Goal: Transaction & Acquisition: Purchase product/service

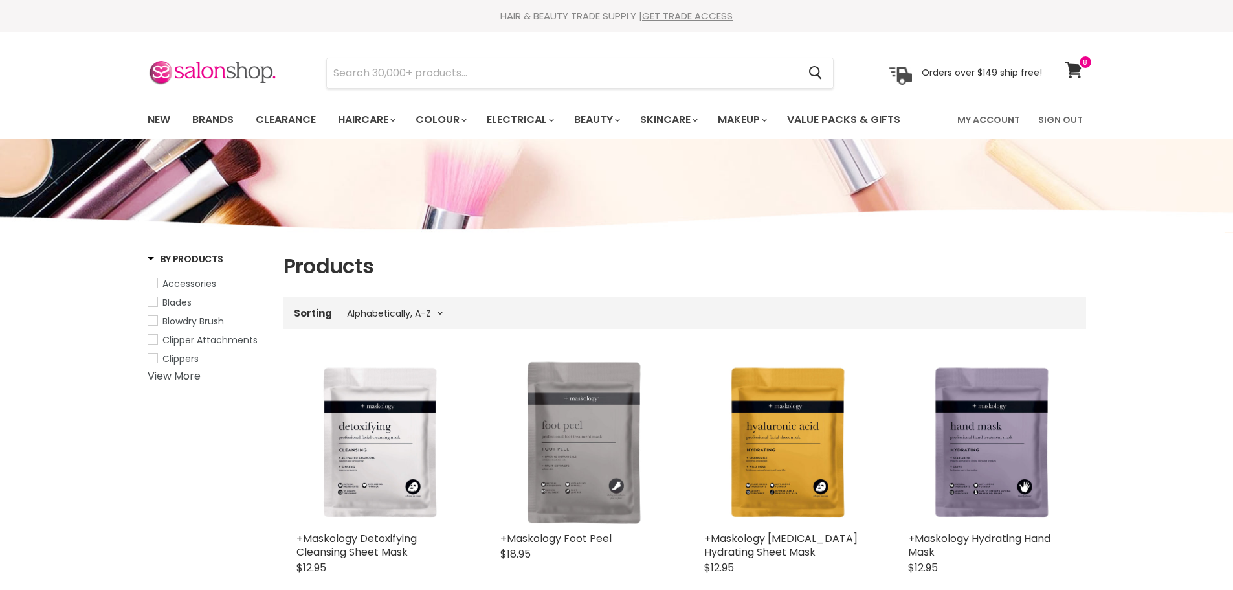
select select "title-ascending"
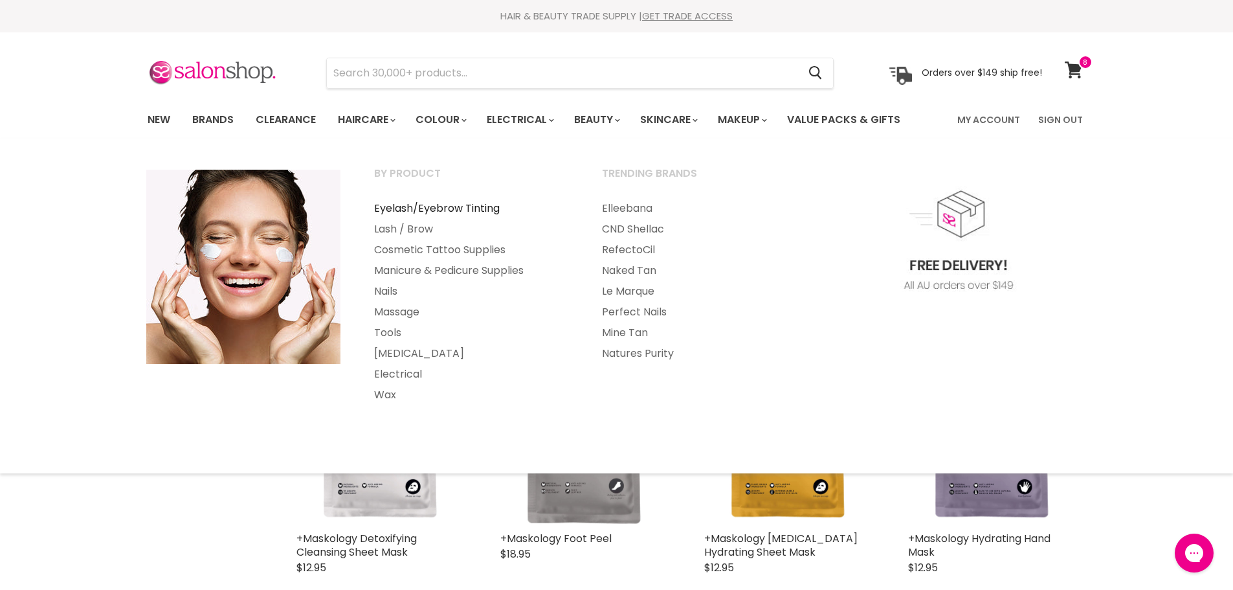
drag, startPoint x: 425, startPoint y: 208, endPoint x: 416, endPoint y: 205, distance: 9.6
click at [425, 208] on link "Eyelash/Eyebrow Tinting" at bounding box center [470, 208] width 225 height 21
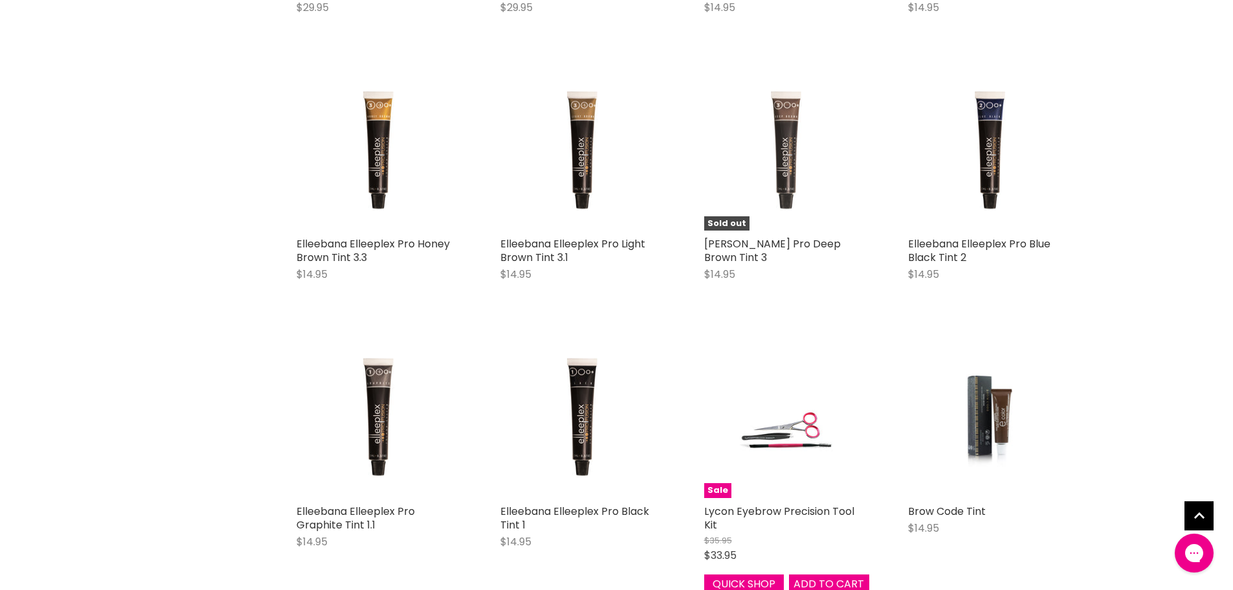
scroll to position [2524, 0]
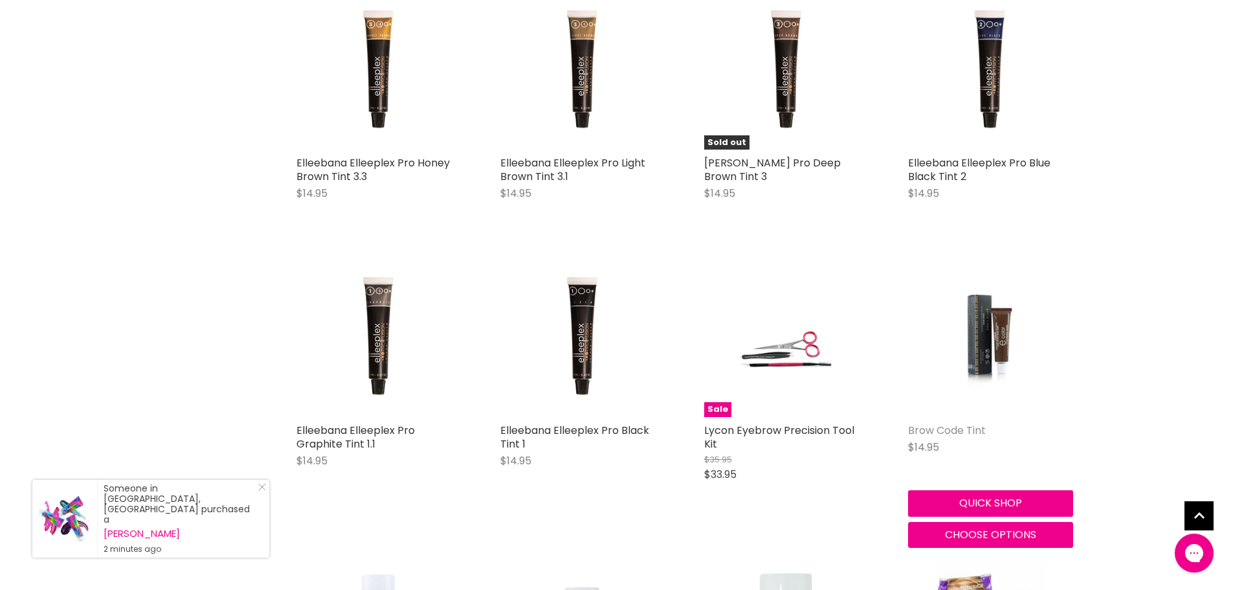
click at [938, 427] on link "Brow Code Tint" at bounding box center [947, 430] width 78 height 15
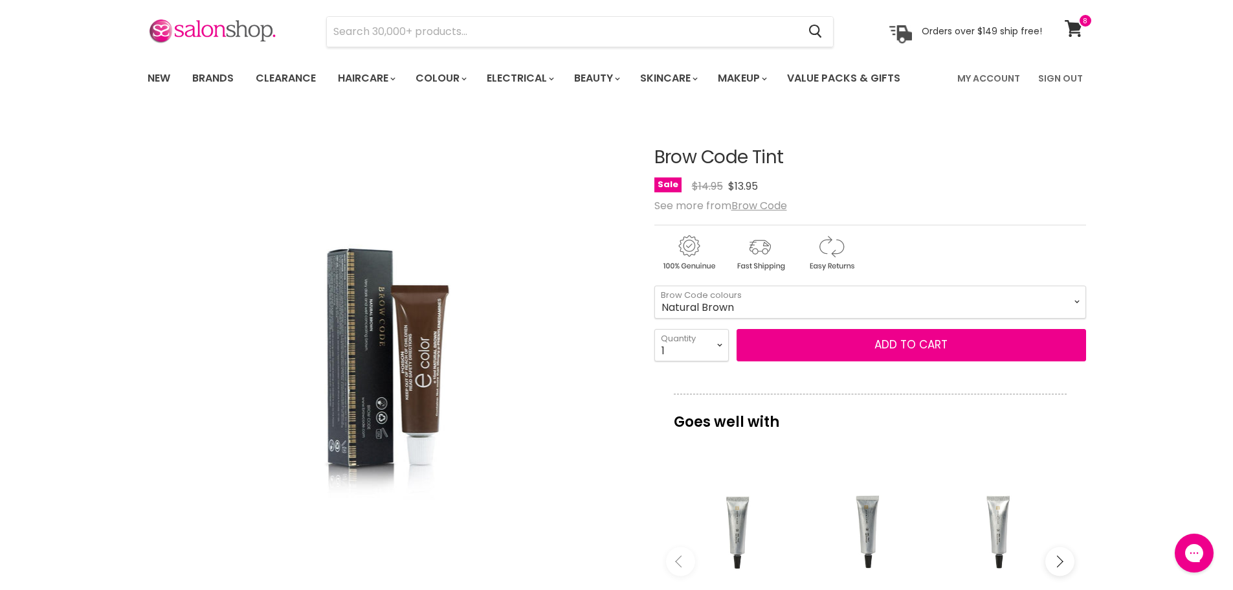
scroll to position [65, 0]
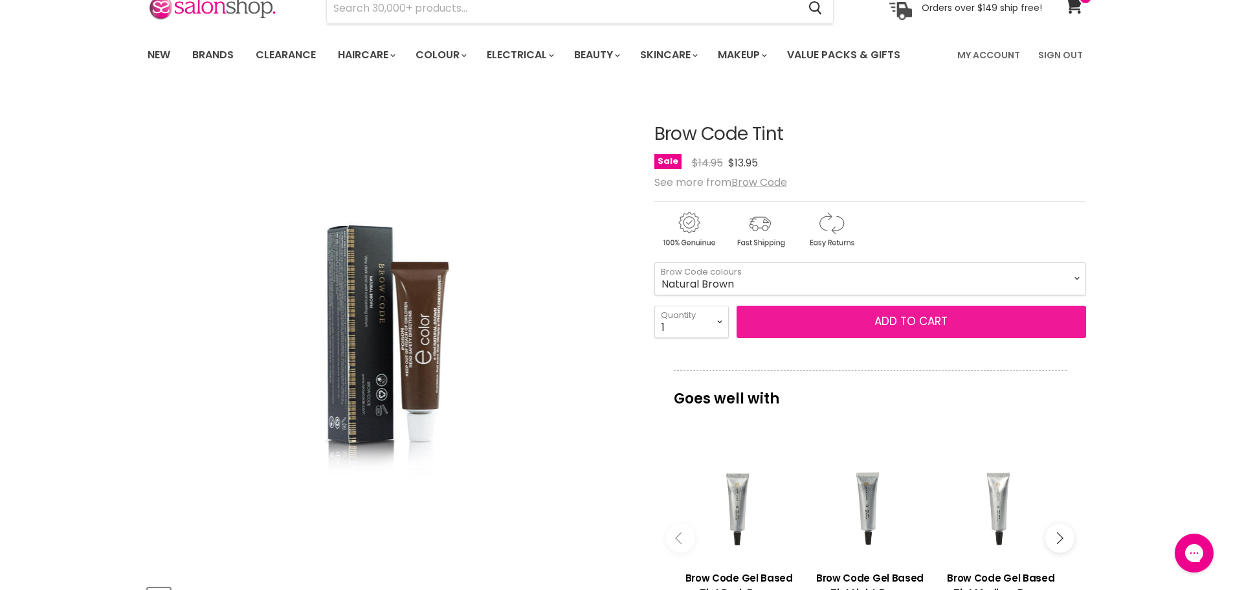
click at [909, 319] on span "Add to cart" at bounding box center [910, 321] width 73 height 16
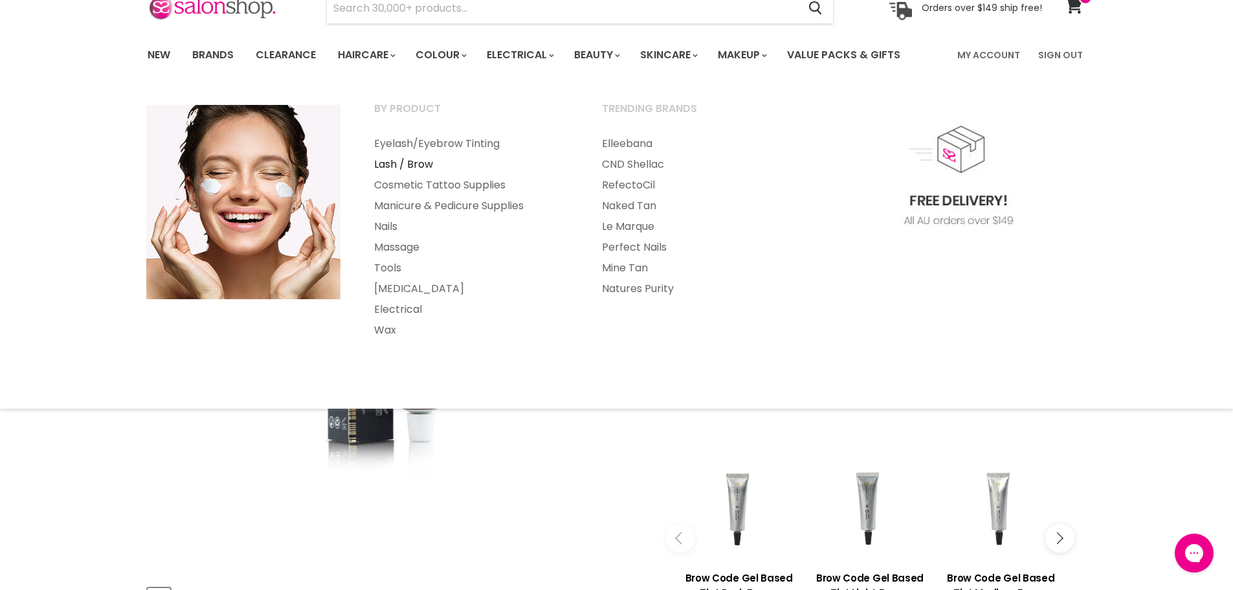
click at [417, 165] on link "Lash / Brow" at bounding box center [470, 164] width 225 height 21
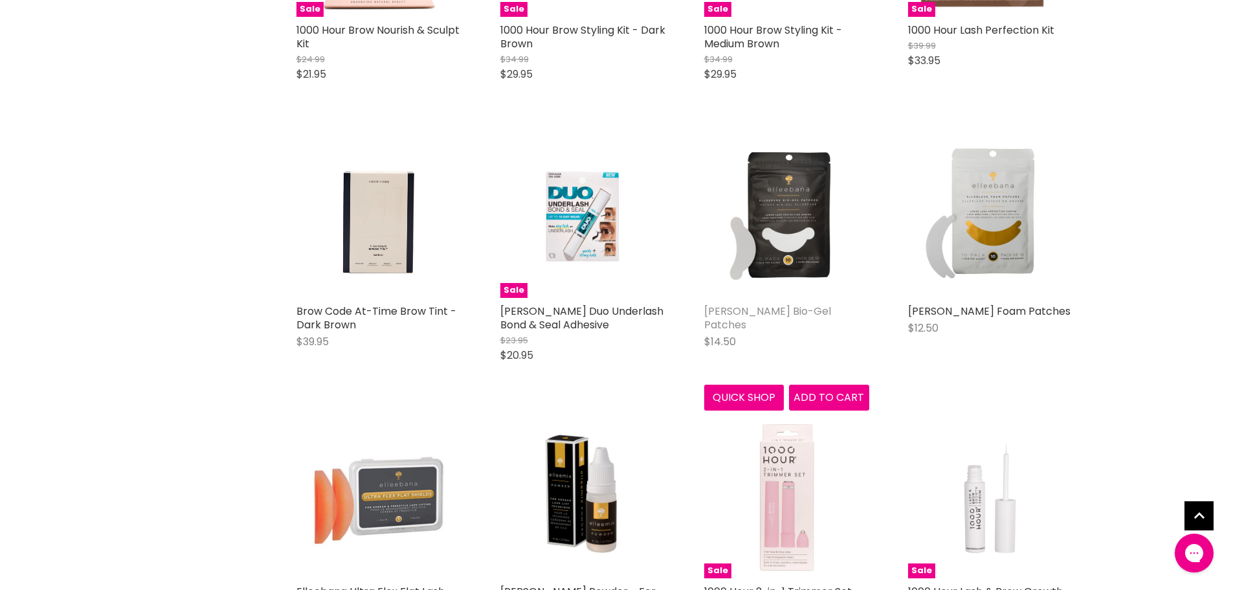
scroll to position [647, 0]
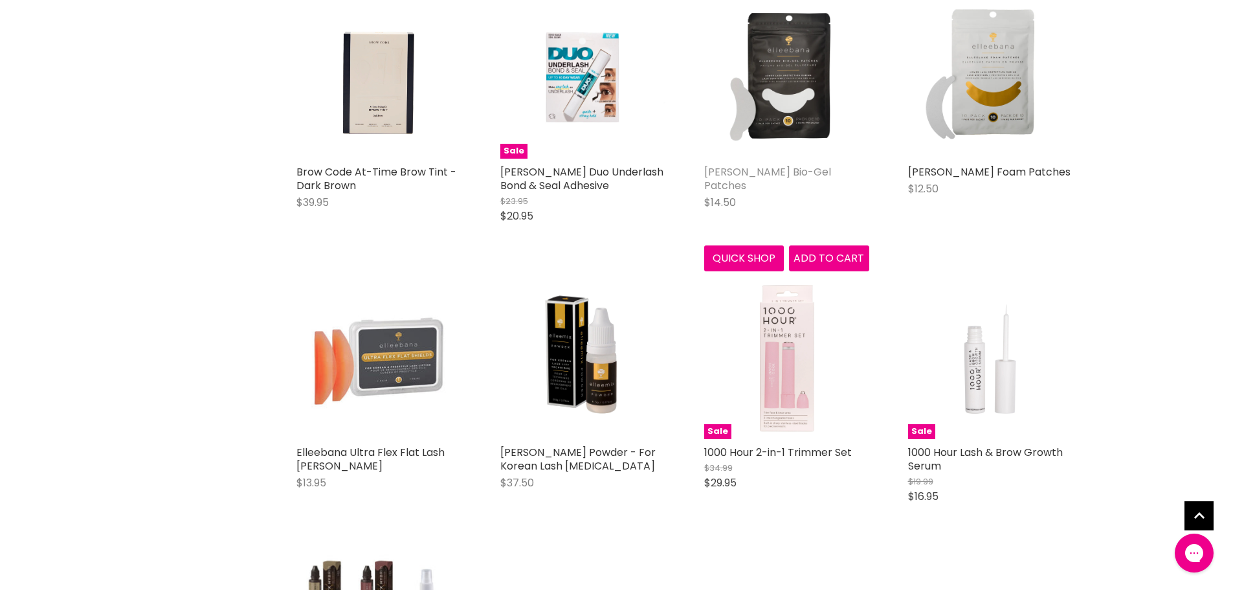
click at [759, 173] on link "[PERSON_NAME] Bio-Gel Patches" at bounding box center [767, 178] width 127 height 28
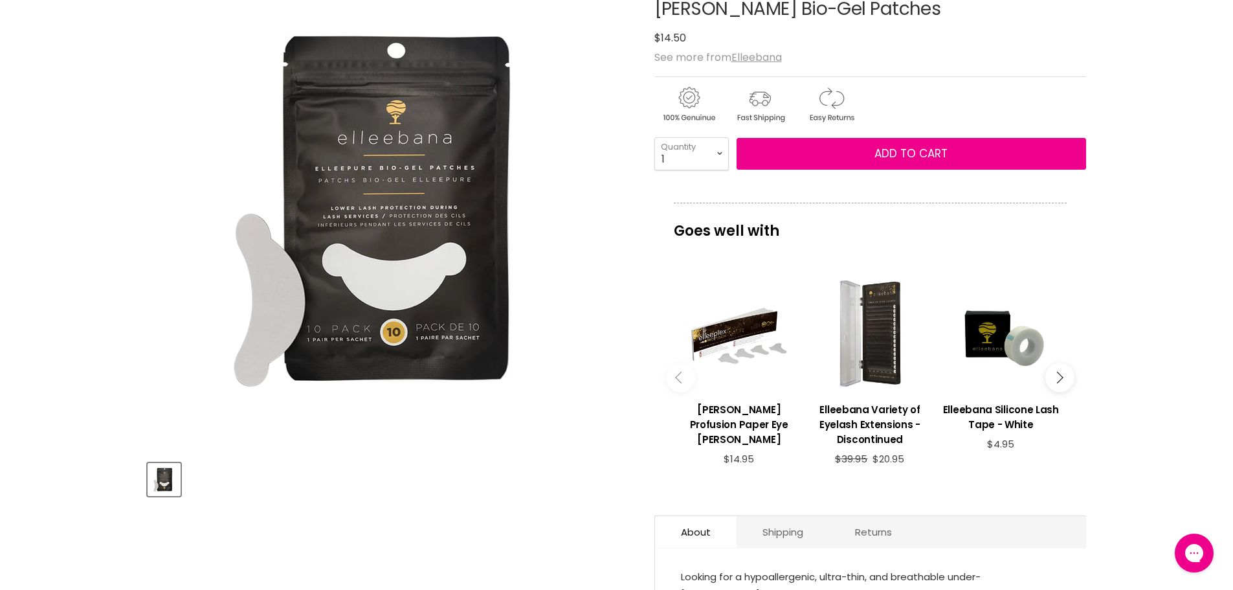
scroll to position [194, 0]
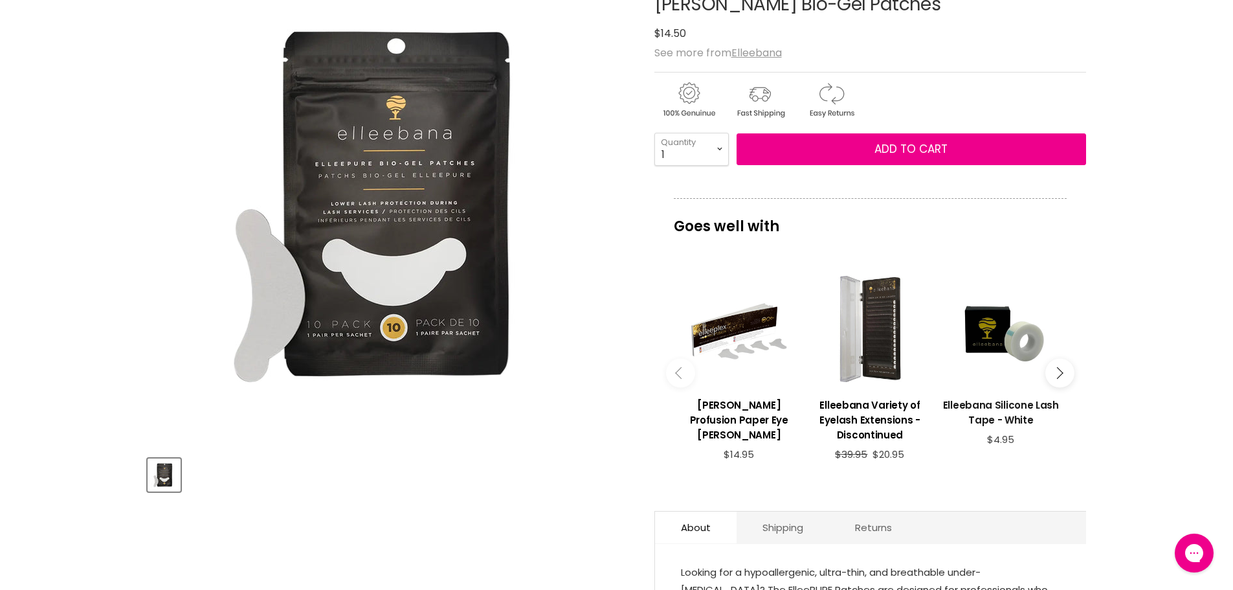
click at [990, 401] on h3 "Elleebana Silicone Lash Tape - White" at bounding box center [1001, 412] width 118 height 30
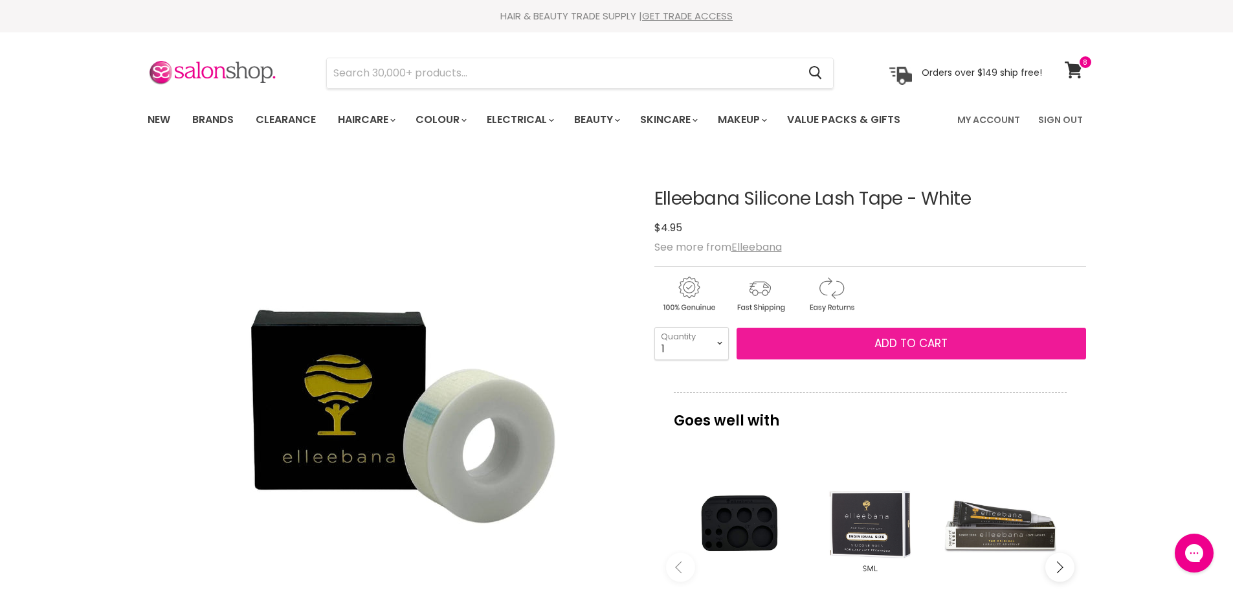
click at [911, 343] on span "Add to cart" at bounding box center [910, 343] width 73 height 16
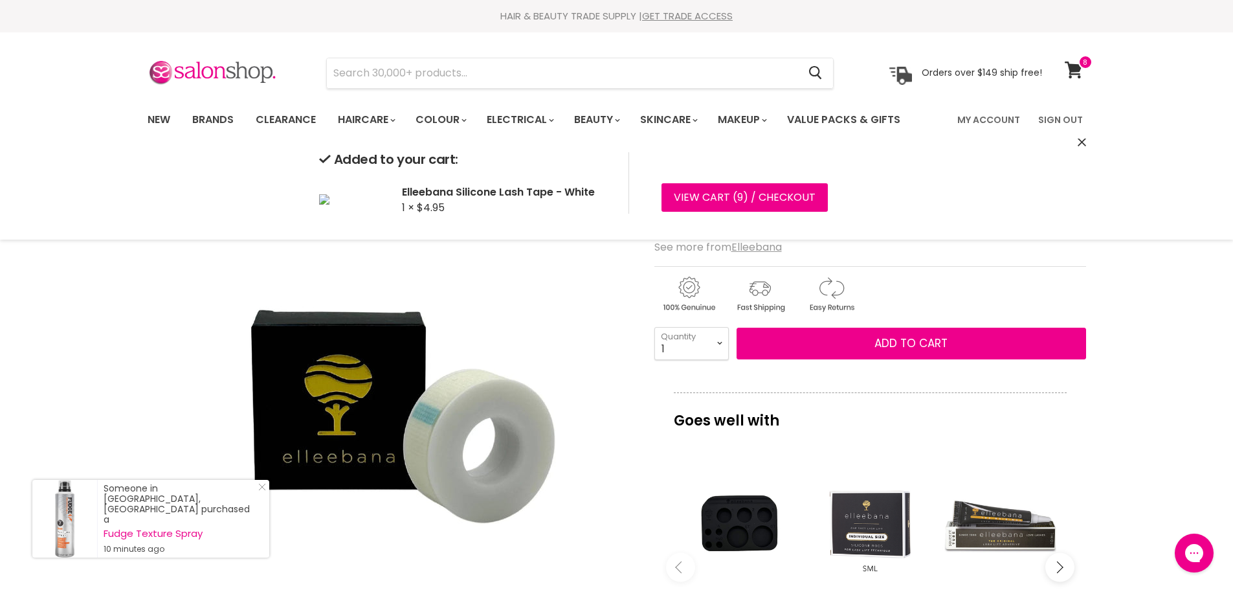
scroll to position [194, 0]
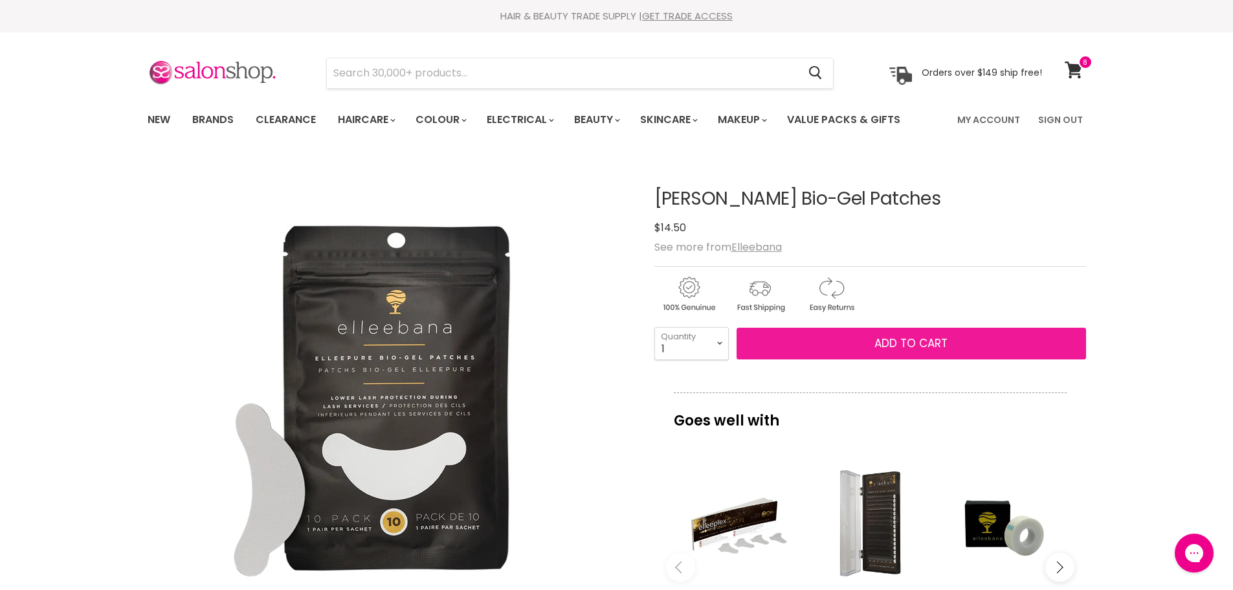
click at [839, 343] on button "Add to cart" at bounding box center [911, 343] width 349 height 32
click at [913, 342] on span "Add to cart" at bounding box center [910, 343] width 73 height 16
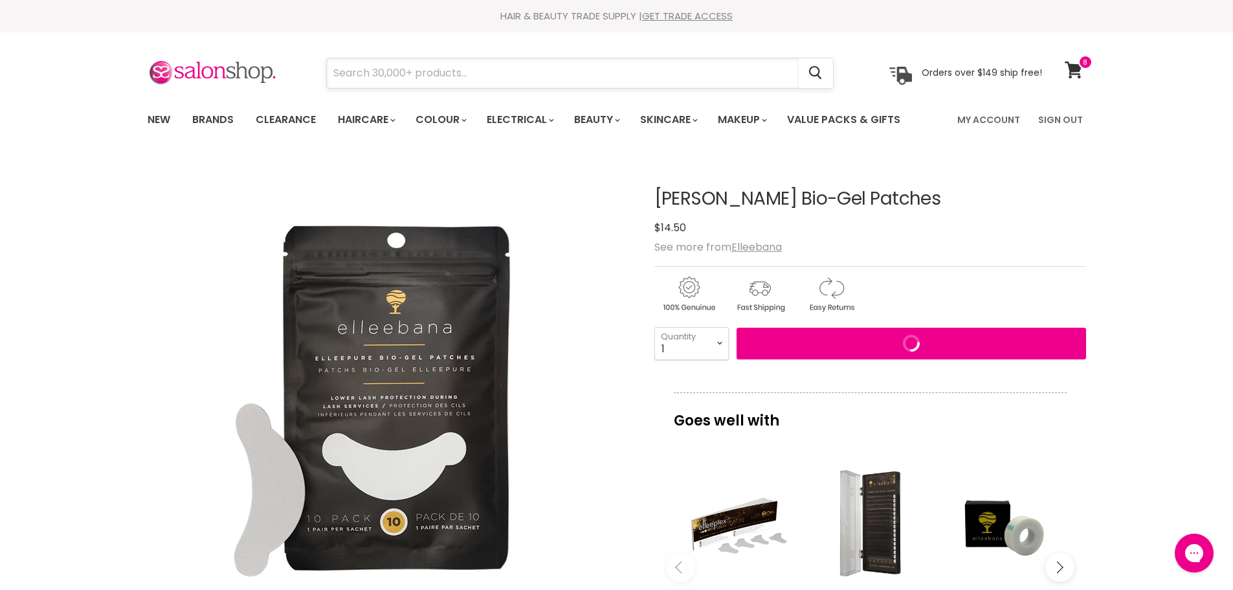
click at [375, 66] on input "Search" at bounding box center [563, 73] width 472 height 30
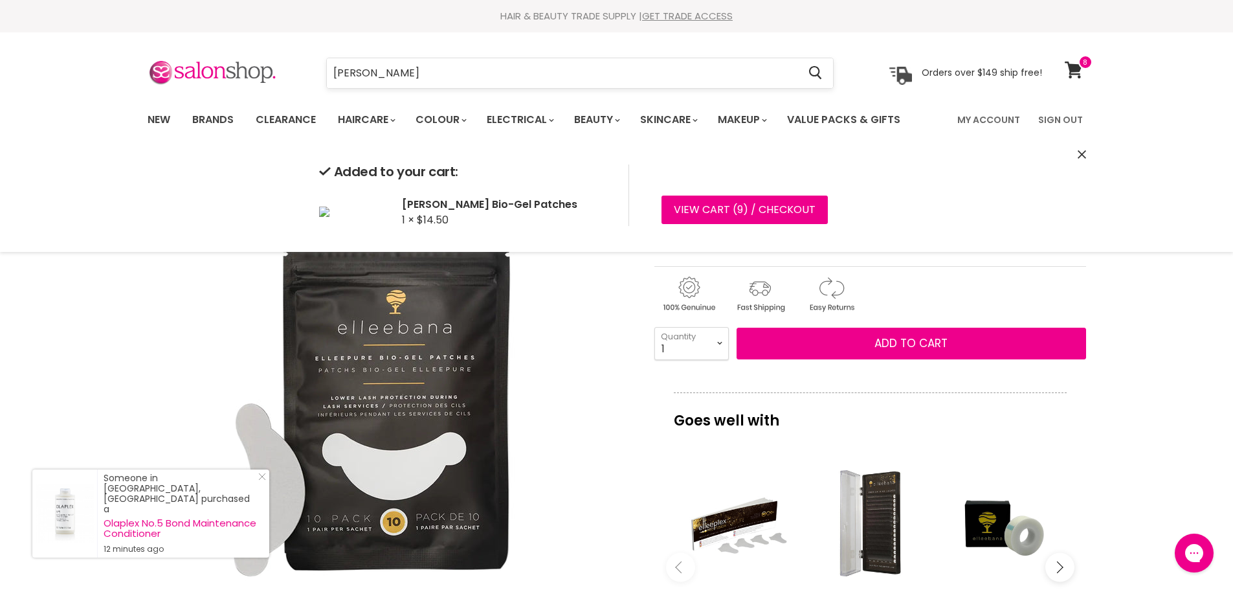
click at [375, 71] on input "ash li" at bounding box center [563, 73] width 472 height 30
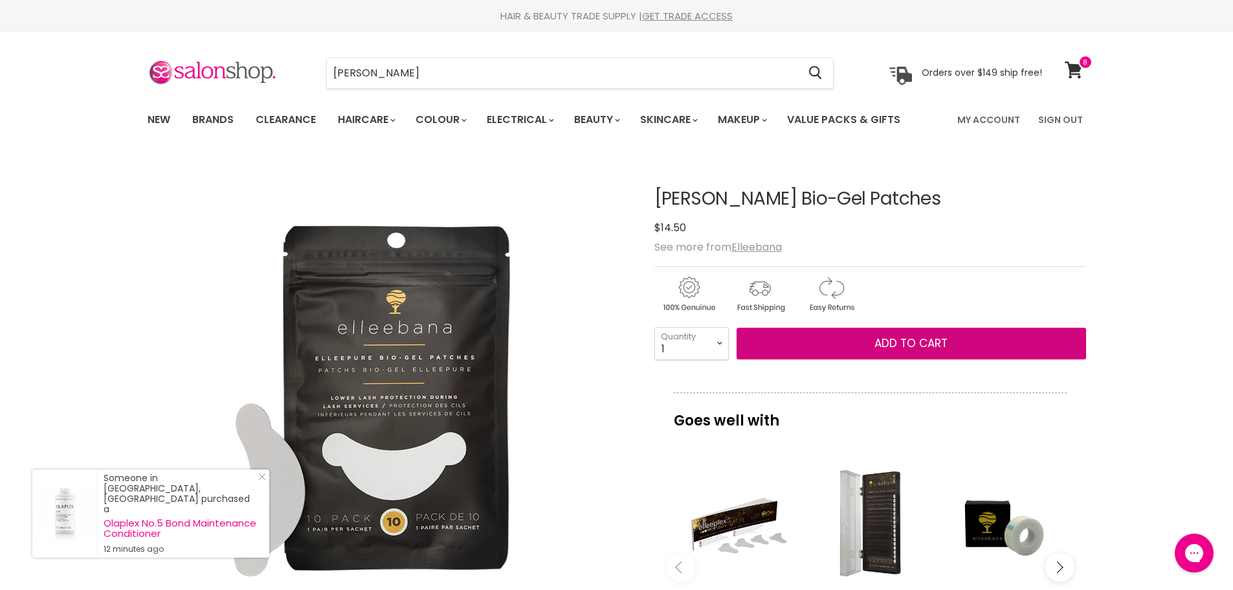
drag, startPoint x: 375, startPoint y: 71, endPoint x: 298, endPoint y: 73, distance: 77.1
click at [298, 73] on div "ash li Cancel" at bounding box center [579, 73] width 573 height 30
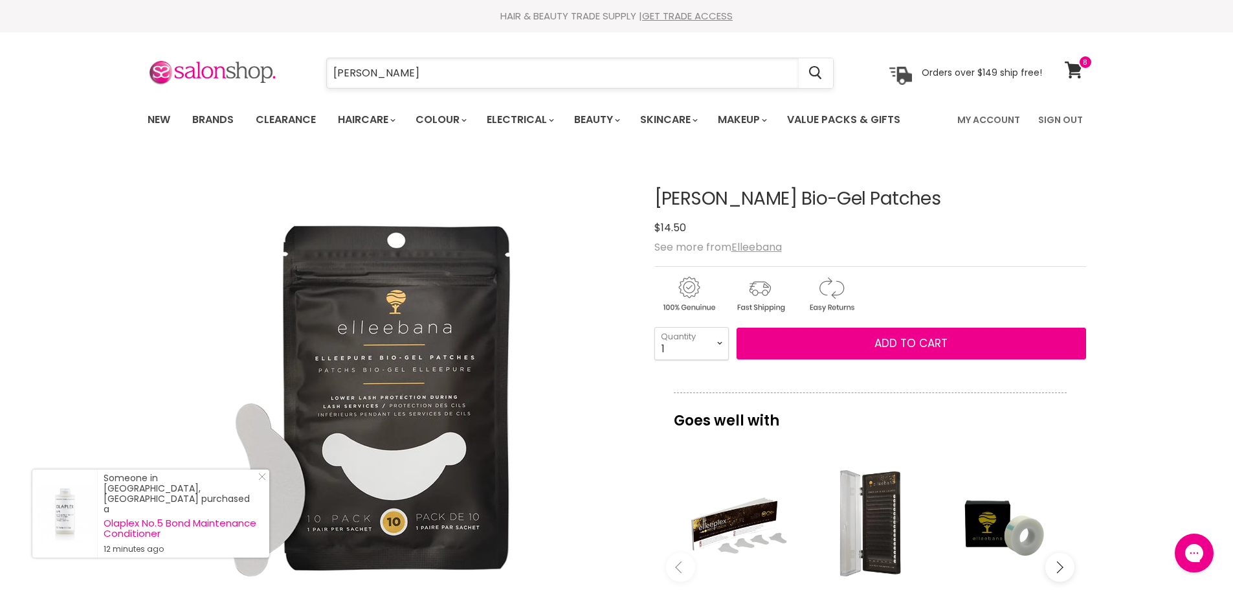
click at [366, 72] on input "ash li" at bounding box center [563, 73] width 472 height 30
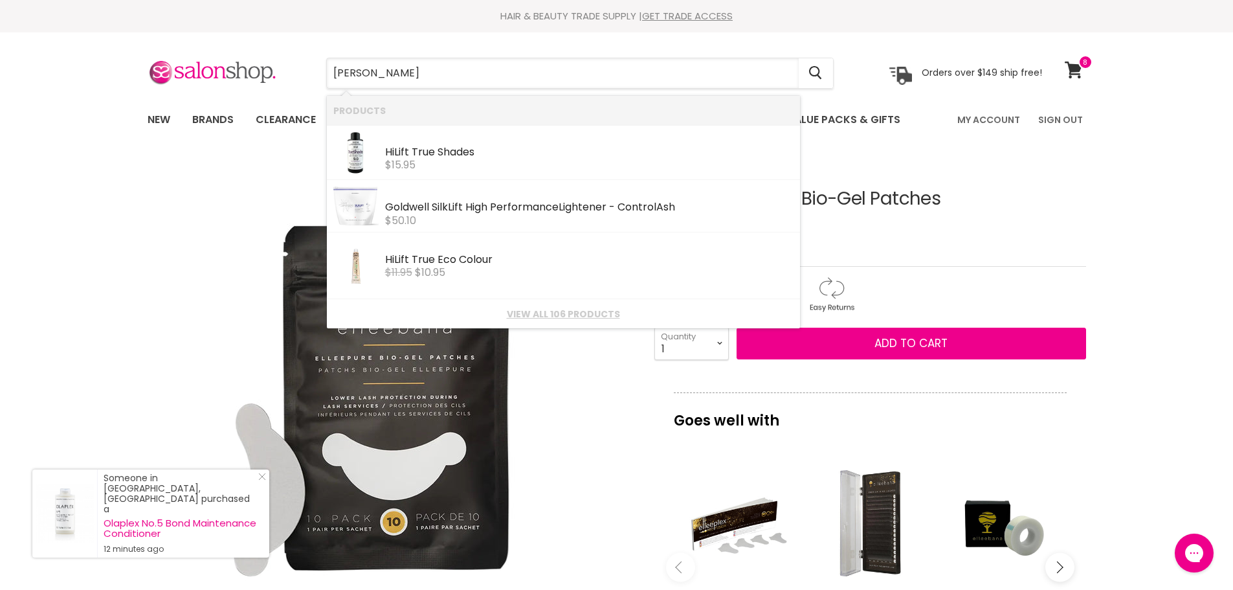
drag, startPoint x: 366, startPoint y: 72, endPoint x: 316, endPoint y: 71, distance: 50.5
click at [324, 72] on div "ash li Cancel" at bounding box center [579, 73] width 573 height 30
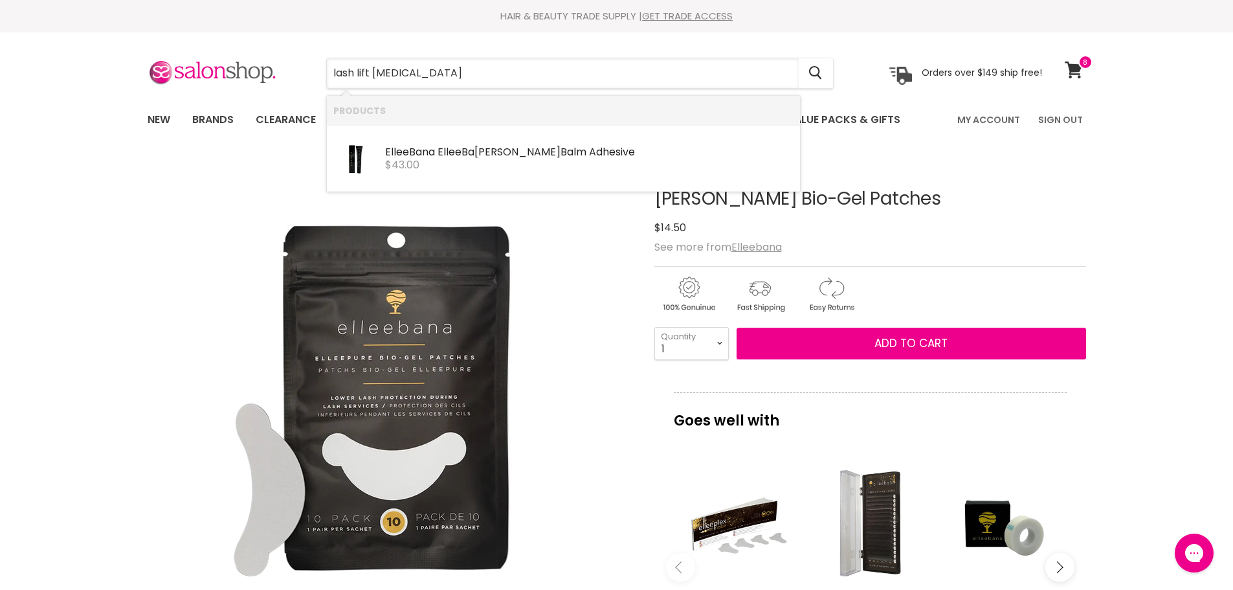
type input "lash lift balm"
click at [423, 152] on div "Elleebana Ellee Balm Lami Balm Adhesive" at bounding box center [589, 153] width 408 height 14
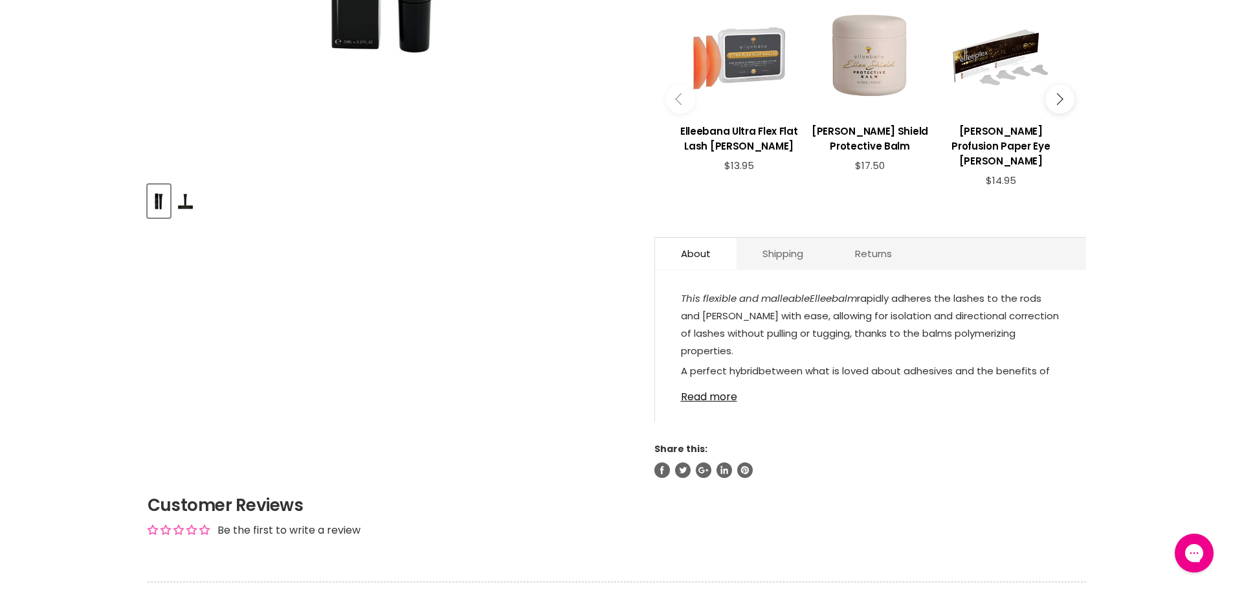
scroll to position [647, 0]
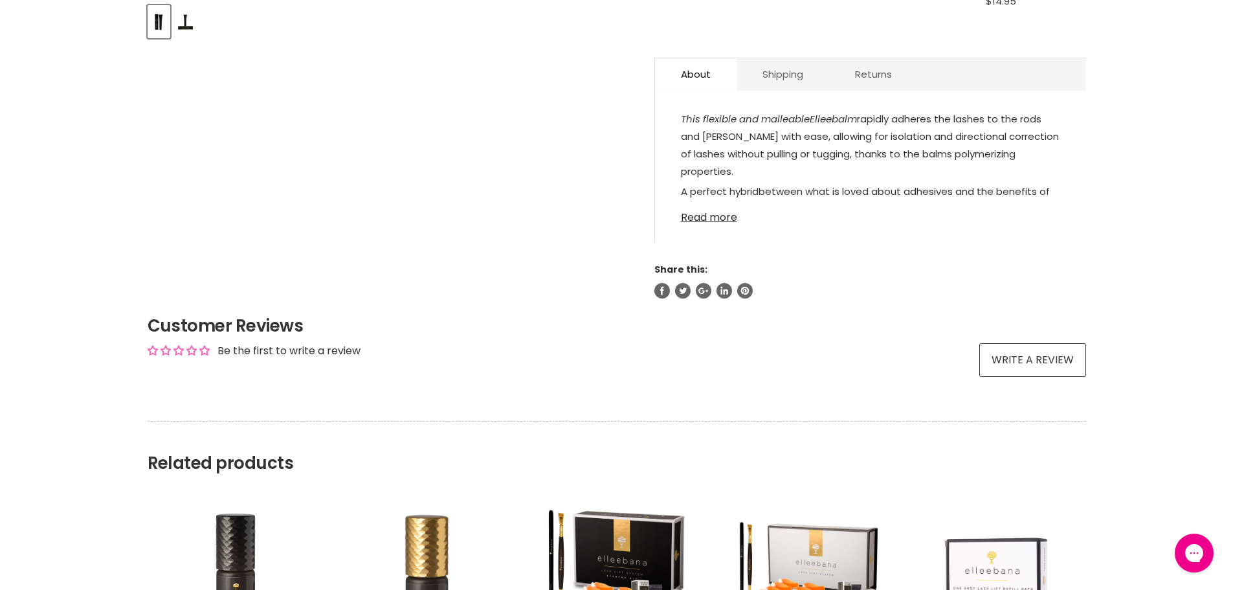
click at [711, 214] on link "Read more" at bounding box center [870, 213] width 379 height 19
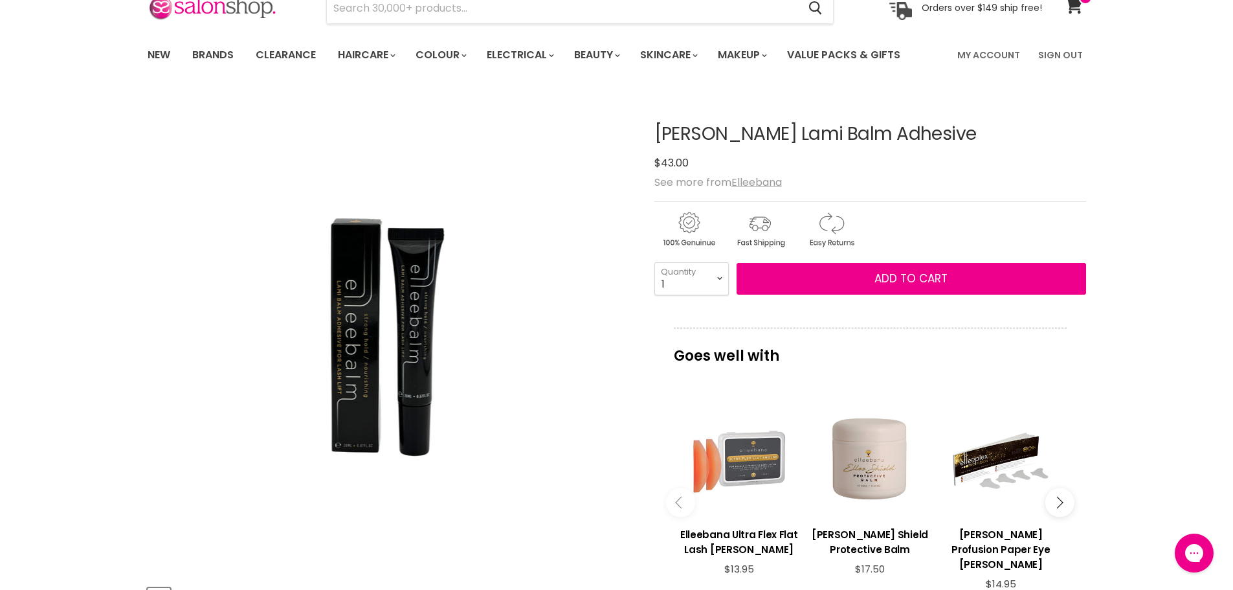
scroll to position [0, 0]
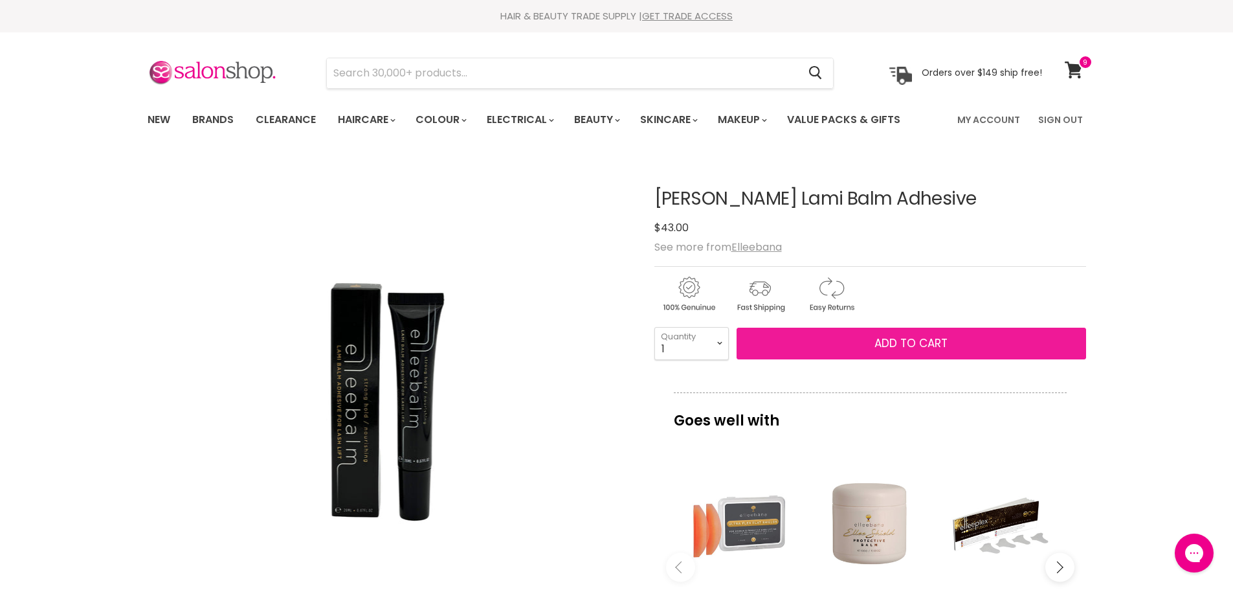
click at [904, 340] on span "Add to cart" at bounding box center [910, 343] width 73 height 16
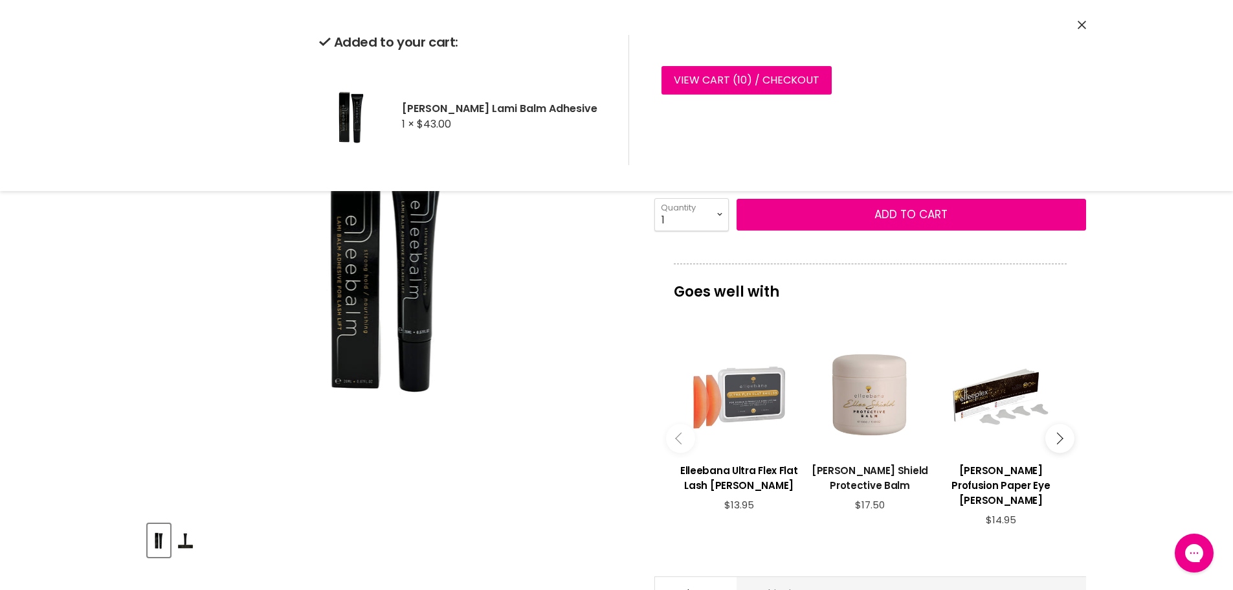
scroll to position [129, 0]
click at [738, 471] on h3 "Elleebana Ultra Flex Flat Lash Shields" at bounding box center [739, 477] width 118 height 30
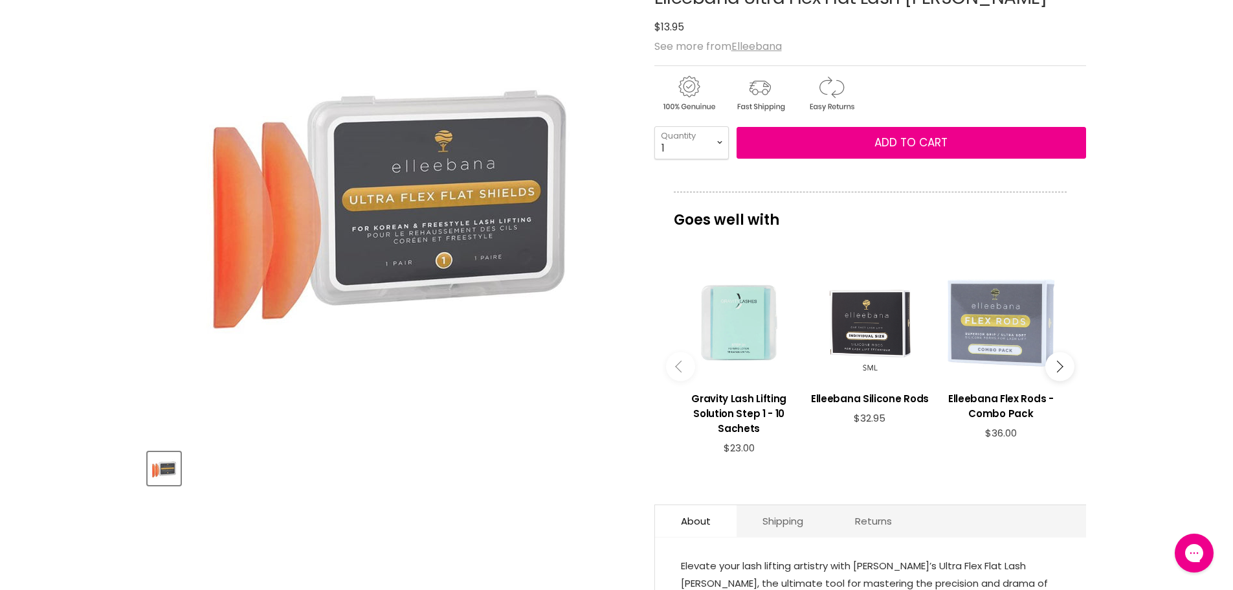
scroll to position [65, 0]
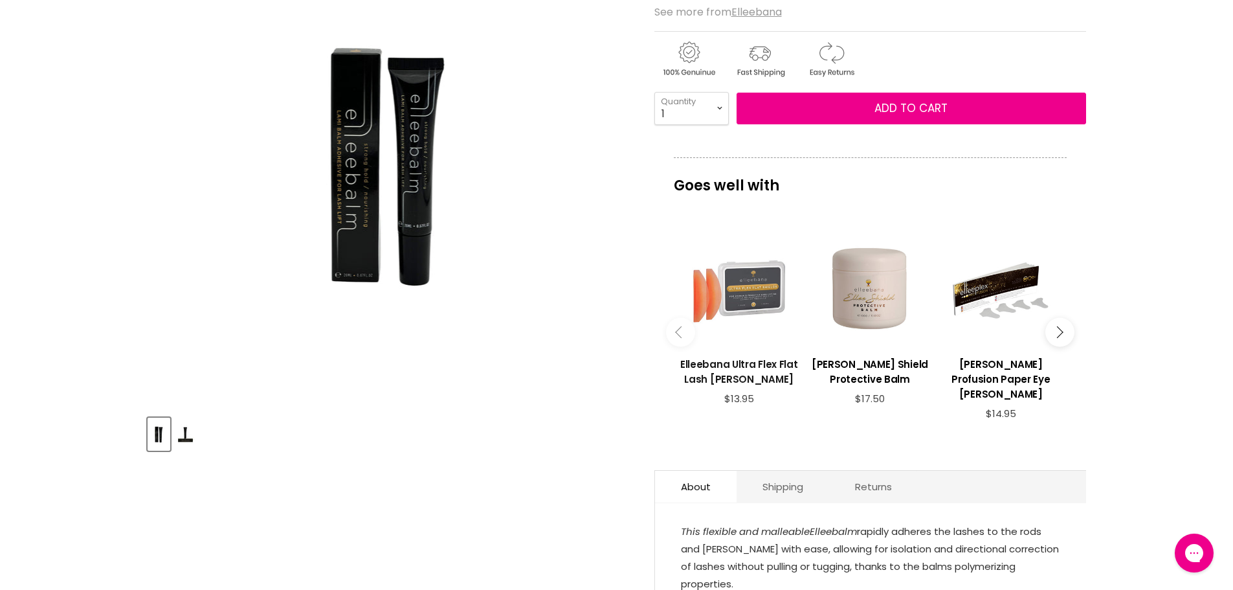
scroll to position [144, 0]
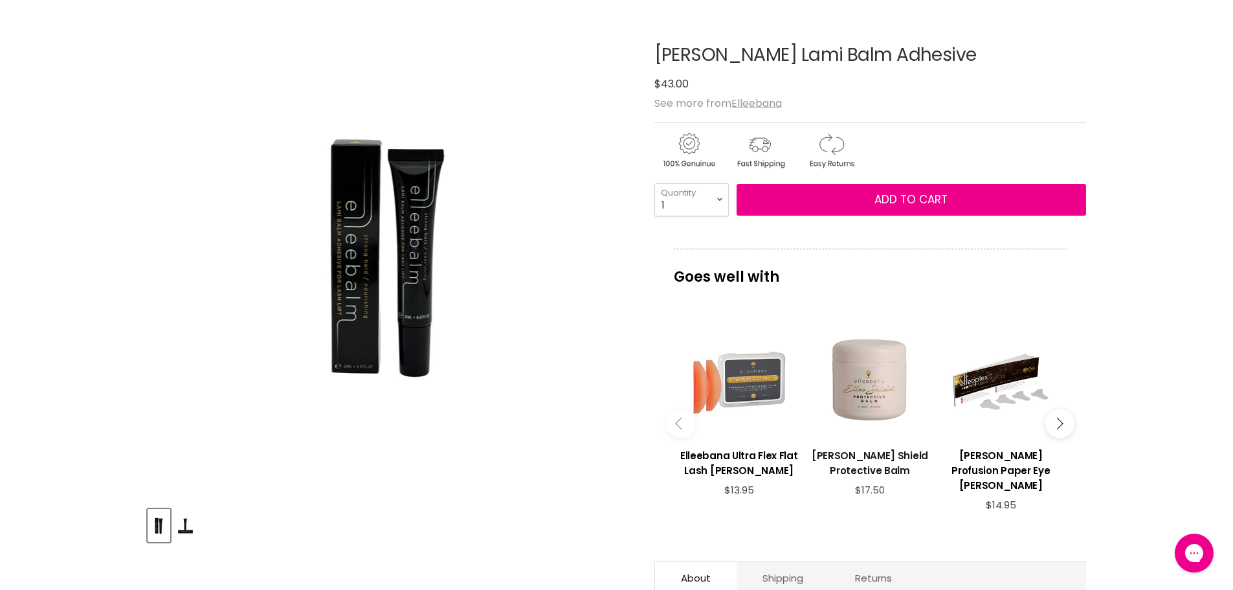
click at [865, 458] on h3 "Elleebana Ellee Shield Protective Balm" at bounding box center [870, 463] width 118 height 30
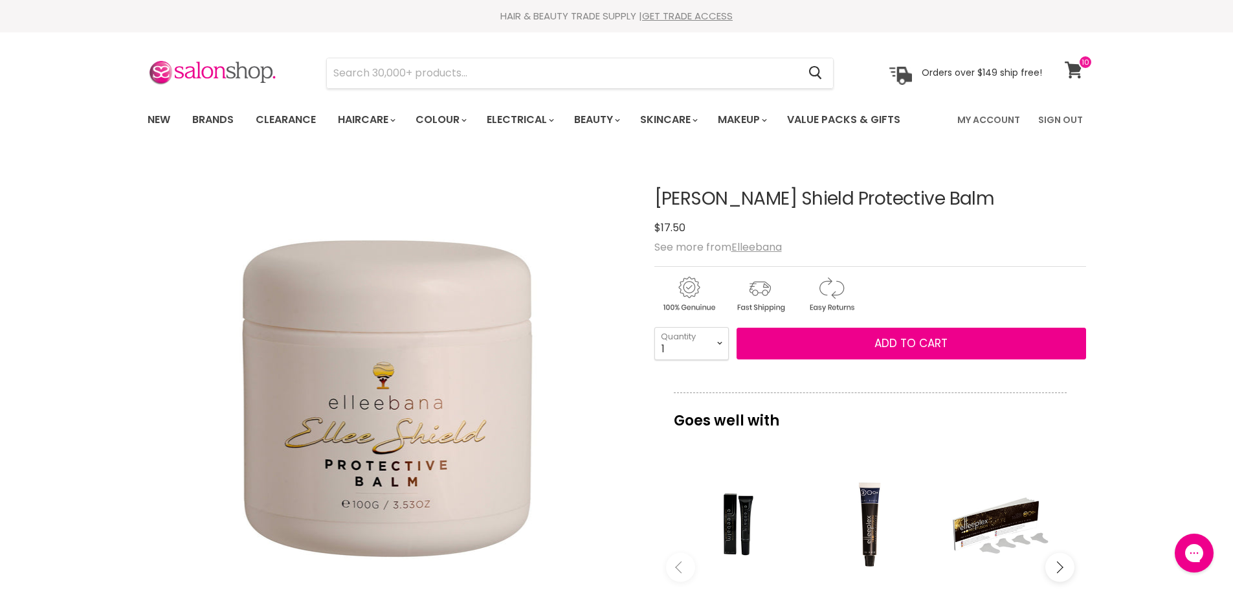
click at [1077, 71] on icon at bounding box center [1073, 69] width 17 height 17
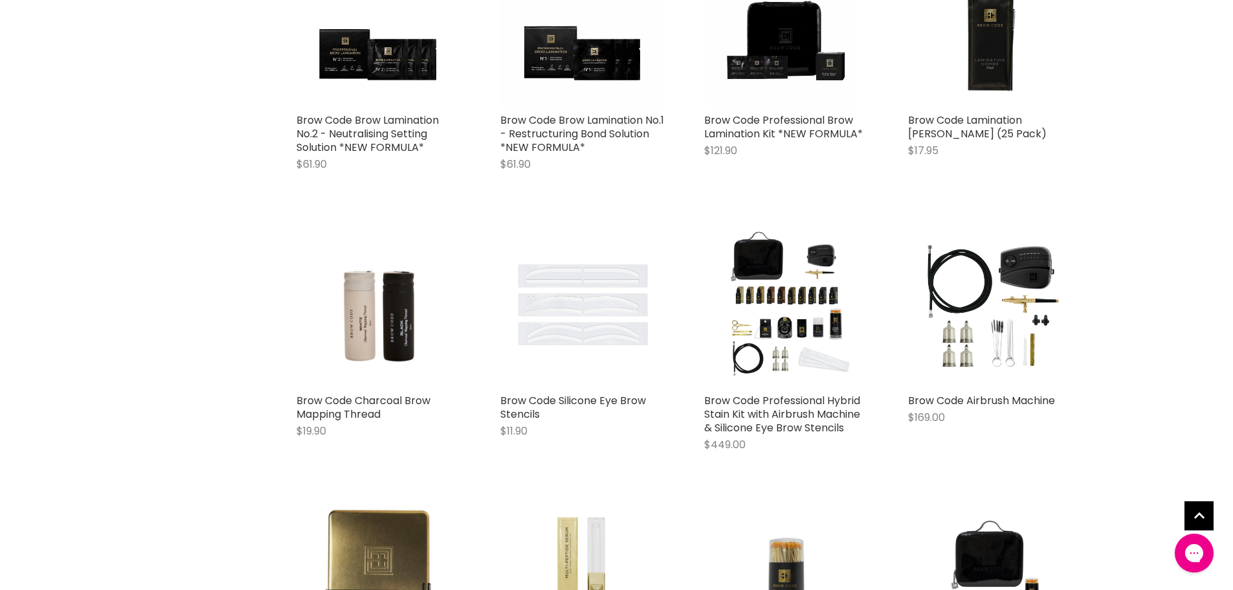
scroll to position [971, 0]
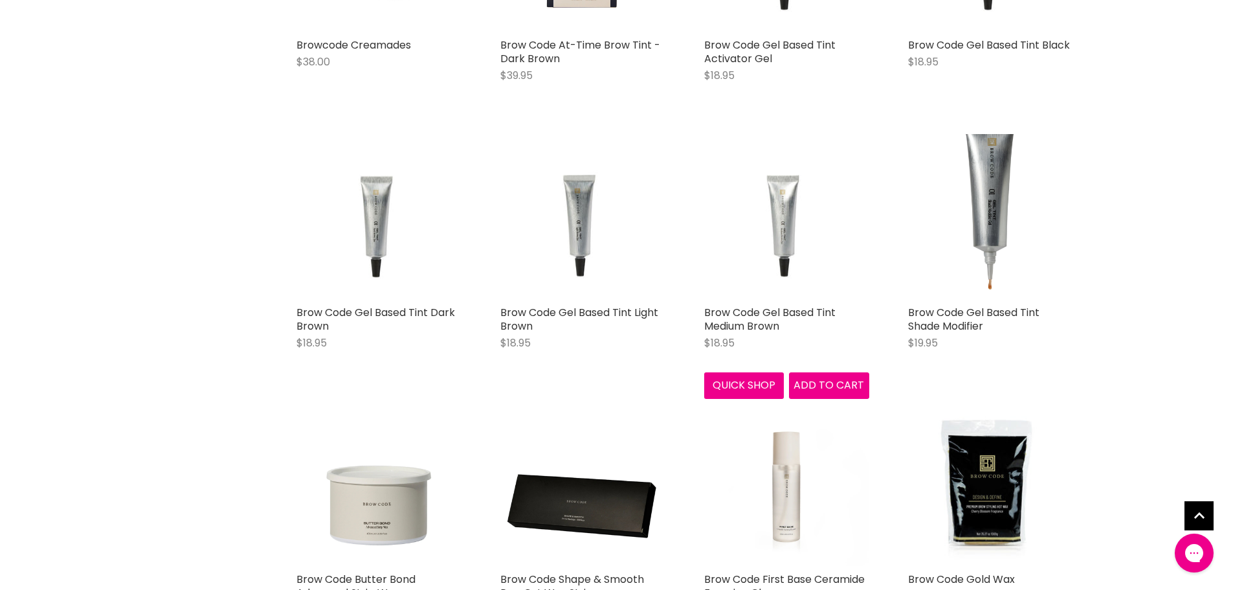
scroll to position [2977, 0]
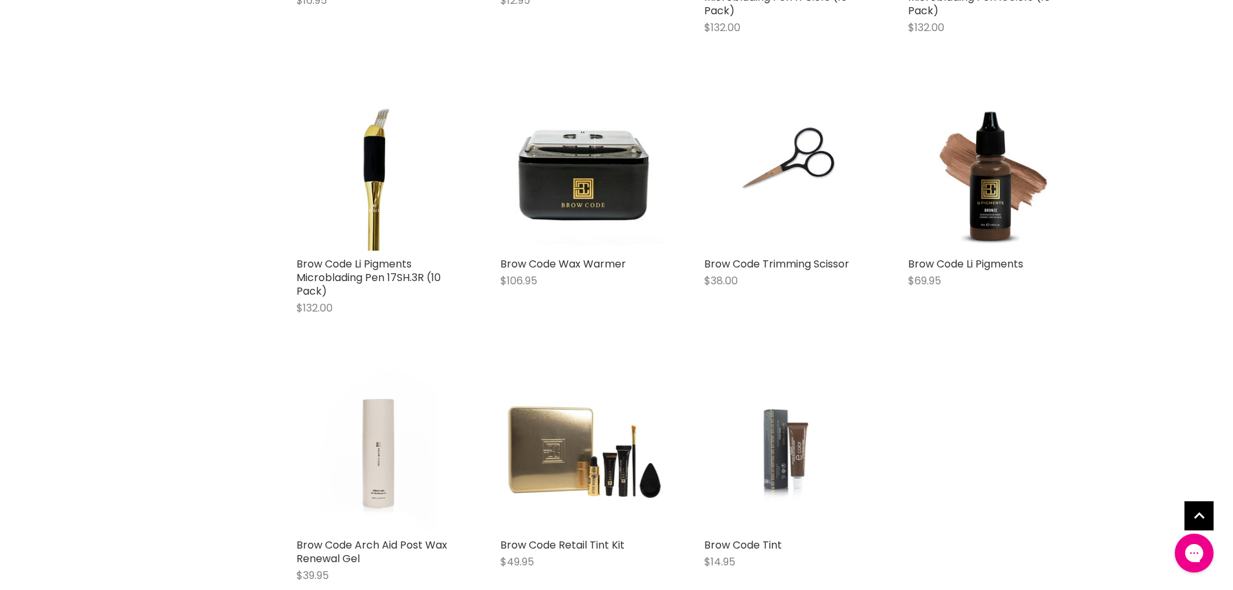
scroll to position [4077, 0]
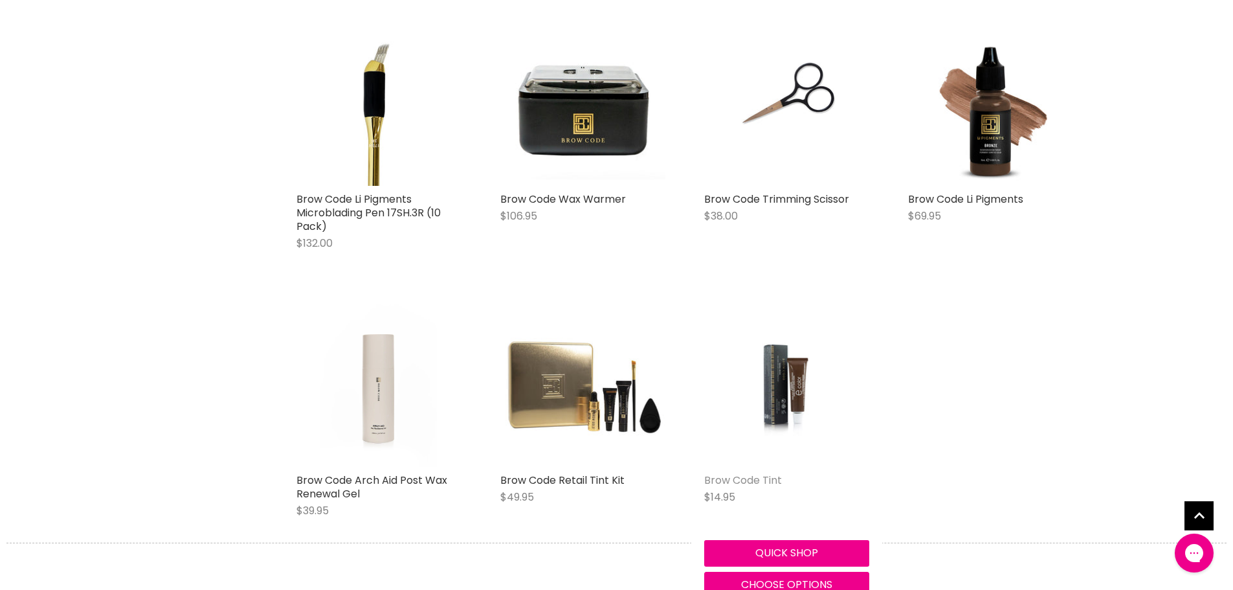
click at [763, 482] on link "Brow Code Tint" at bounding box center [743, 479] width 78 height 15
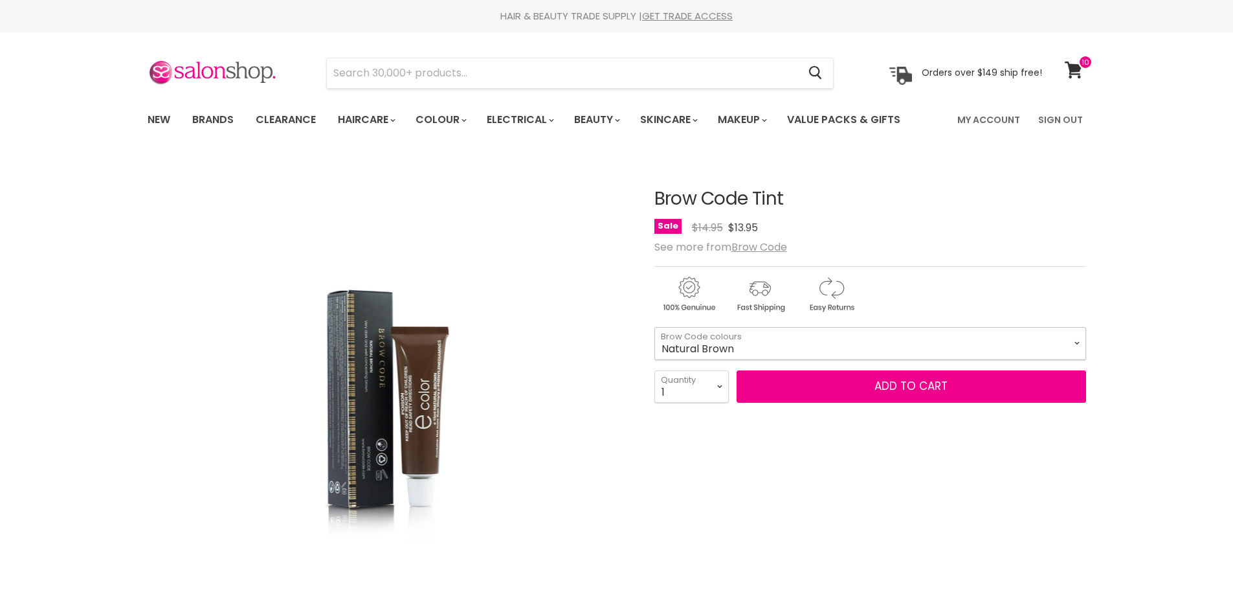
click at [780, 346] on select "Natural Brown Blue Black Light Brown Graphite Black" at bounding box center [870, 343] width 432 height 32
click at [654, 327] on select "Natural Brown Blue Black Light Brown Graphite Black" at bounding box center [870, 343] width 432 height 32
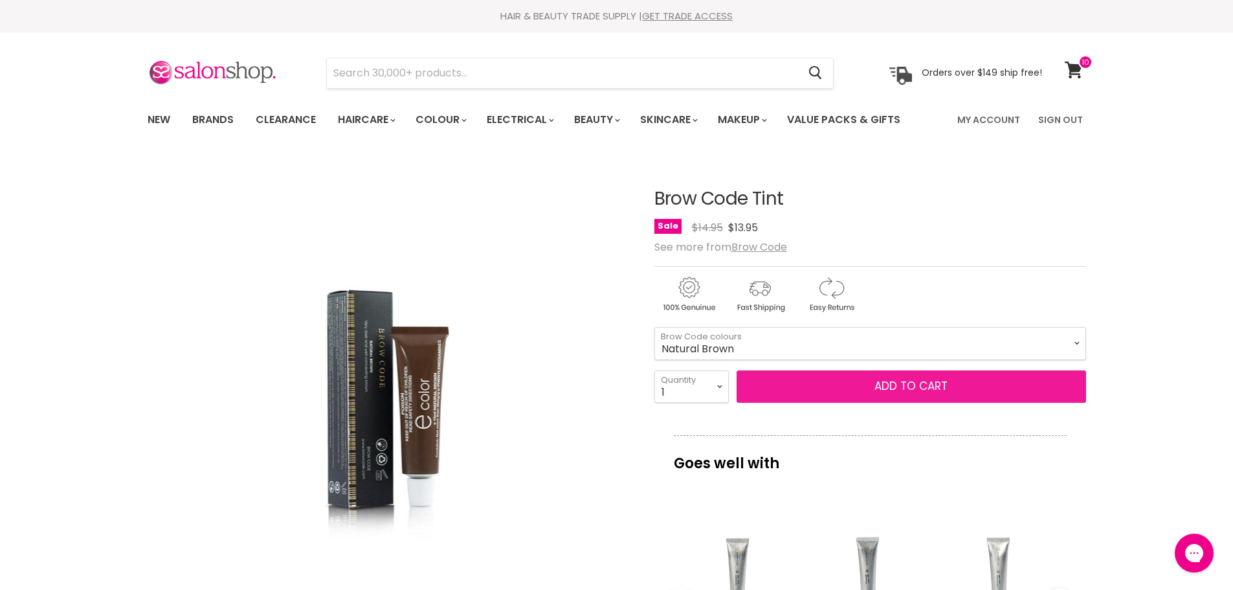
click at [889, 387] on span "Add to cart" at bounding box center [910, 386] width 73 height 16
click at [913, 386] on span "Add to cart" at bounding box center [910, 386] width 73 height 16
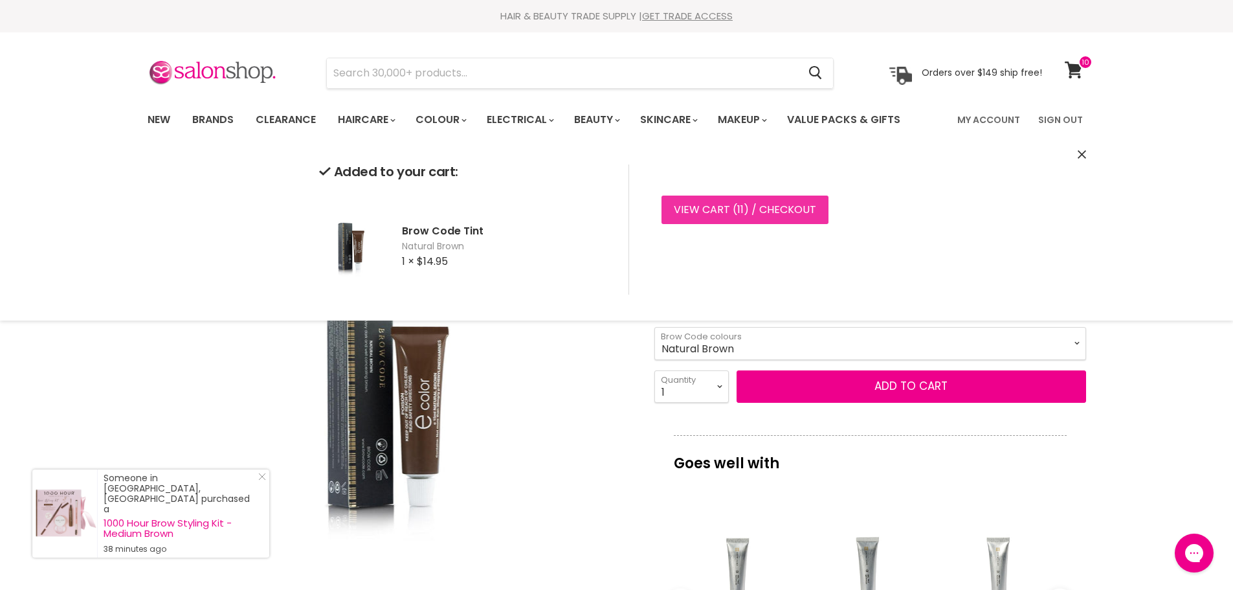
click at [714, 209] on link "View cart ( 11 ) / Checkout" at bounding box center [744, 209] width 167 height 28
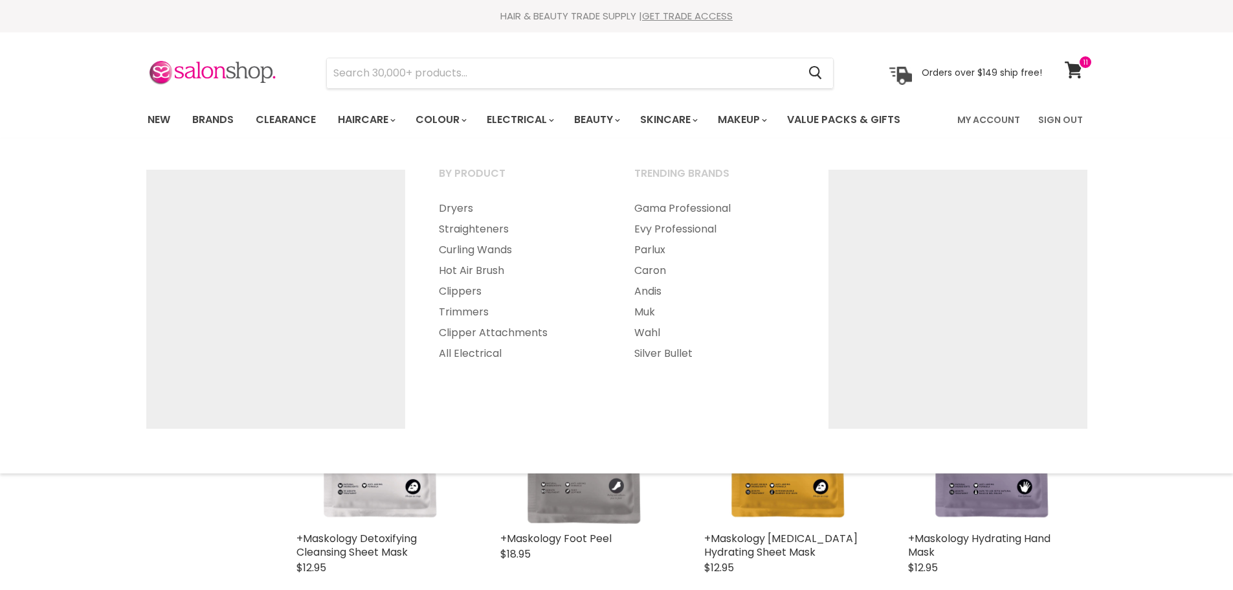
select select "title-ascending"
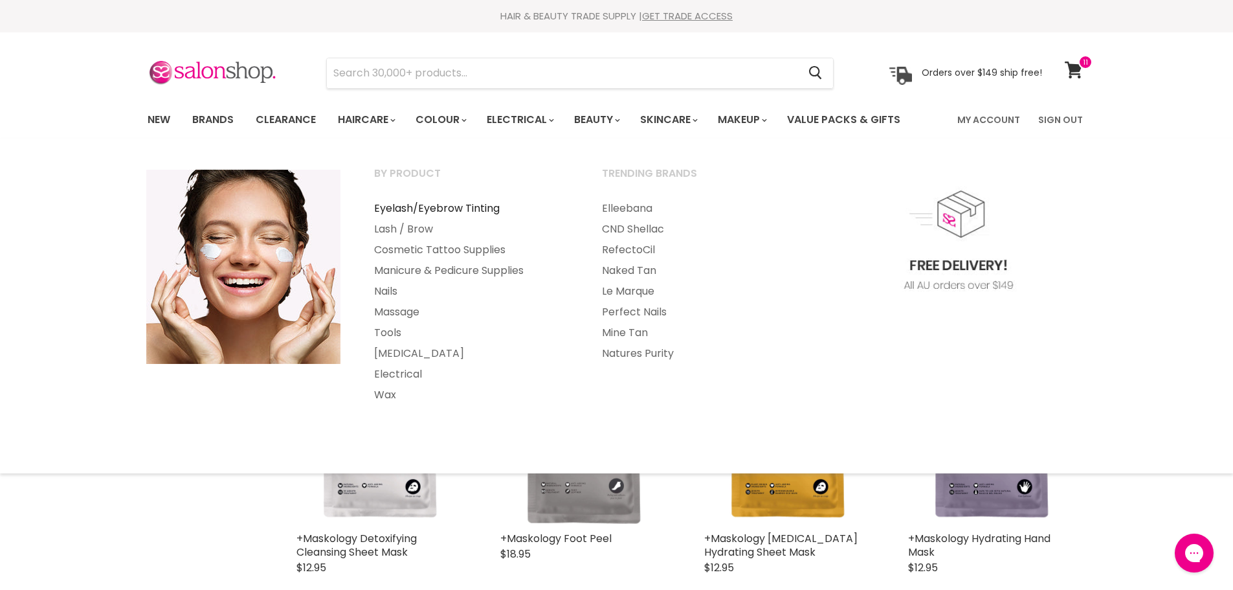
click at [460, 210] on link "Eyelash/Eyebrow Tinting" at bounding box center [470, 208] width 225 height 21
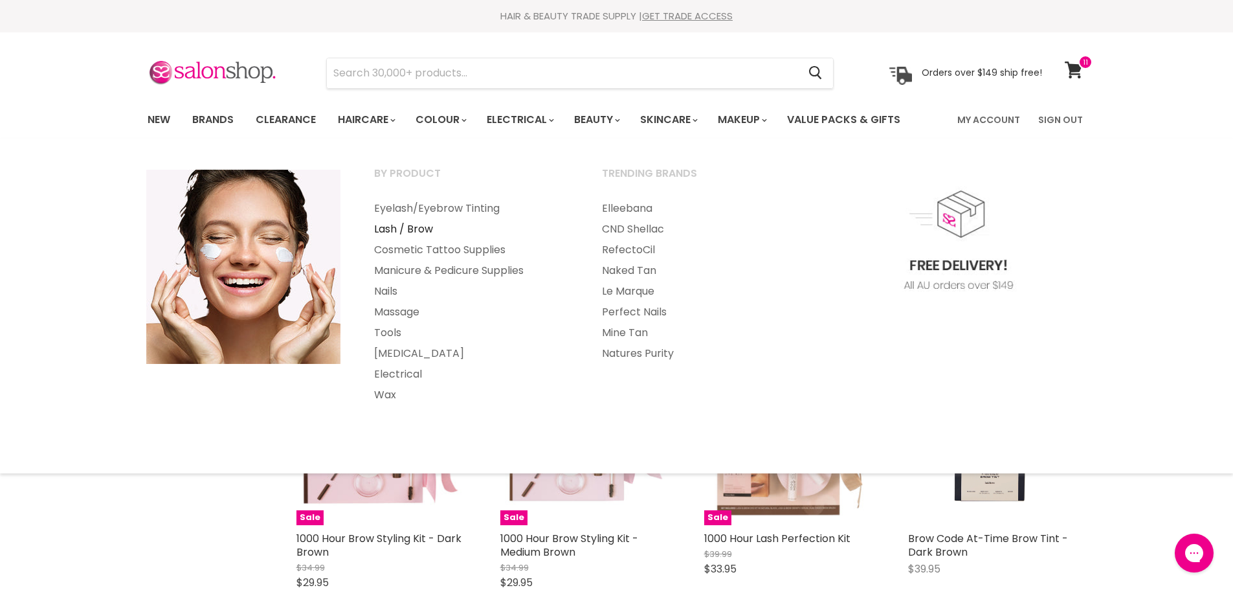
click at [423, 227] on link "Lash / Brow" at bounding box center [470, 229] width 225 height 21
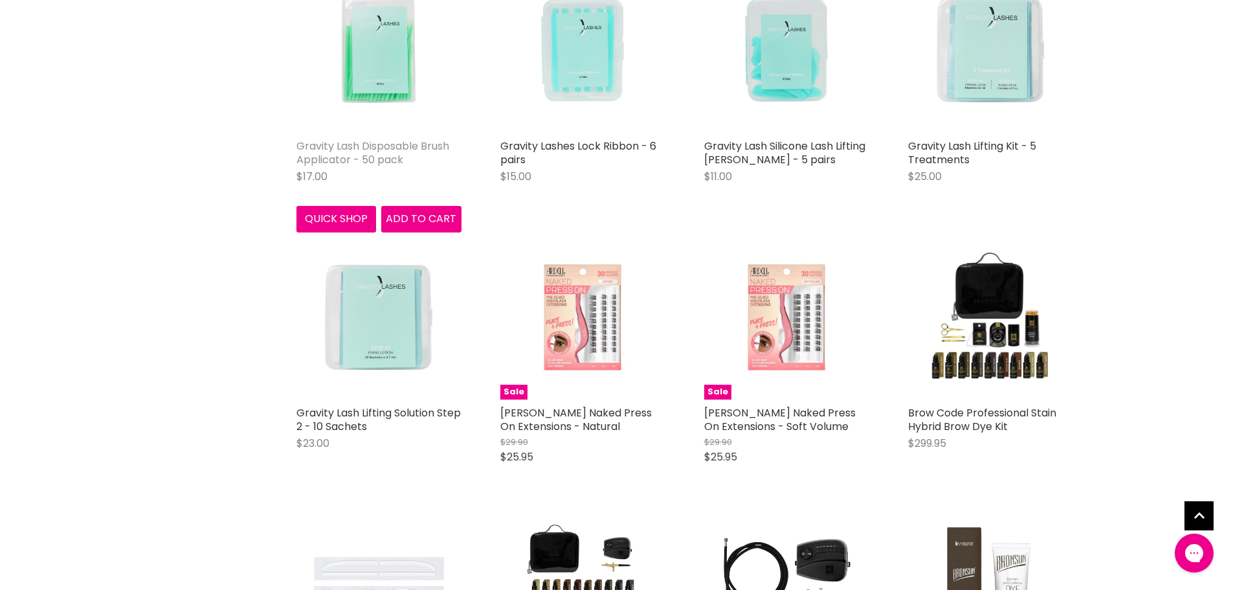
scroll to position [2977, 0]
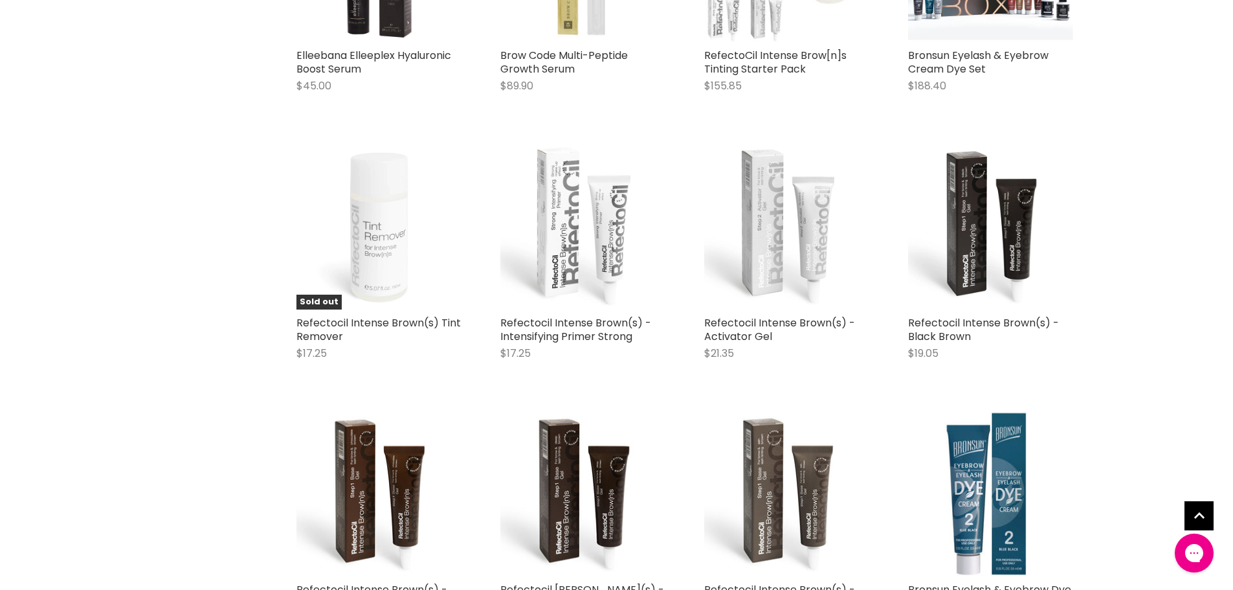
scroll to position [6537, 0]
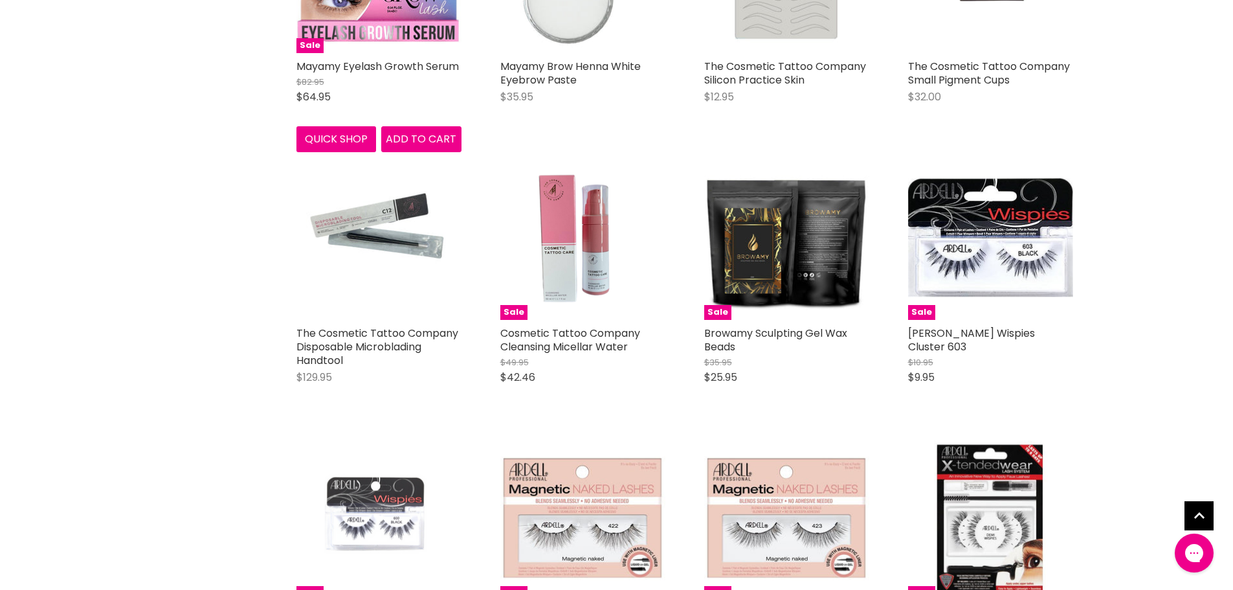
scroll to position [9579, 0]
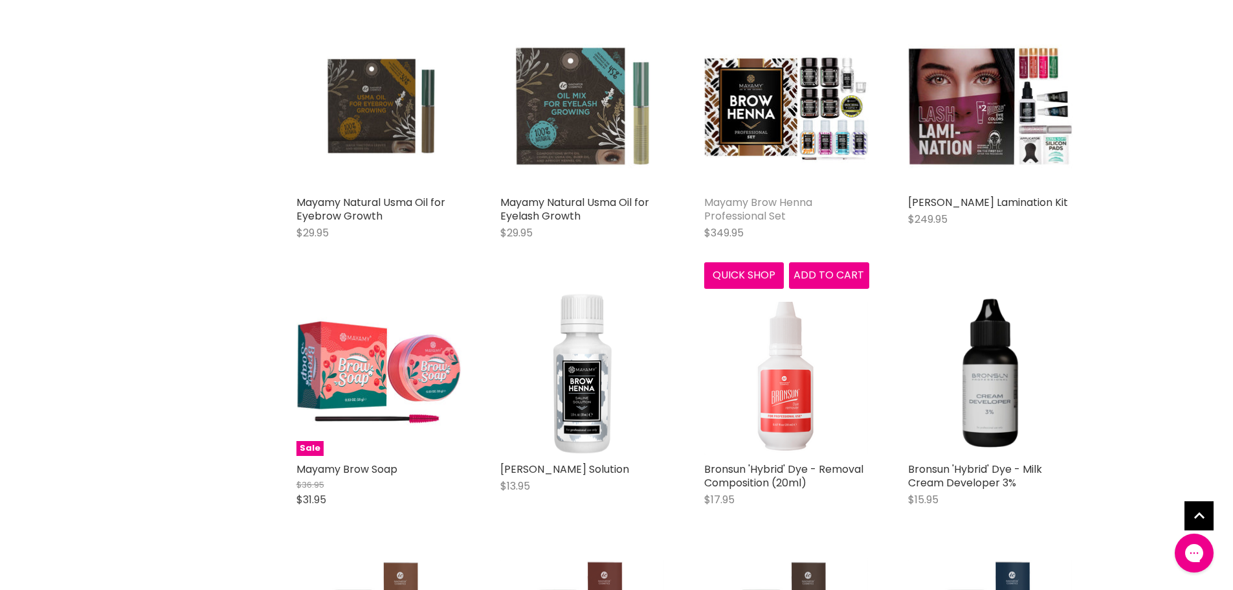
scroll to position [11132, 0]
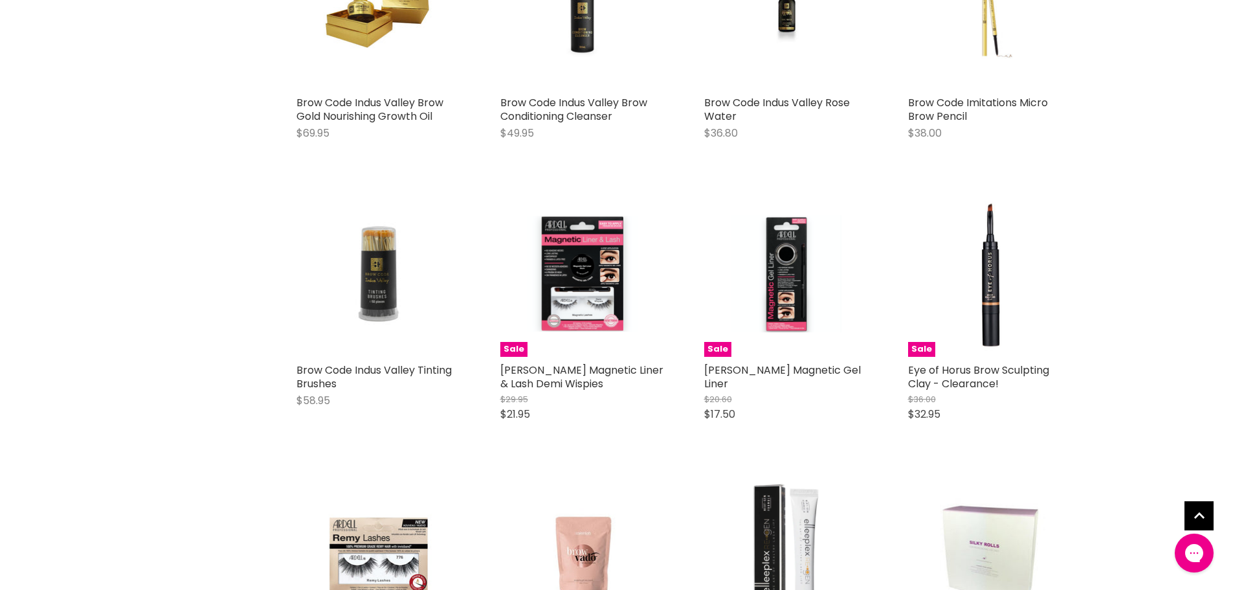
scroll to position [16116, 0]
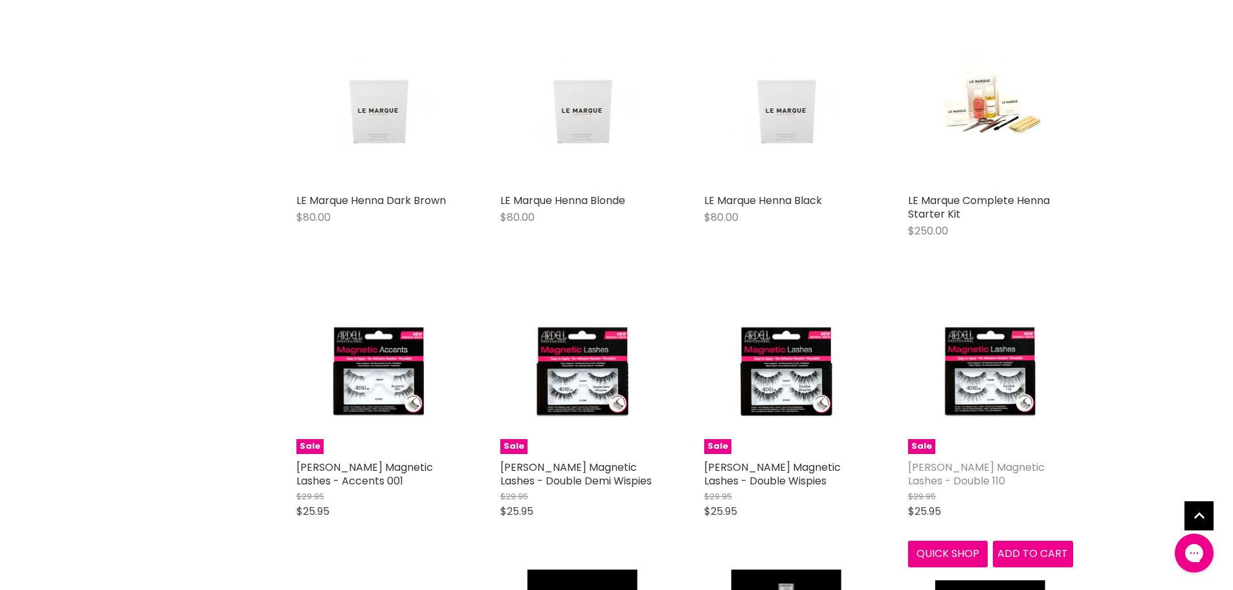
scroll to position [18705, 0]
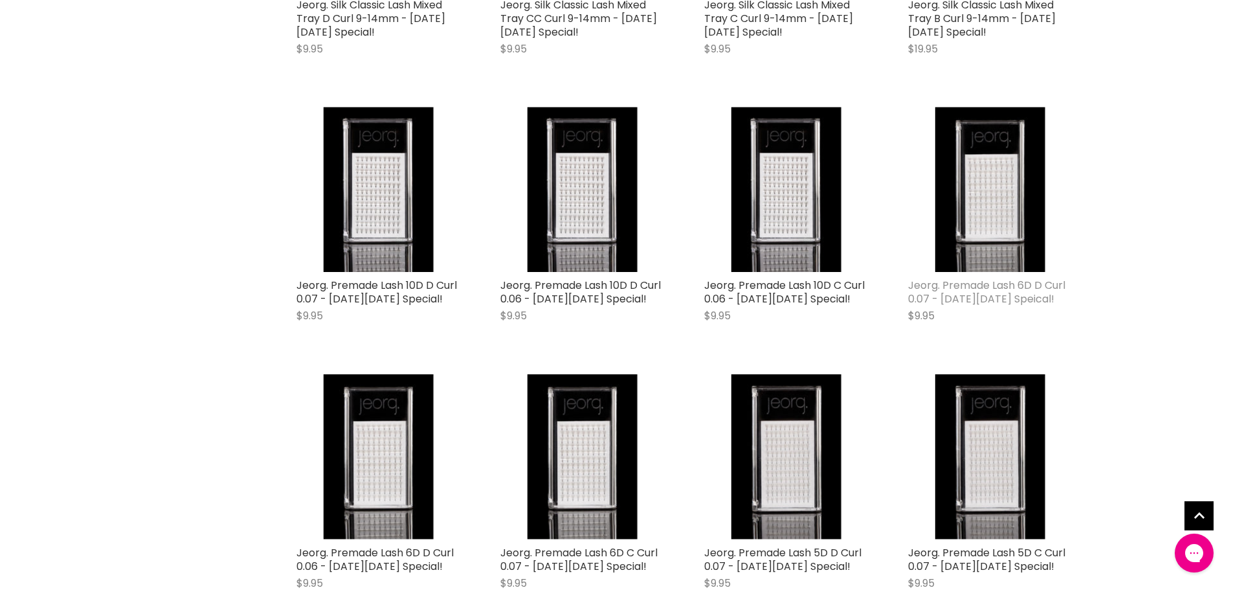
scroll to position [22264, 0]
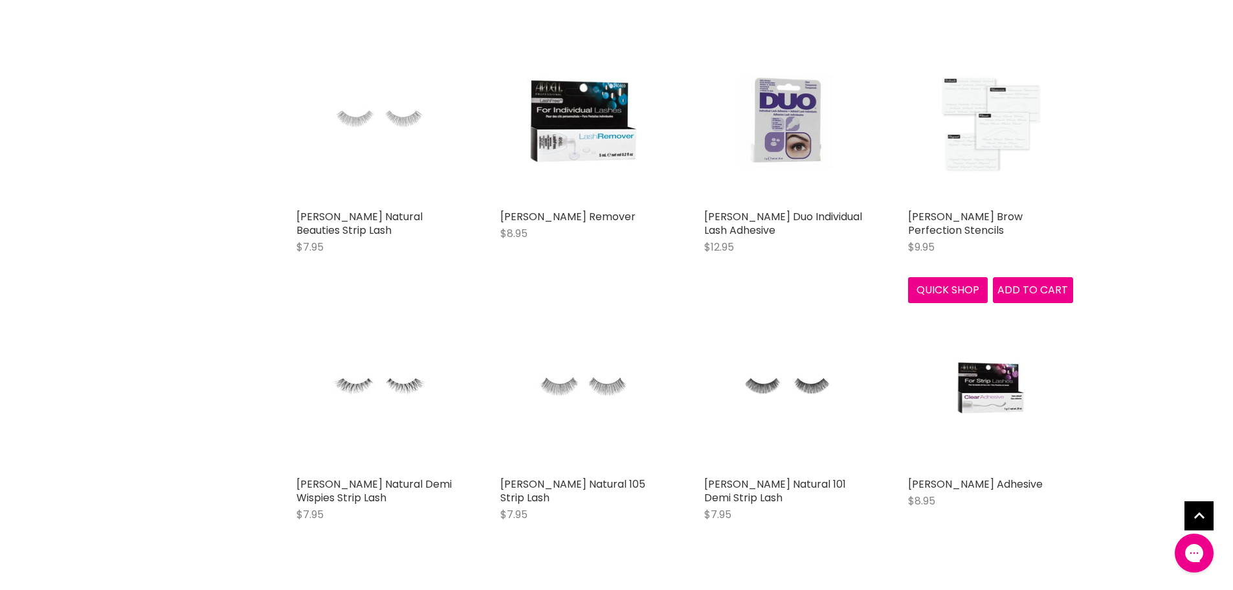
scroll to position [25694, 0]
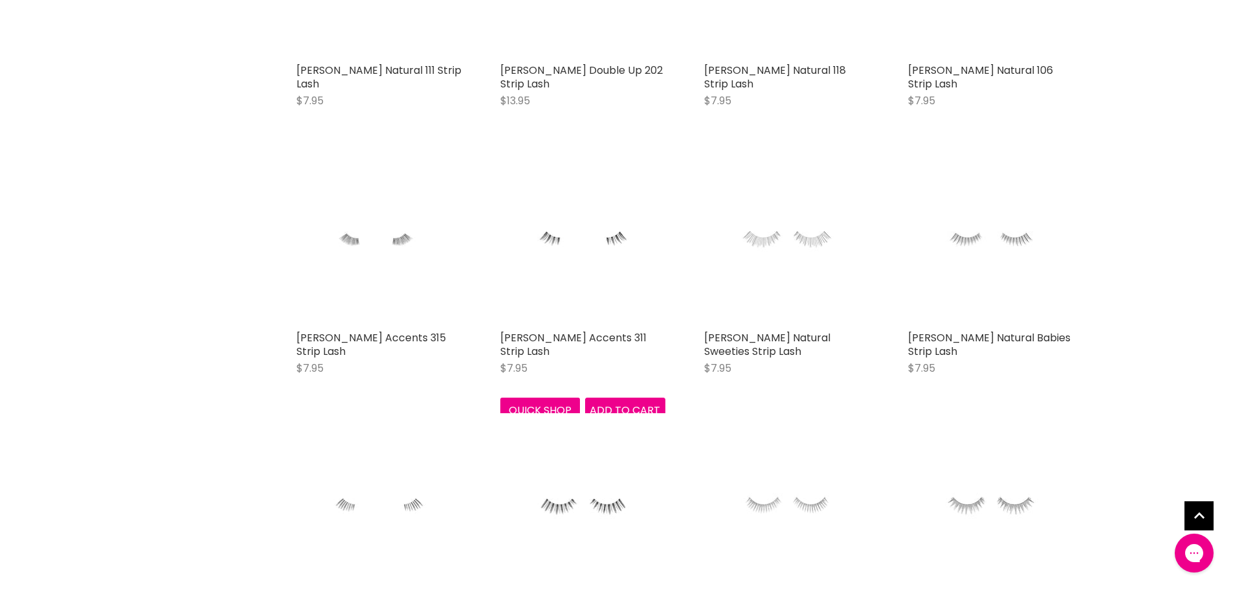
drag, startPoint x: 500, startPoint y: 139, endPoint x: 506, endPoint y: 135, distance: 7.9
click at [500, 159] on figure "Main content" at bounding box center [582, 241] width 165 height 165
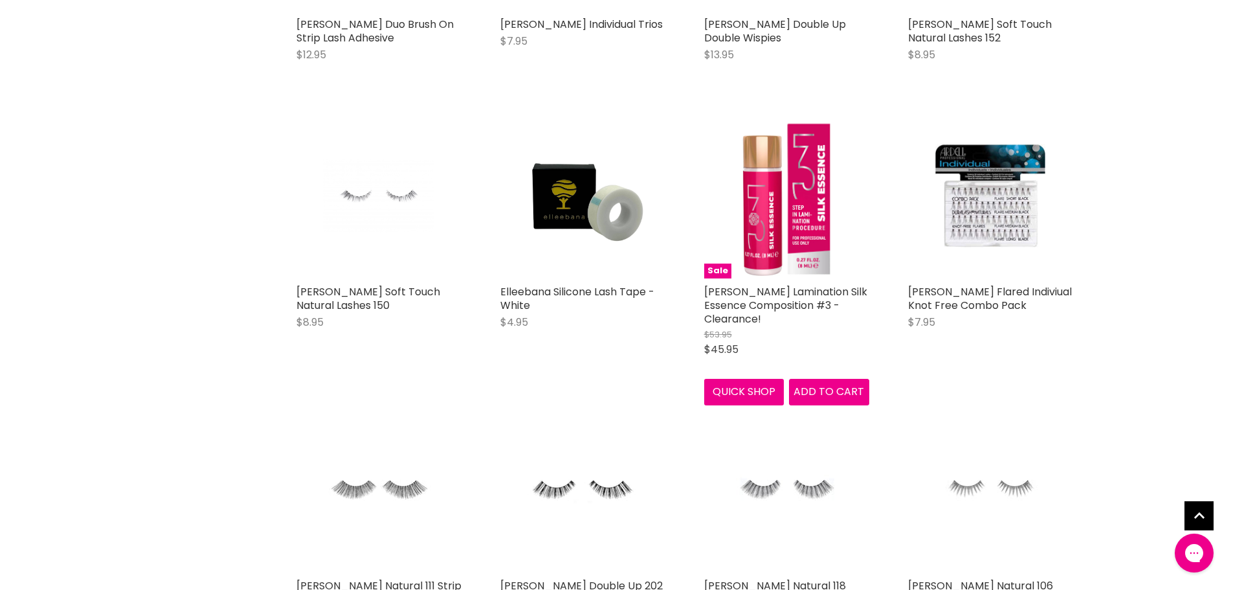
scroll to position [24206, 0]
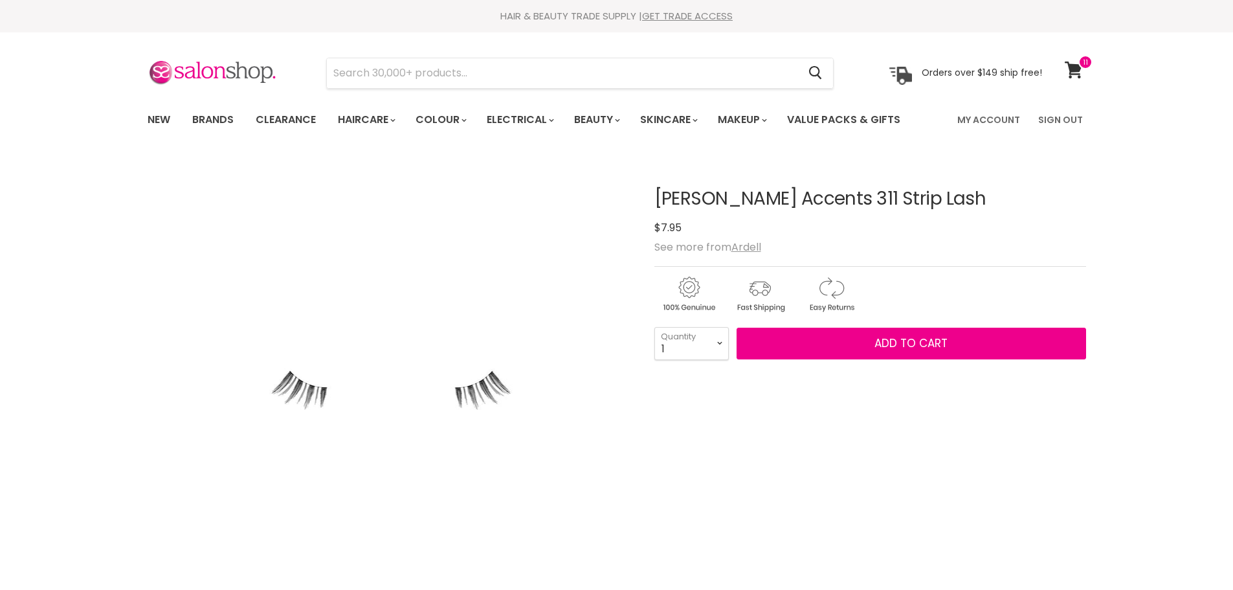
type input "a"
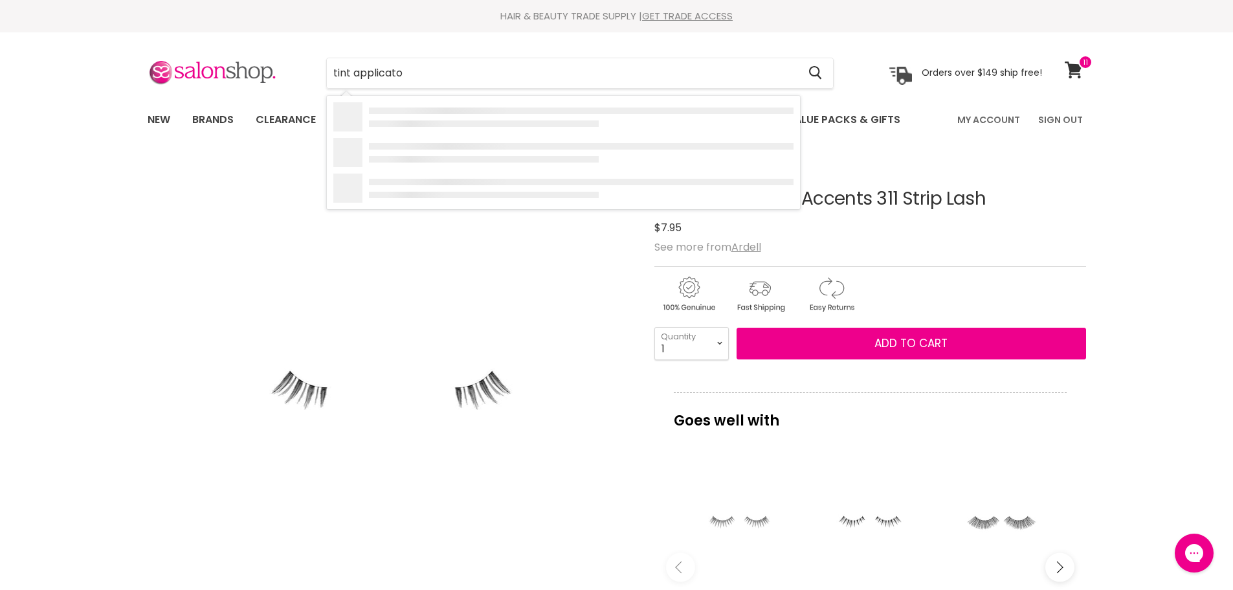
type input "tint applicator"
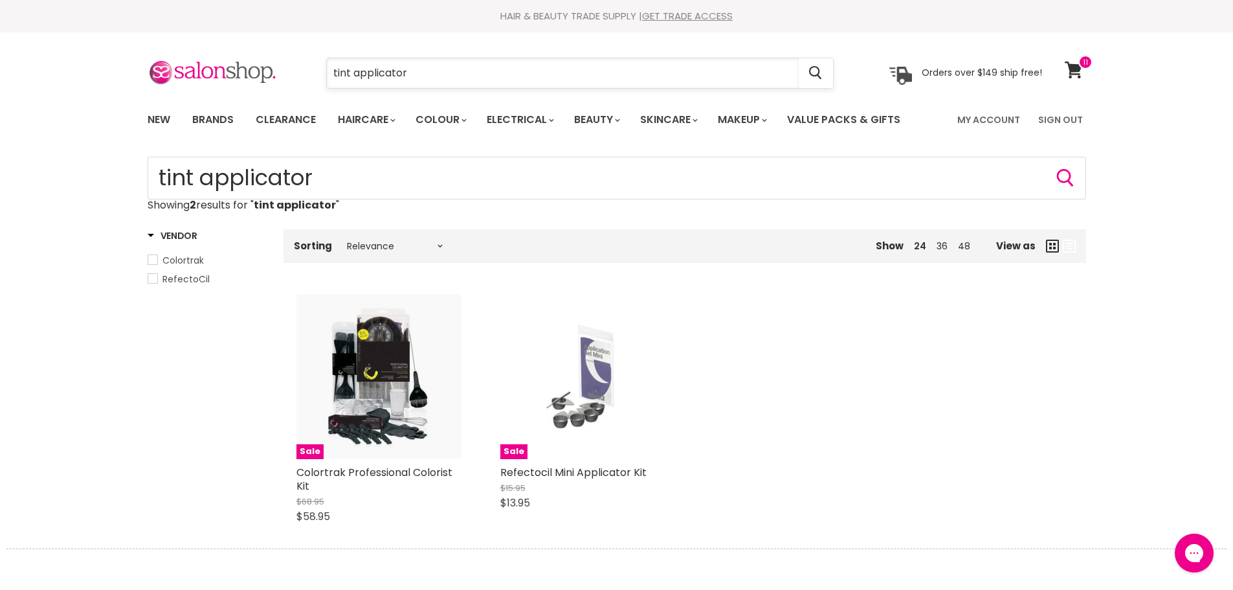
drag, startPoint x: 434, startPoint y: 72, endPoint x: 350, endPoint y: 74, distance: 83.5
click at [350, 74] on input "tint applicator" at bounding box center [563, 73] width 472 height 30
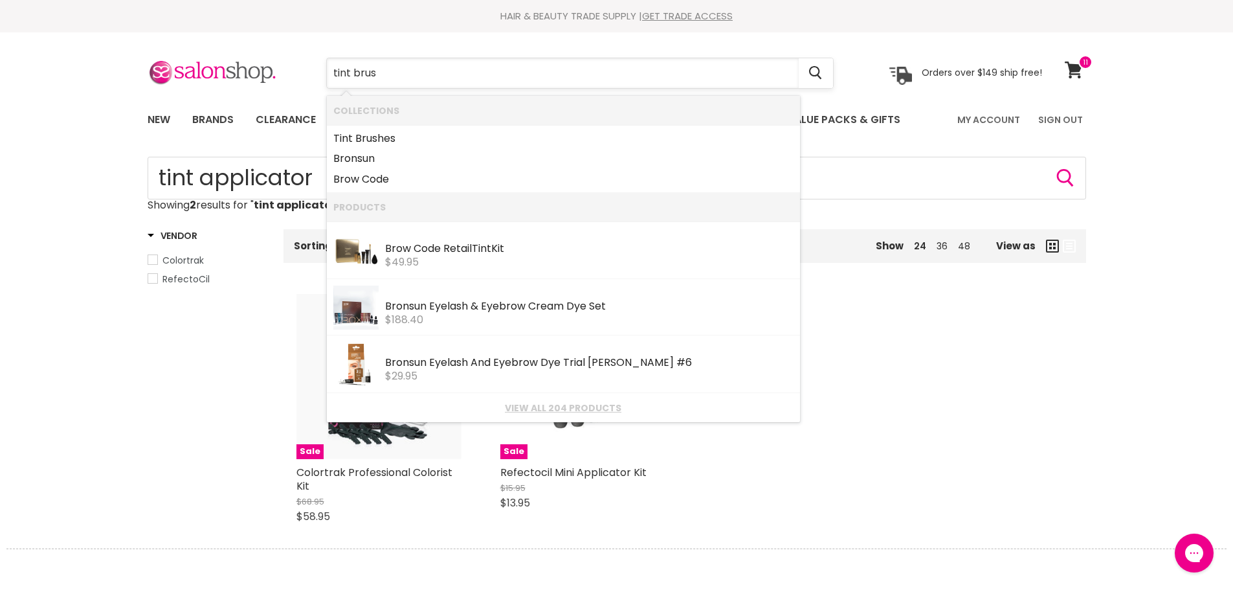
type input "tint brush"
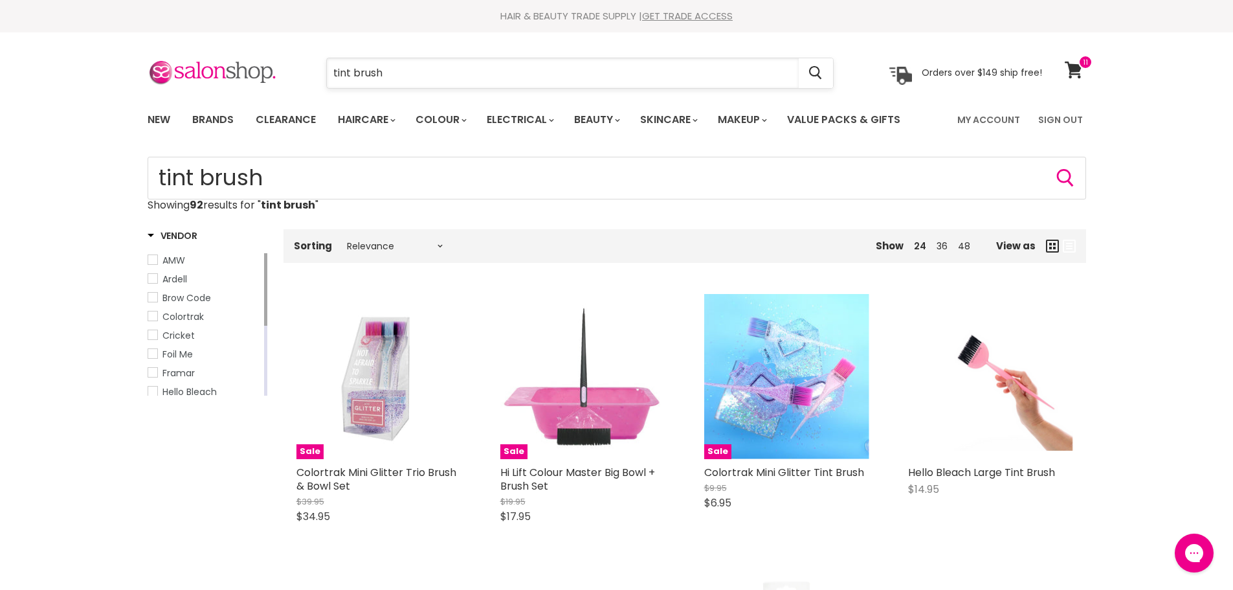
click at [331, 70] on input "tint brush" at bounding box center [563, 73] width 472 height 30
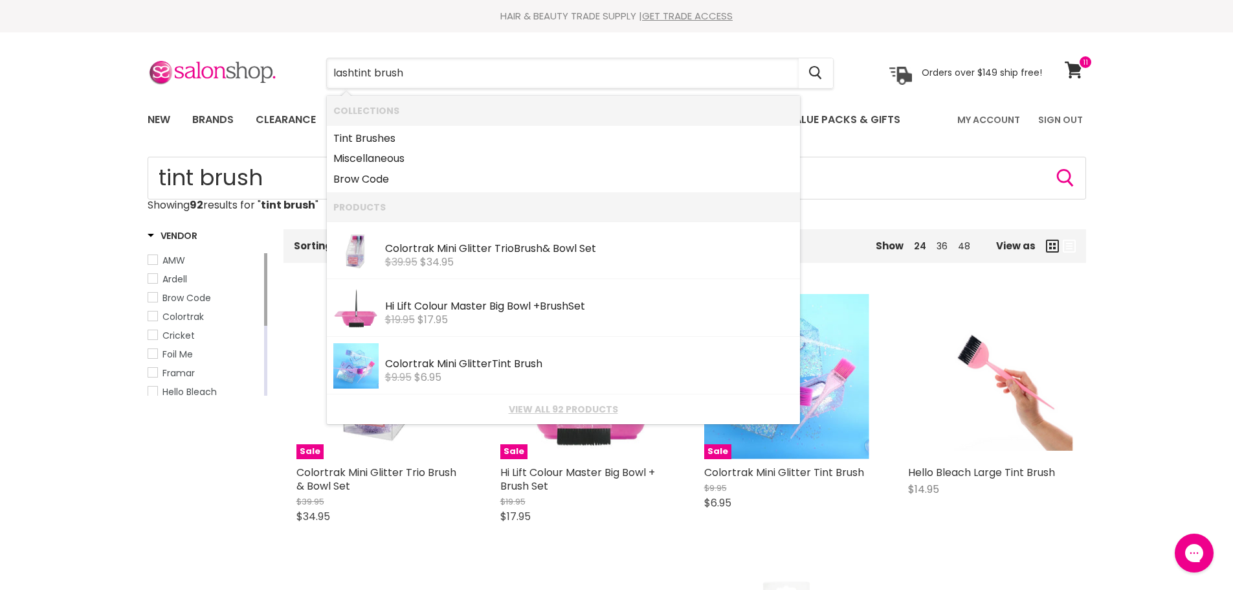
type input "lash tint brush"
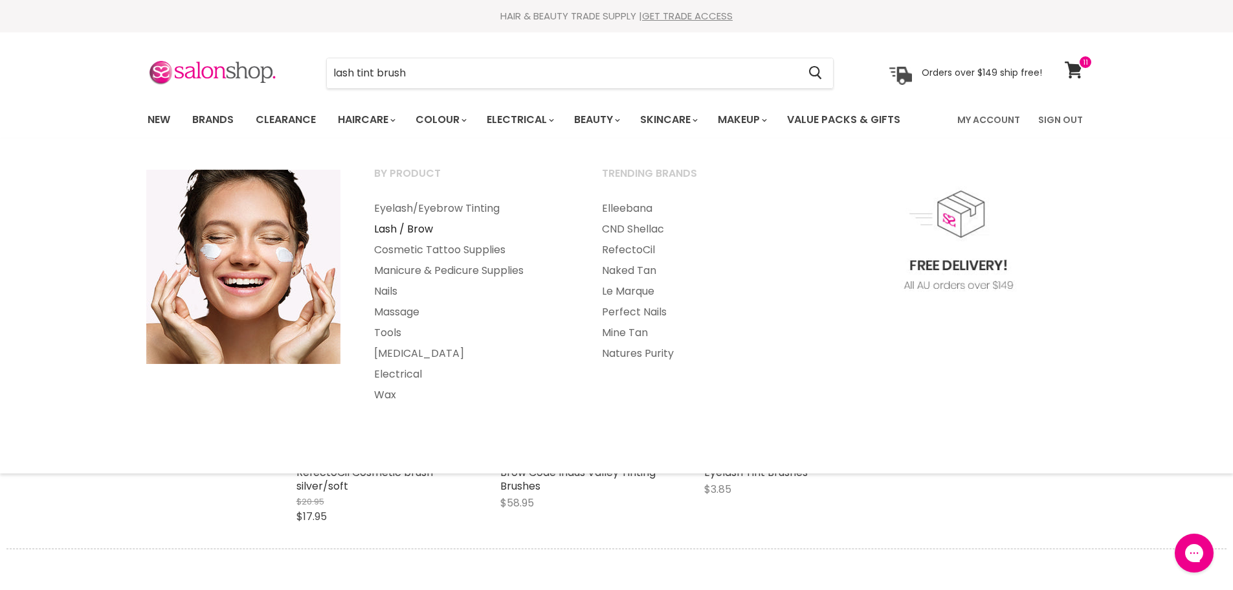
click at [409, 225] on link "Lash / Brow" at bounding box center [470, 229] width 225 height 21
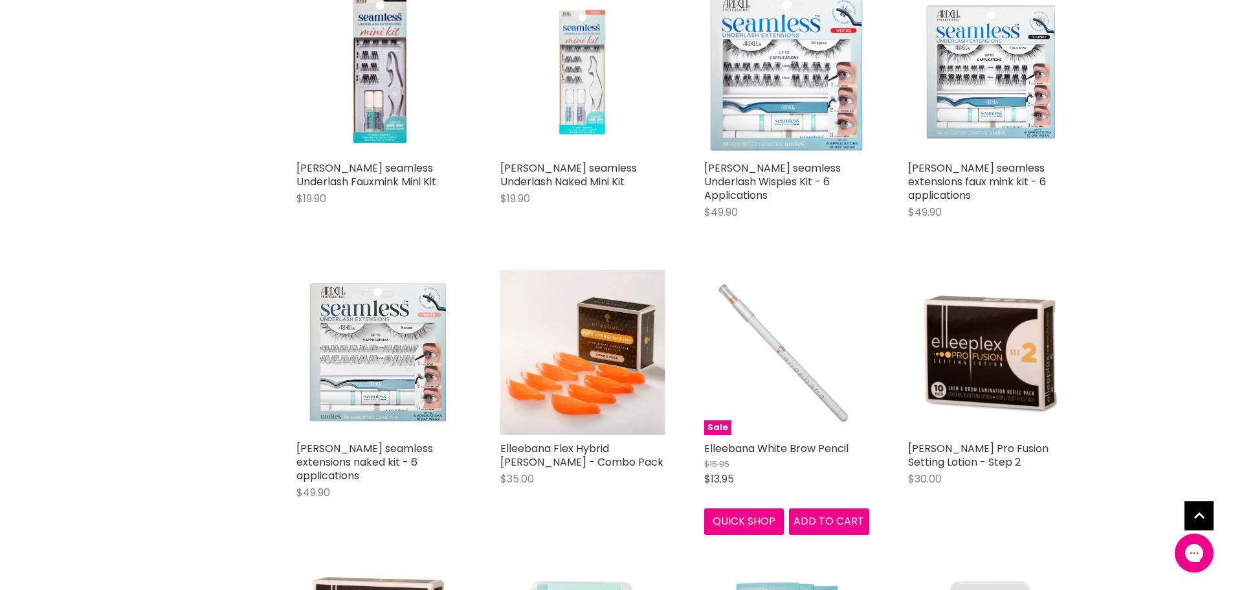
scroll to position [2136, 0]
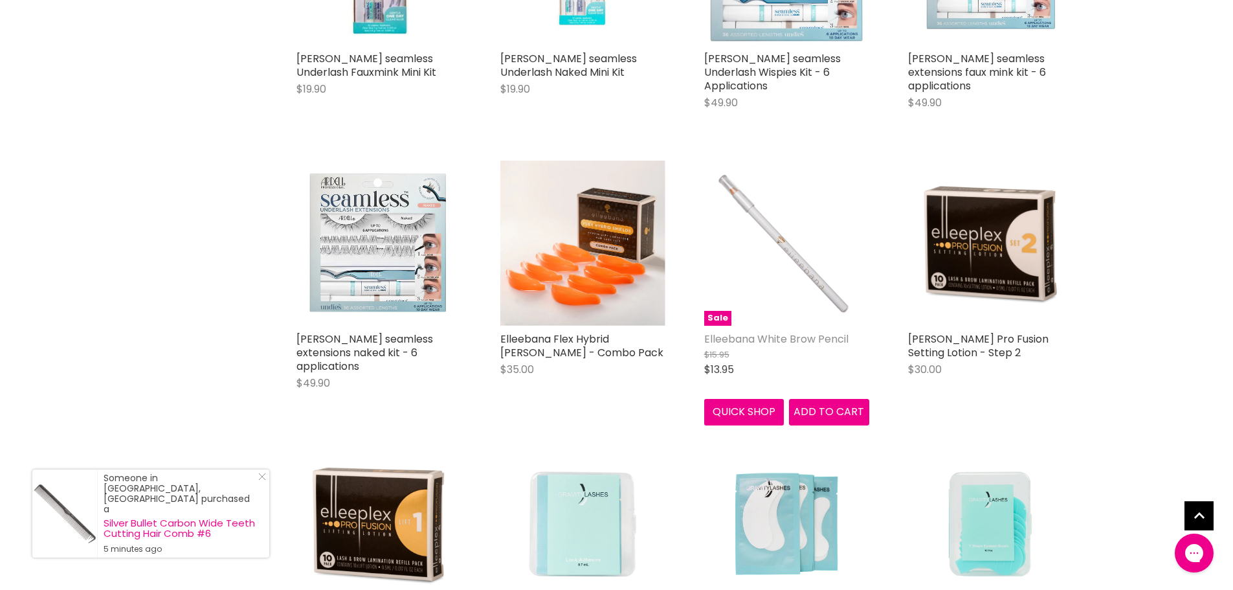
click at [780, 331] on link "Elleebana White Brow Pencil" at bounding box center [776, 338] width 144 height 15
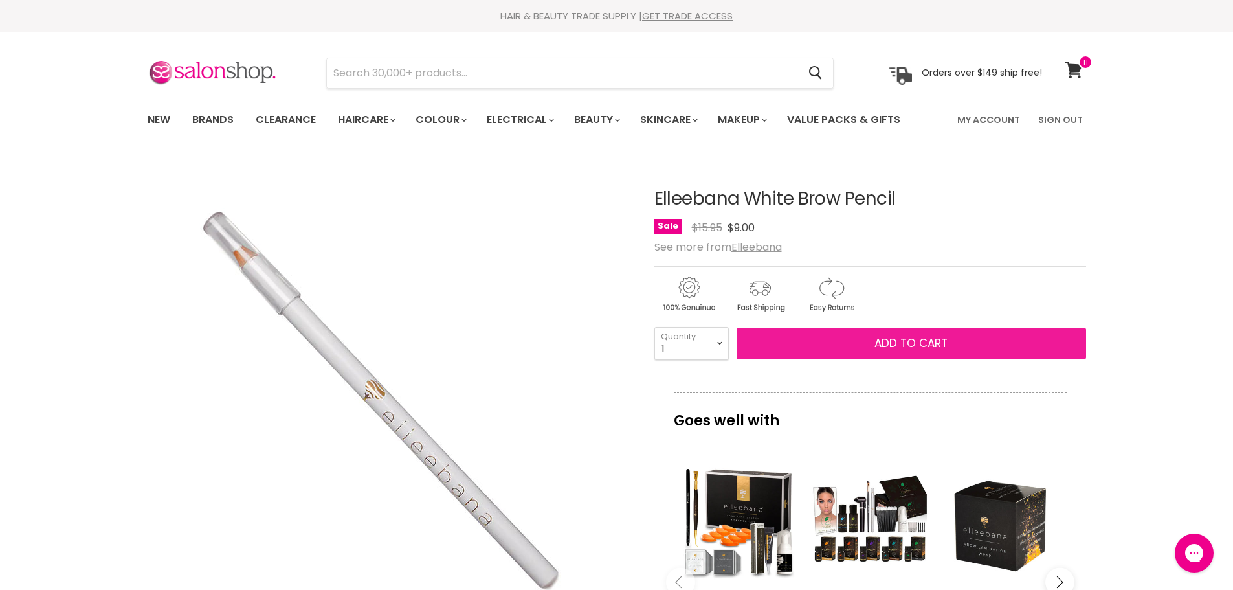
click at [892, 344] on span "Add to cart" at bounding box center [910, 343] width 73 height 16
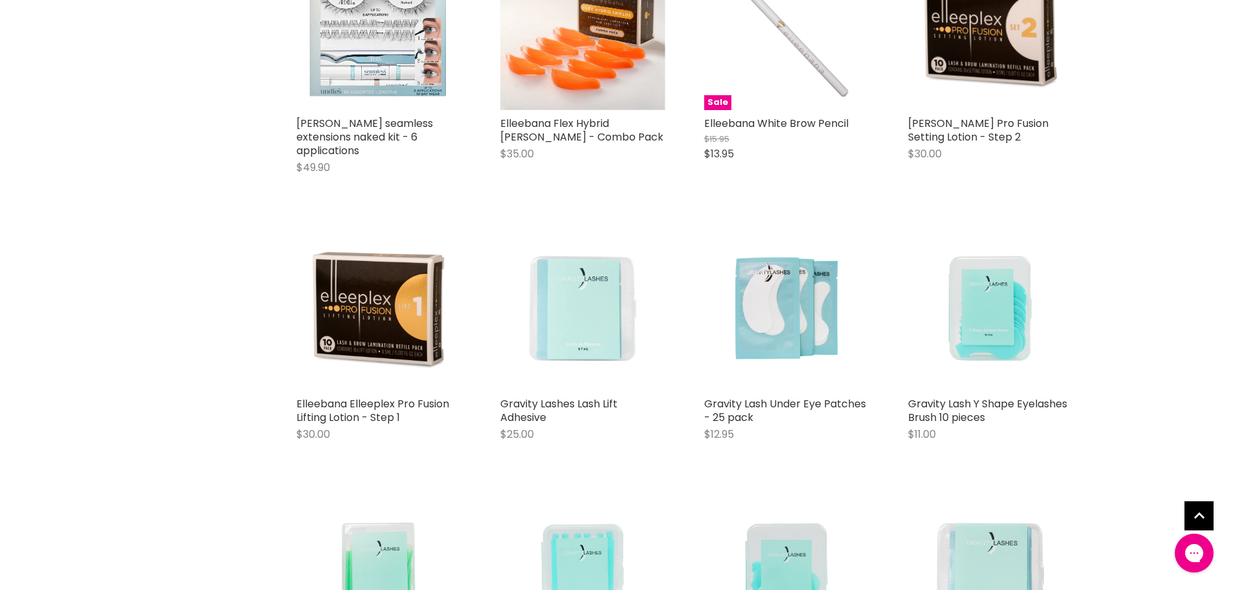
scroll to position [2450, 0]
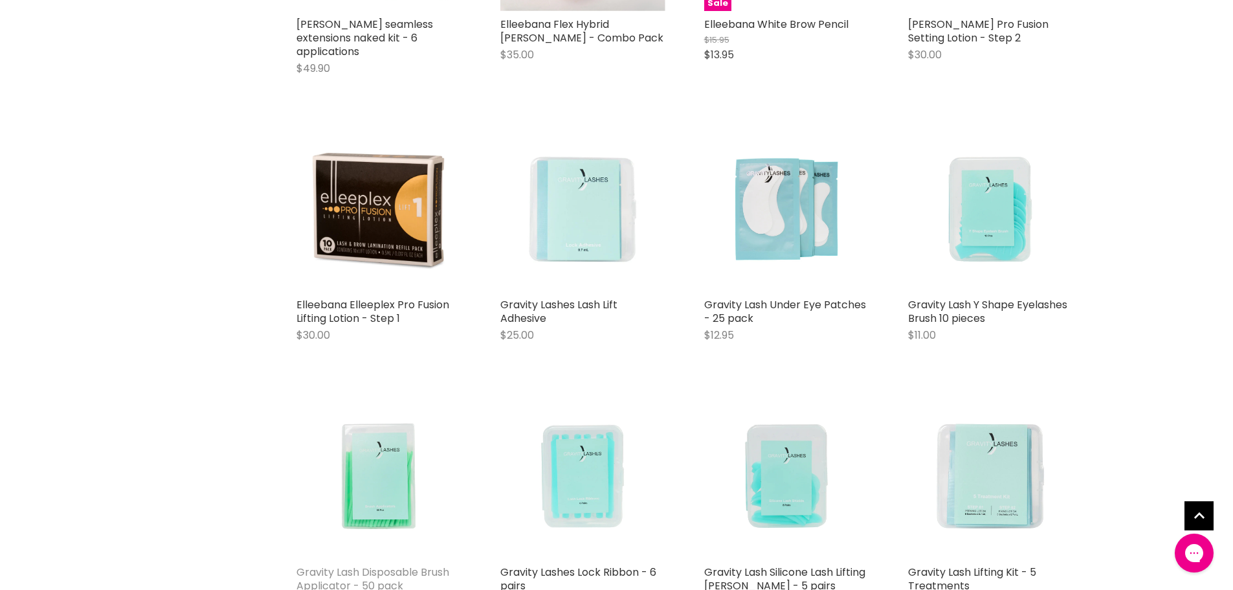
click at [389, 564] on link "Gravity Lash Disposable Brush Applicator - 50 pack" at bounding box center [372, 578] width 153 height 28
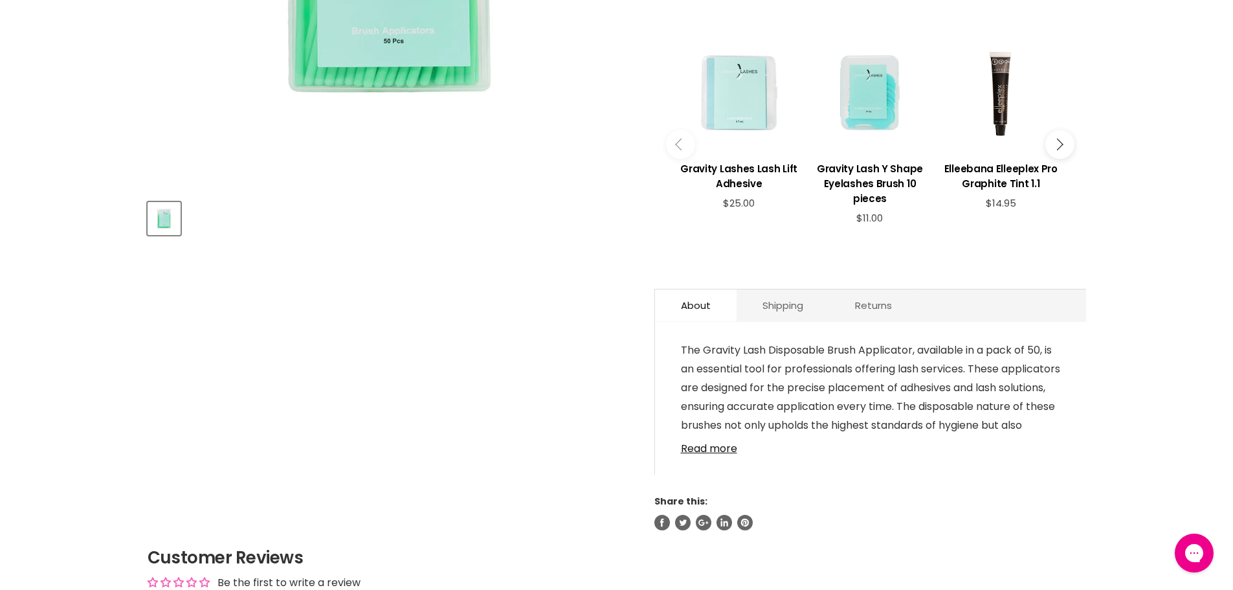
scroll to position [518, 0]
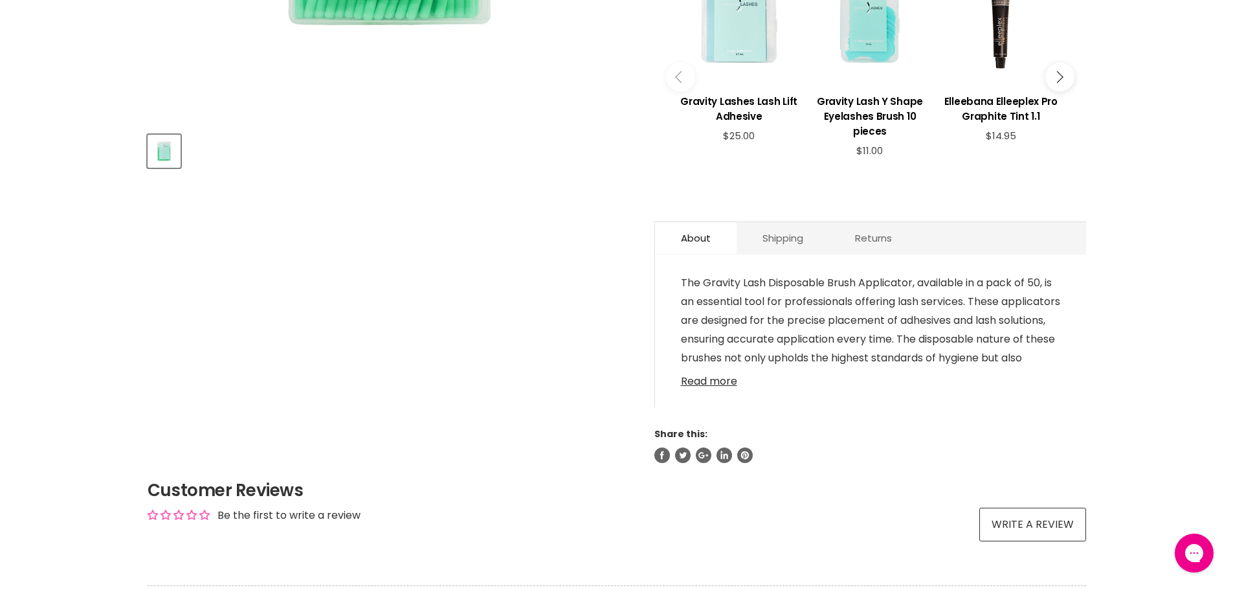
click at [699, 368] on link "Read more" at bounding box center [870, 377] width 379 height 19
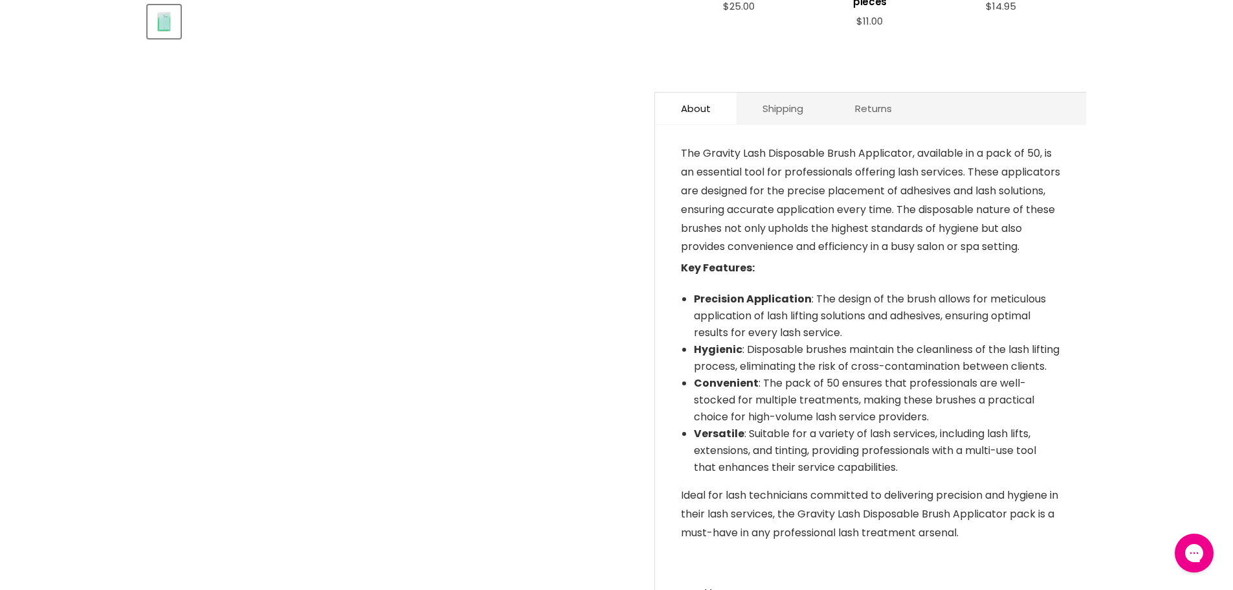
scroll to position [324, 0]
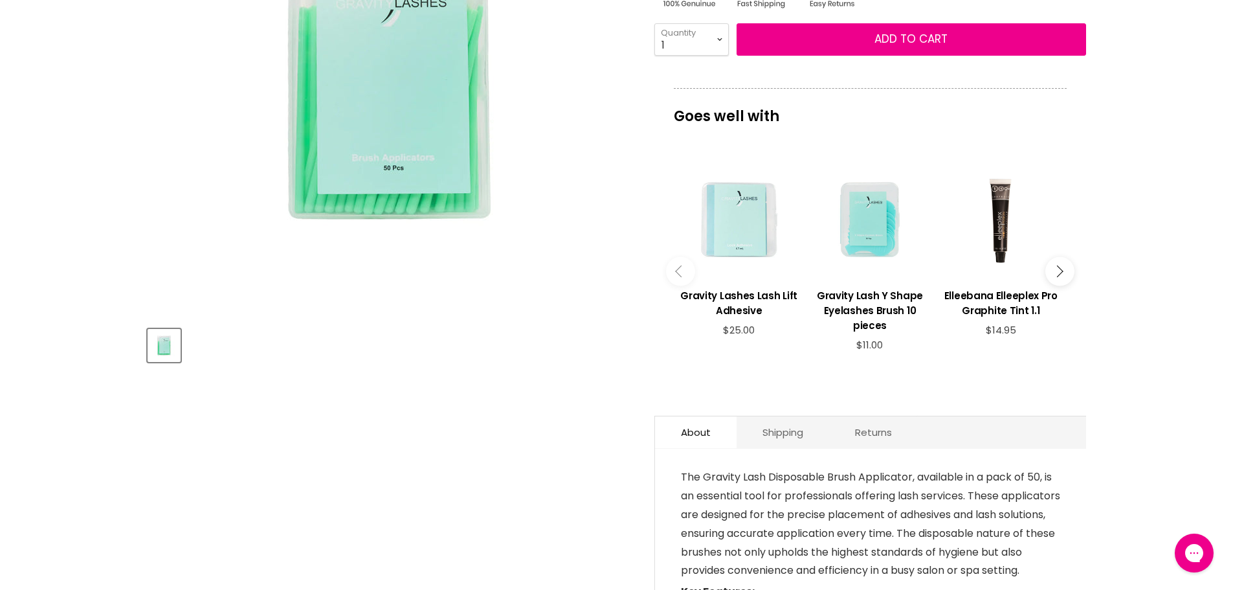
click at [1066, 261] on button "Main content" at bounding box center [1059, 270] width 29 height 29
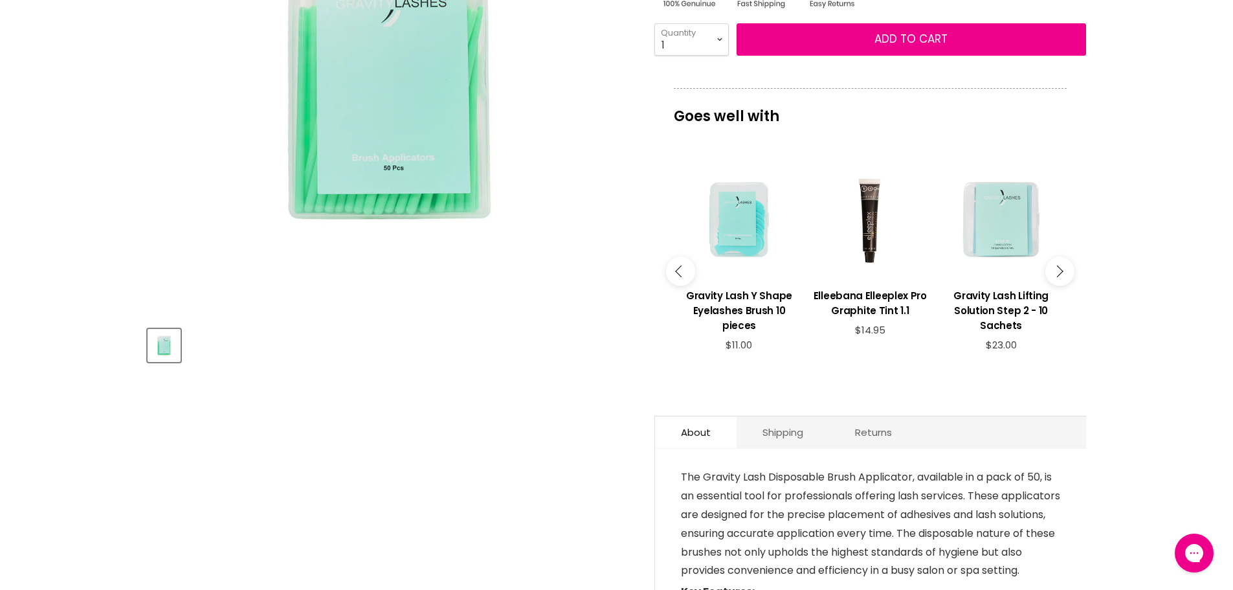
click at [1066, 261] on button "Main content" at bounding box center [1059, 270] width 29 height 29
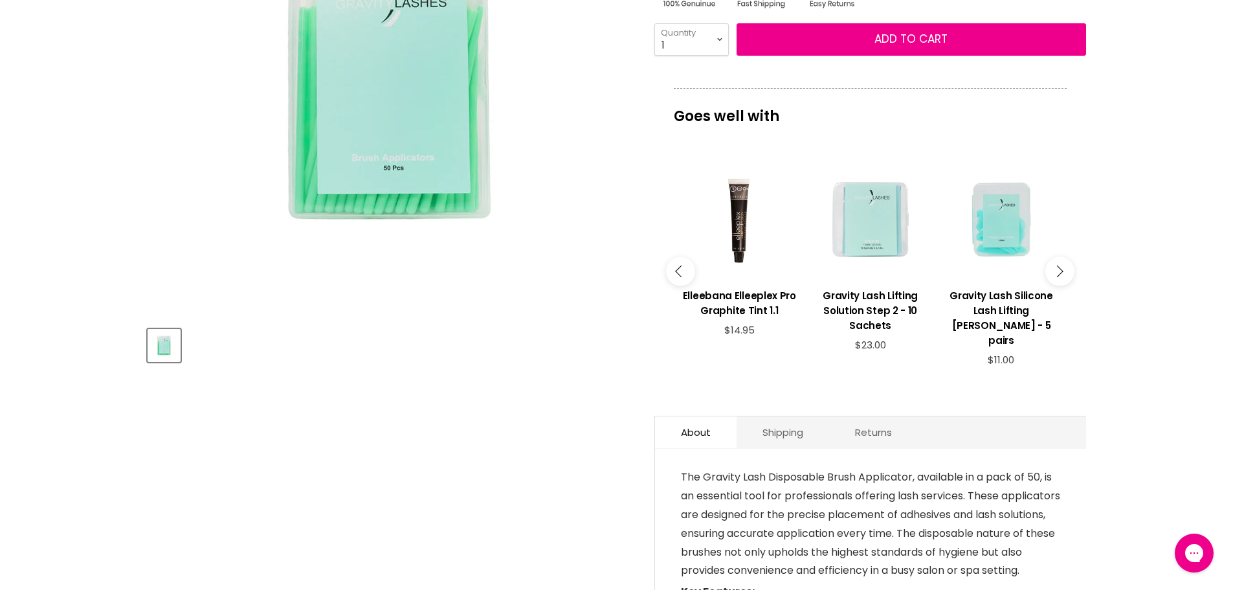
click at [1066, 261] on button "Main content" at bounding box center [1059, 270] width 29 height 29
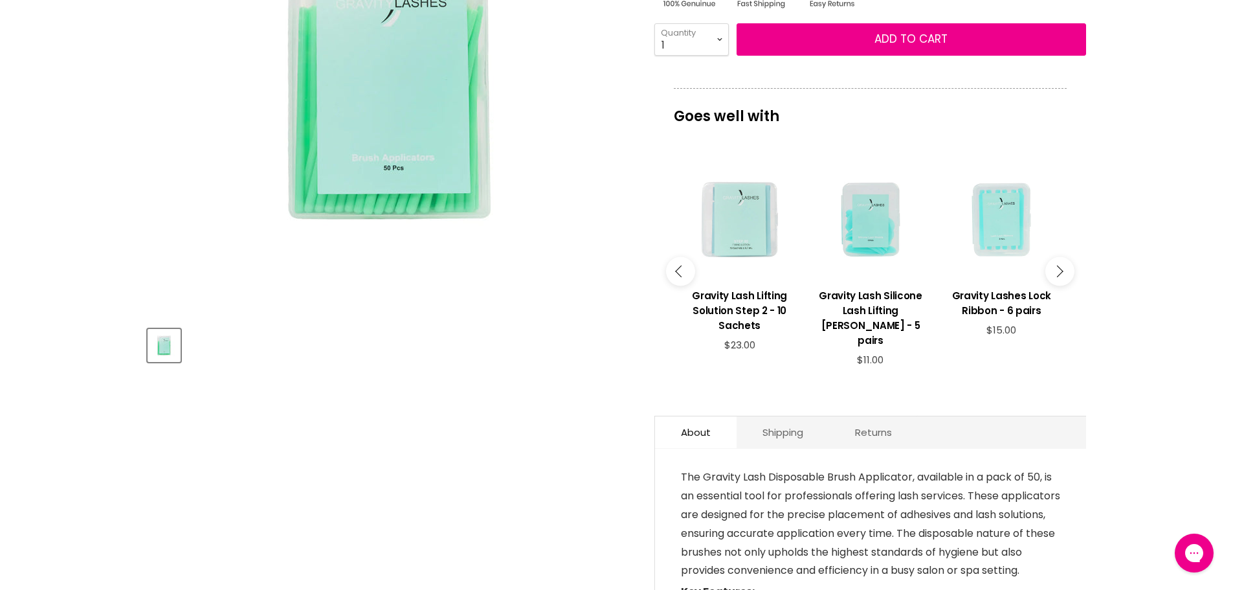
click at [1066, 261] on button "Main content" at bounding box center [1059, 270] width 29 height 29
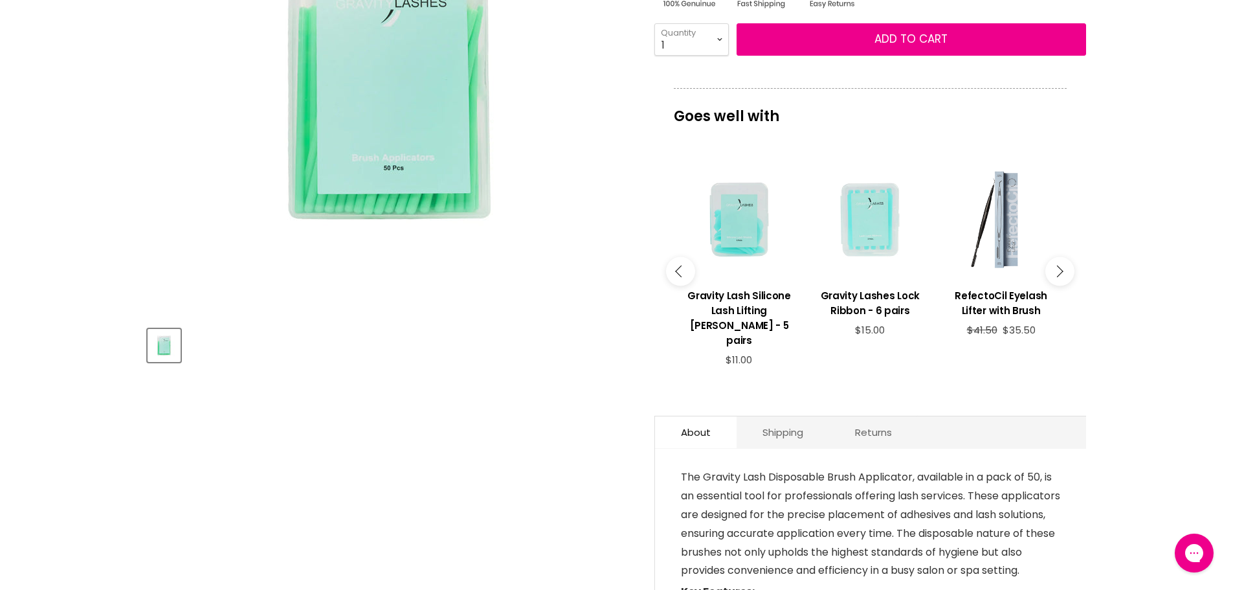
click at [1066, 261] on button "Main content" at bounding box center [1059, 270] width 29 height 29
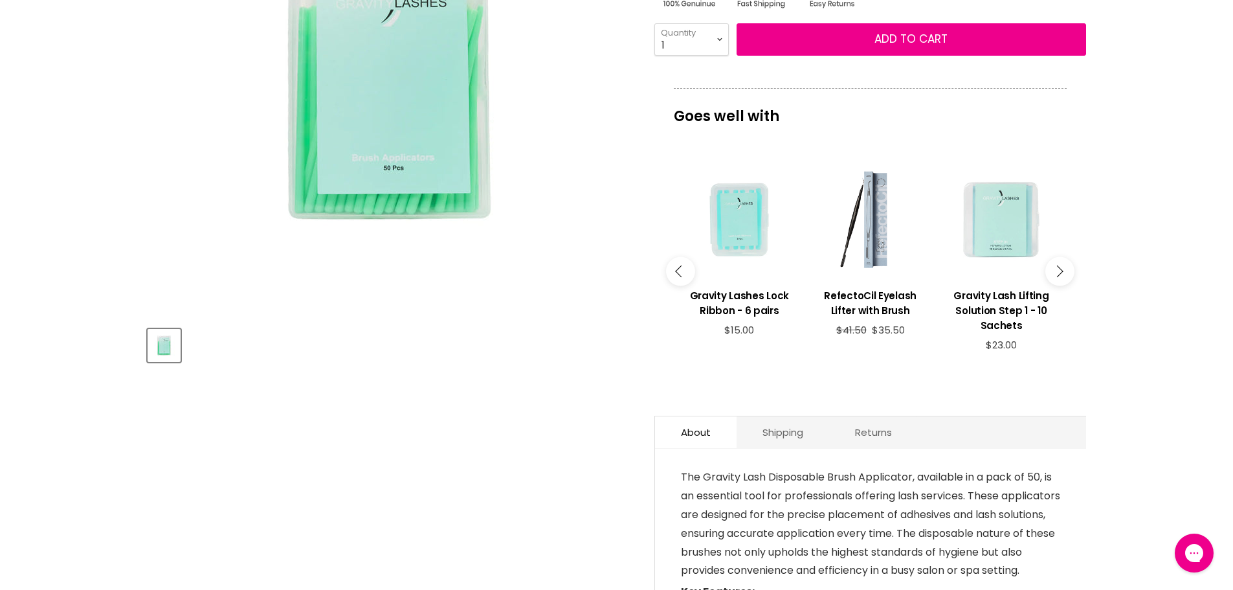
click at [1066, 261] on button "Main content" at bounding box center [1059, 270] width 29 height 29
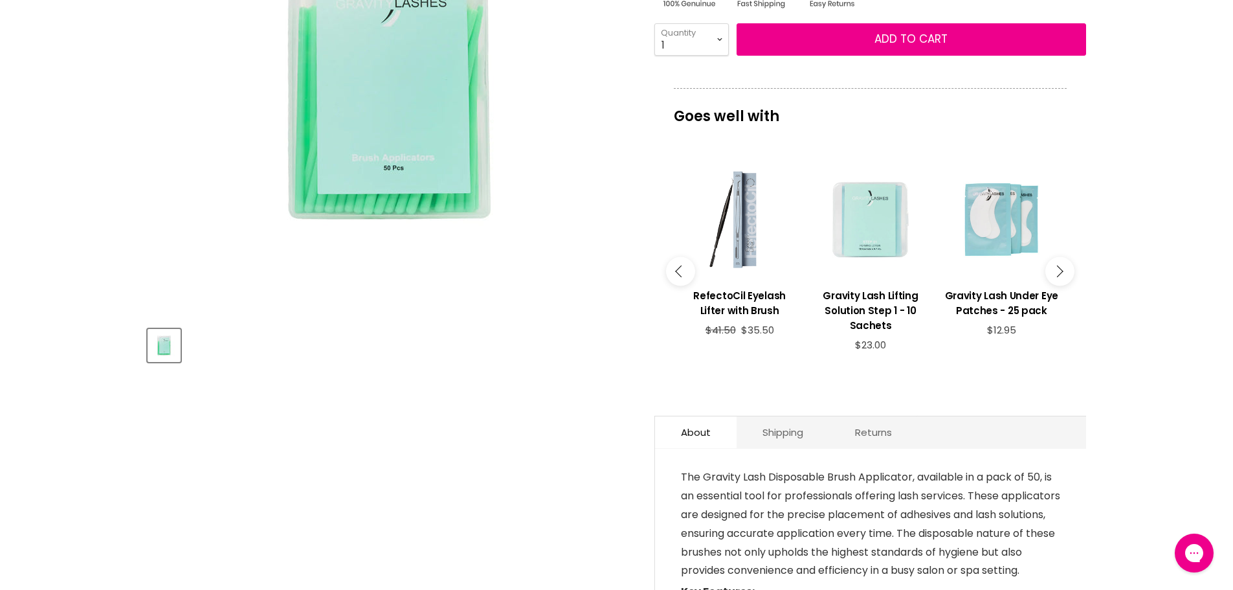
click at [1066, 261] on button "Main content" at bounding box center [1059, 270] width 29 height 29
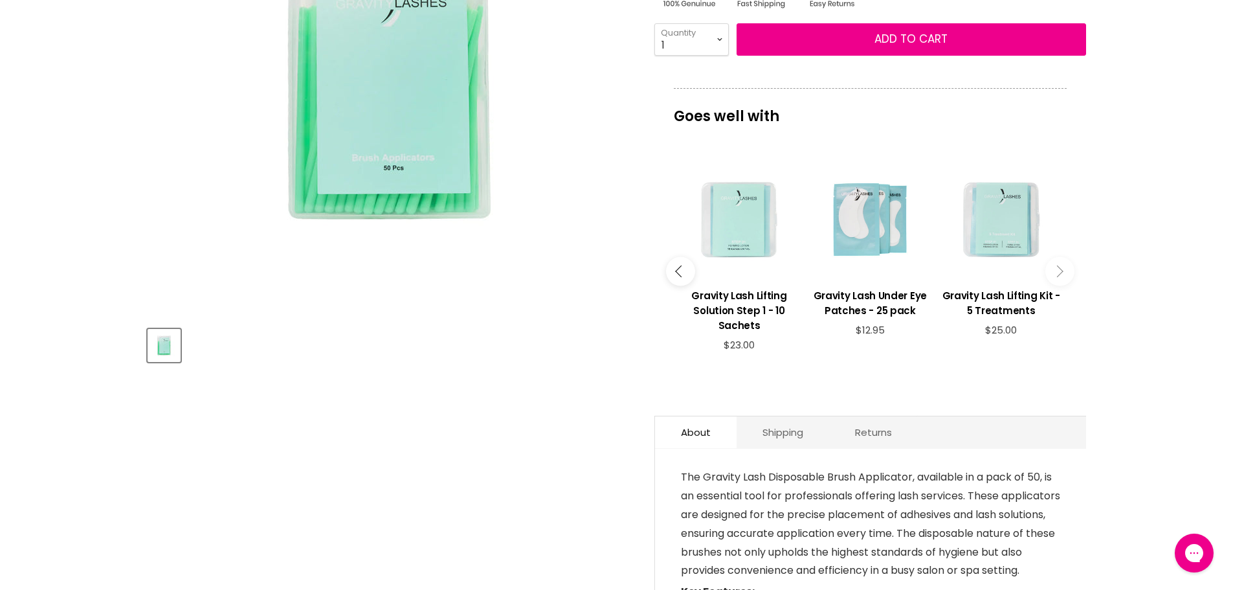
click at [1066, 261] on button "Main content" at bounding box center [1059, 270] width 29 height 29
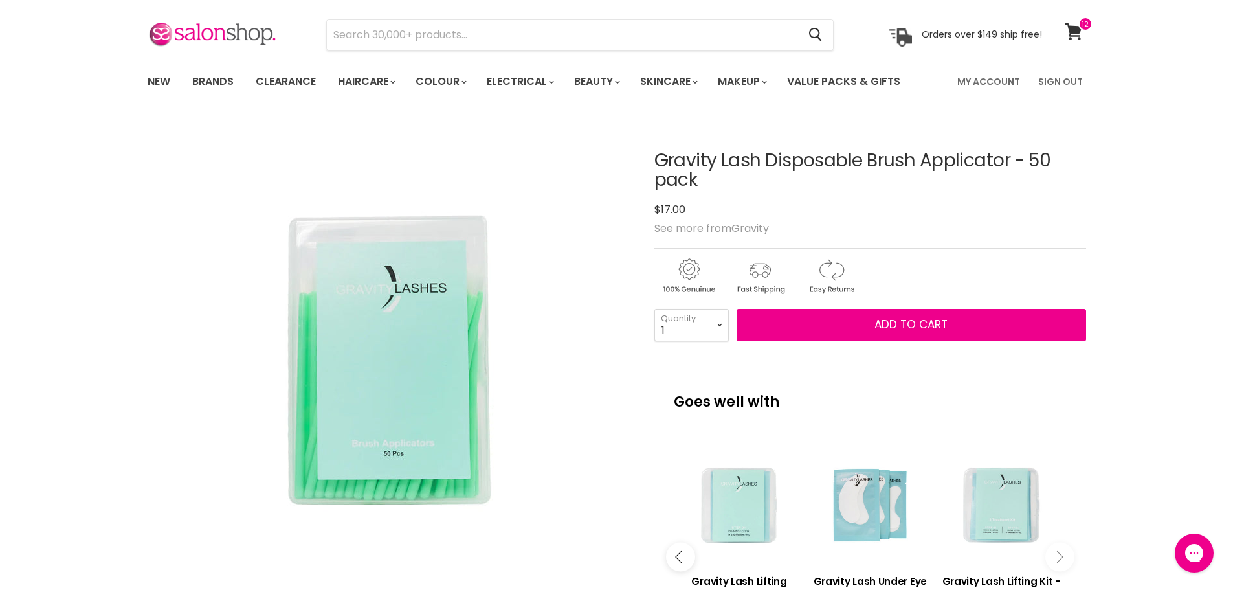
scroll to position [0, 0]
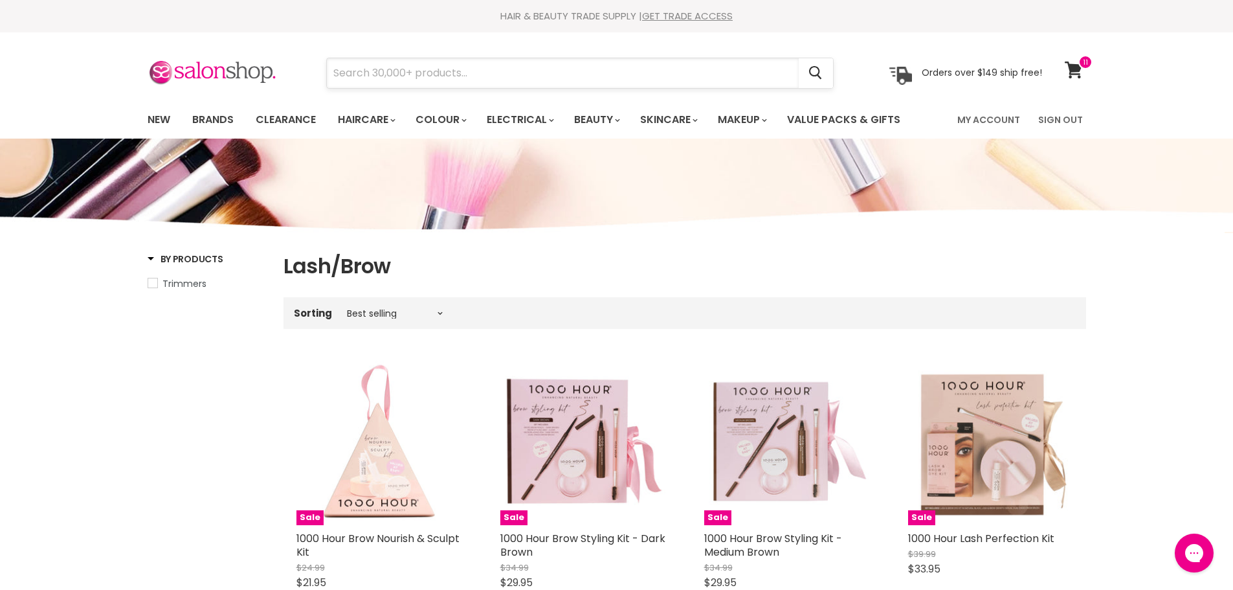
click at [458, 72] on input "Search" at bounding box center [563, 73] width 472 height 30
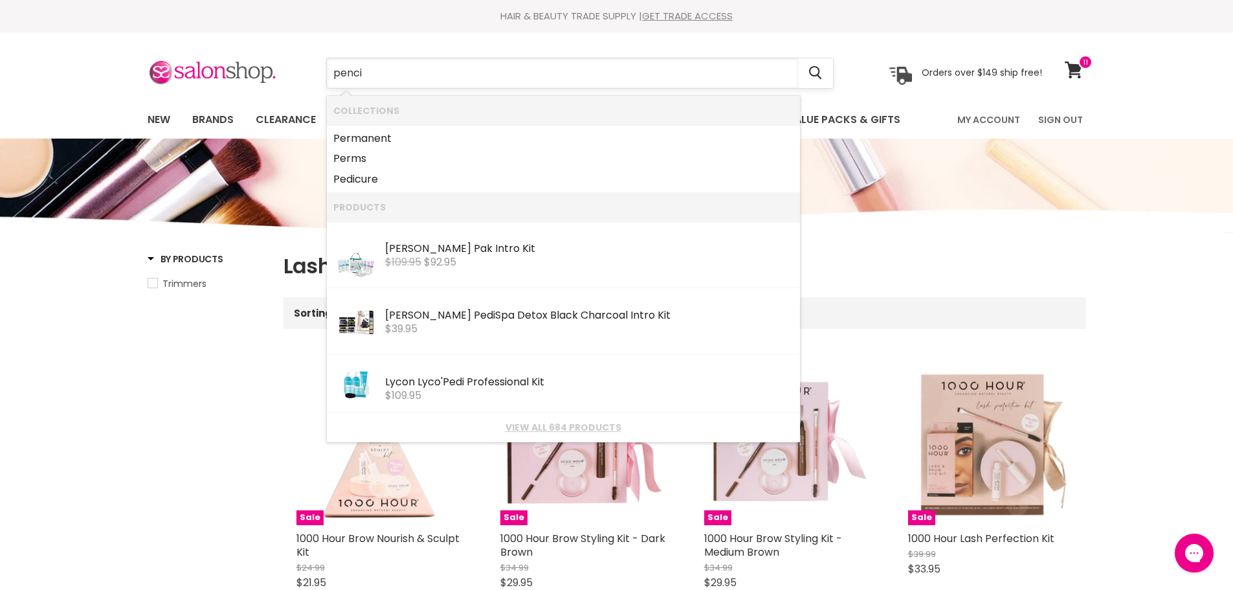
type input "pencil"
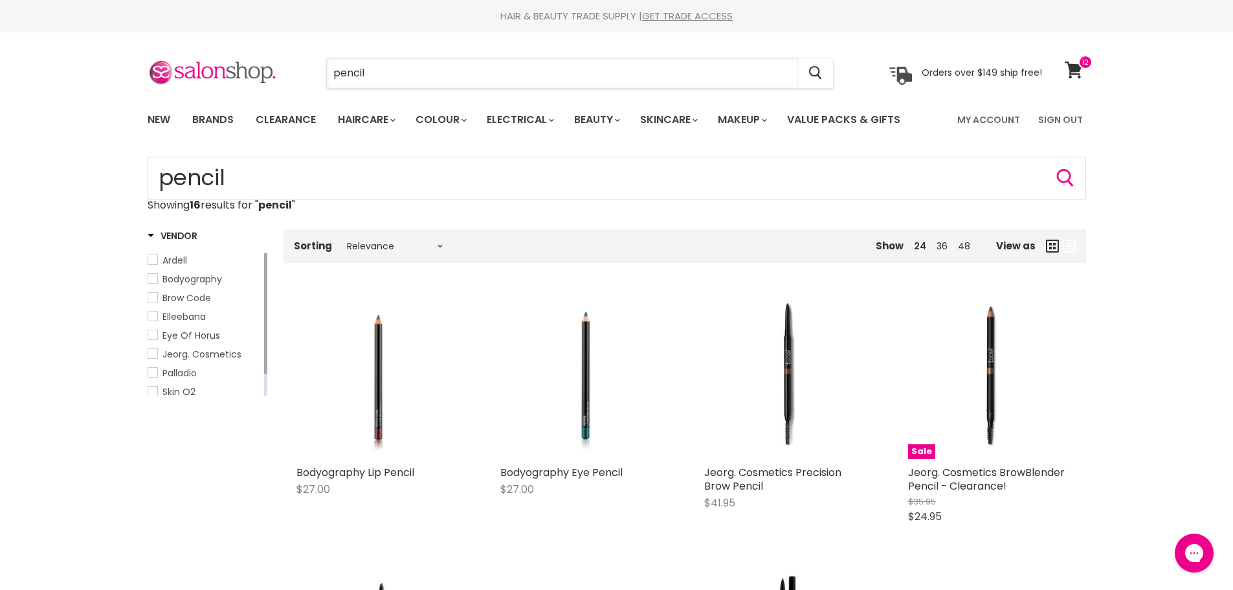
drag, startPoint x: 376, startPoint y: 67, endPoint x: 324, endPoint y: 67, distance: 51.8
click at [324, 67] on div "pencil Cancel" at bounding box center [579, 73] width 573 height 30
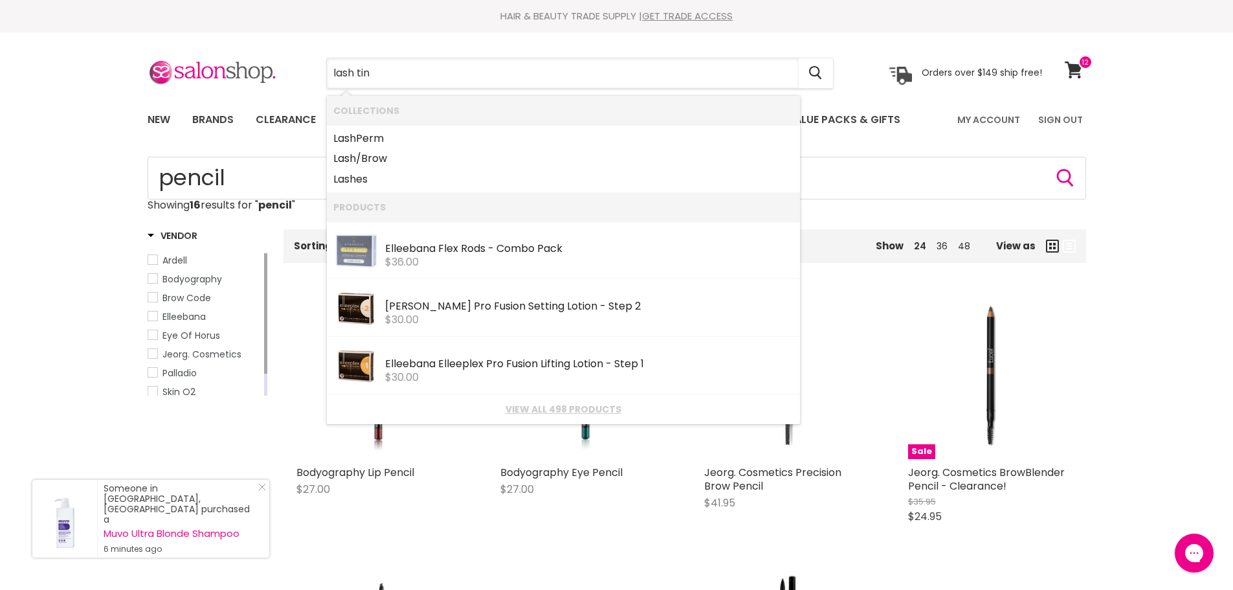
type input "lash tint"
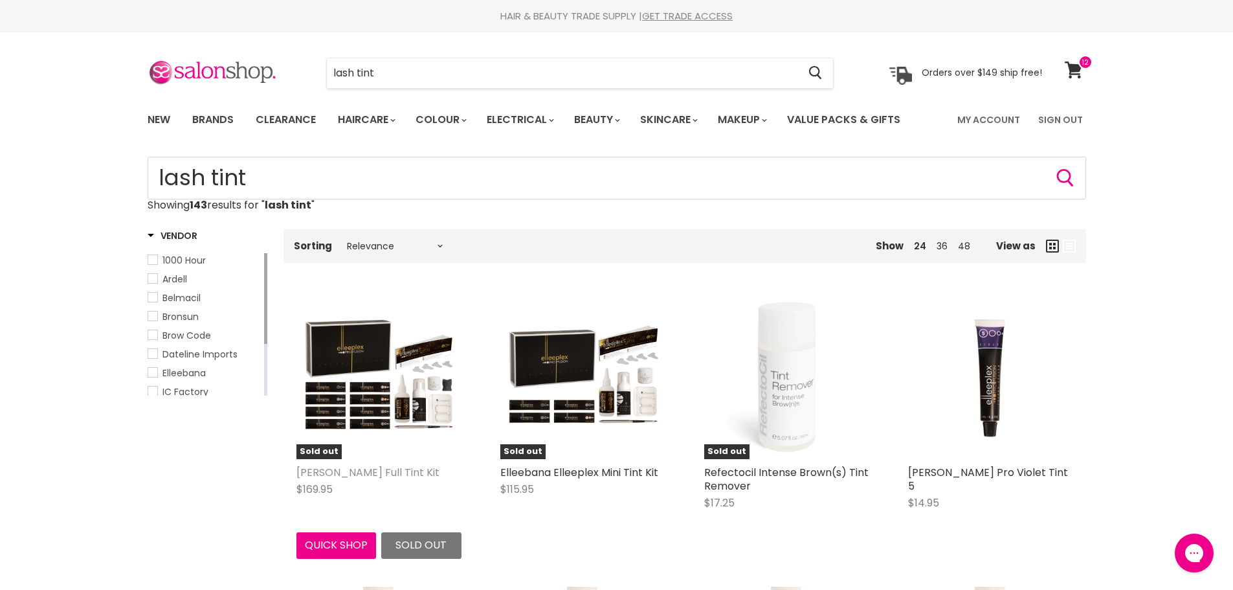
click at [392, 469] on link "[PERSON_NAME] Full Tint Kit" at bounding box center [367, 472] width 143 height 15
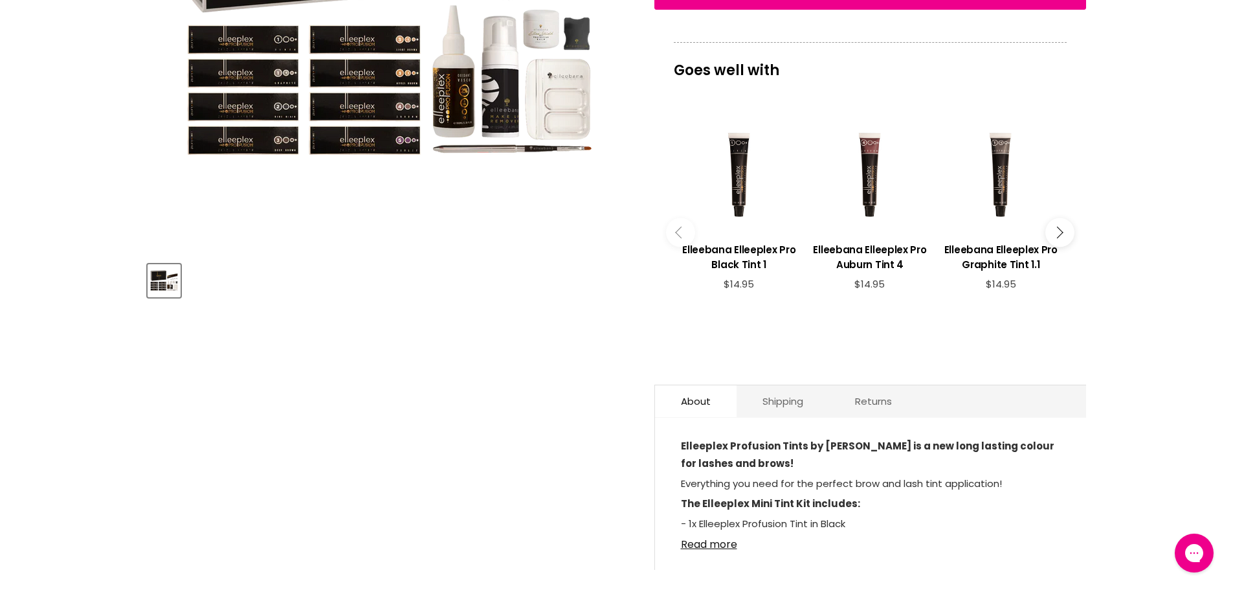
scroll to position [518, 0]
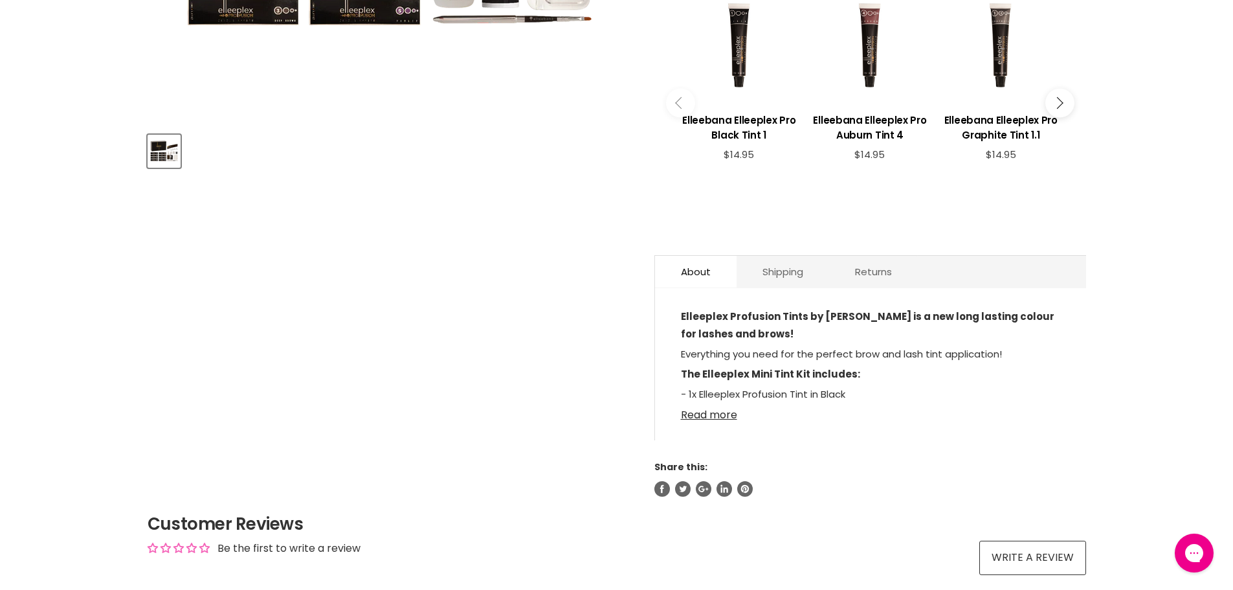
click at [703, 401] on link "Read more" at bounding box center [870, 410] width 379 height 19
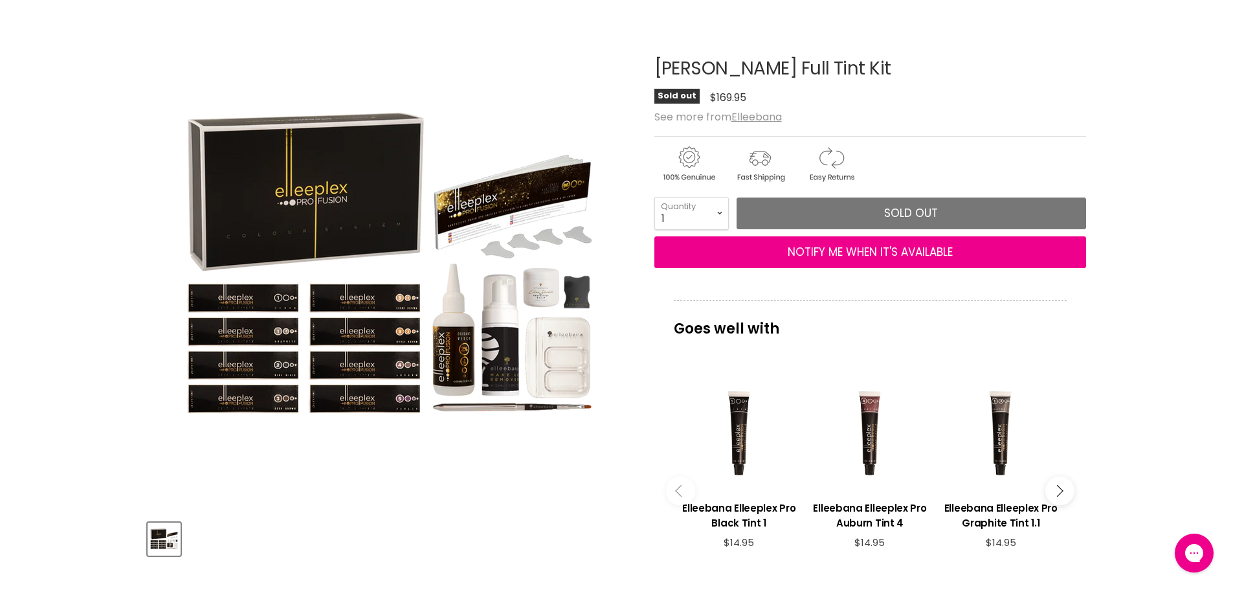
scroll to position [0, 0]
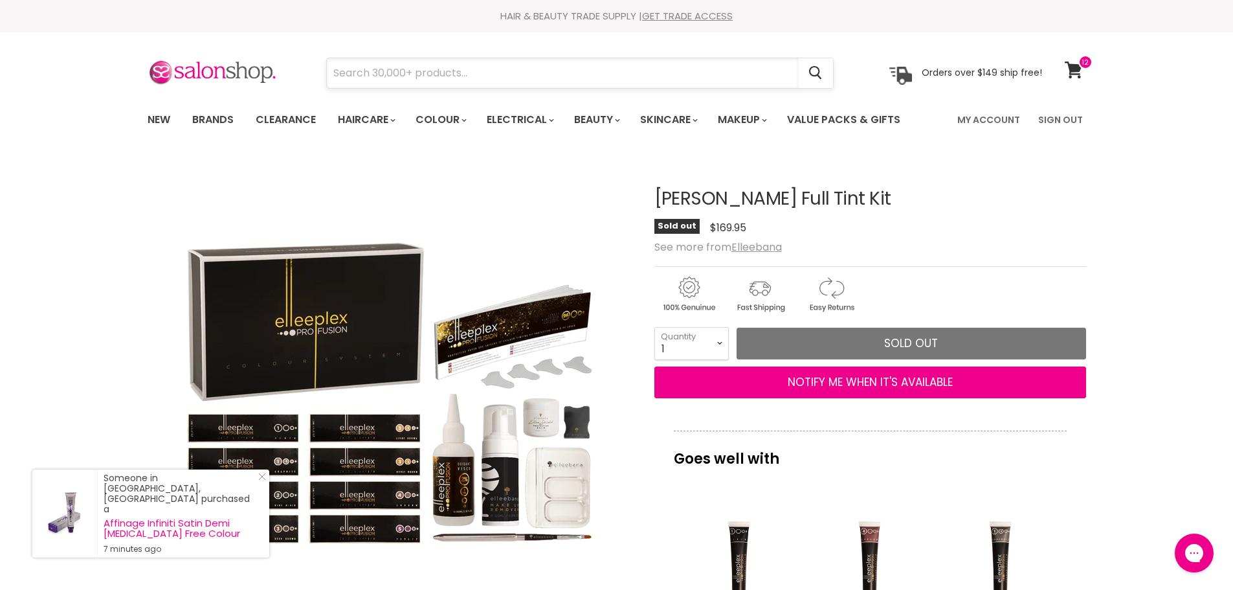
drag, startPoint x: 357, startPoint y: 74, endPoint x: 326, endPoint y: 60, distance: 33.9
click at [357, 73] on input "Search" at bounding box center [563, 73] width 472 height 30
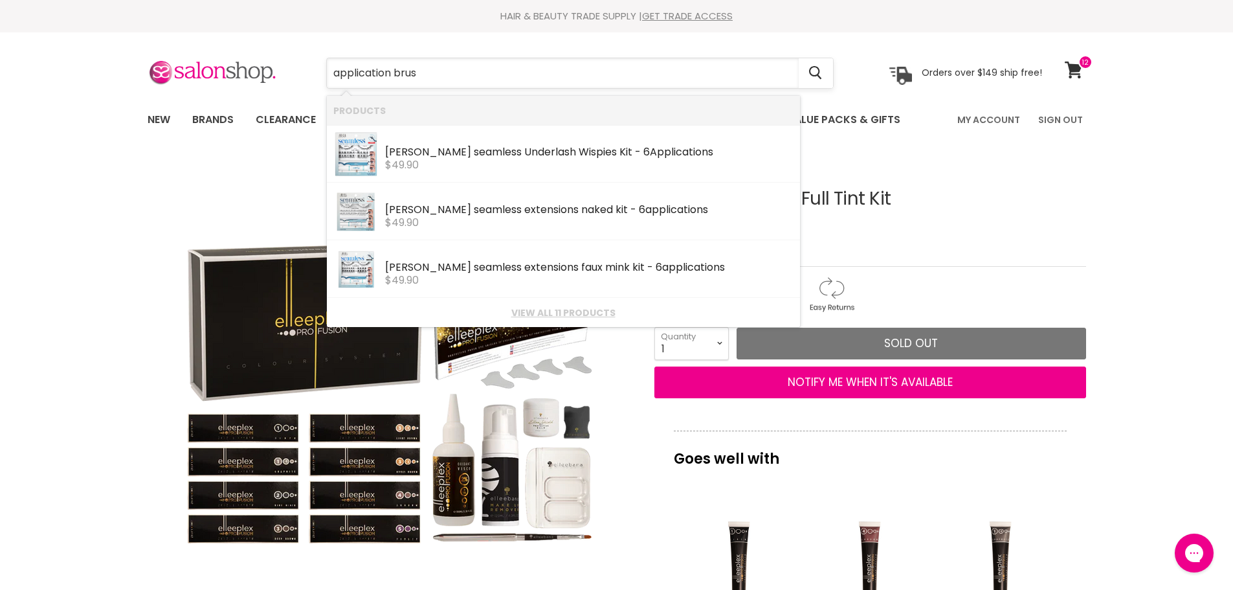
type input "application brush"
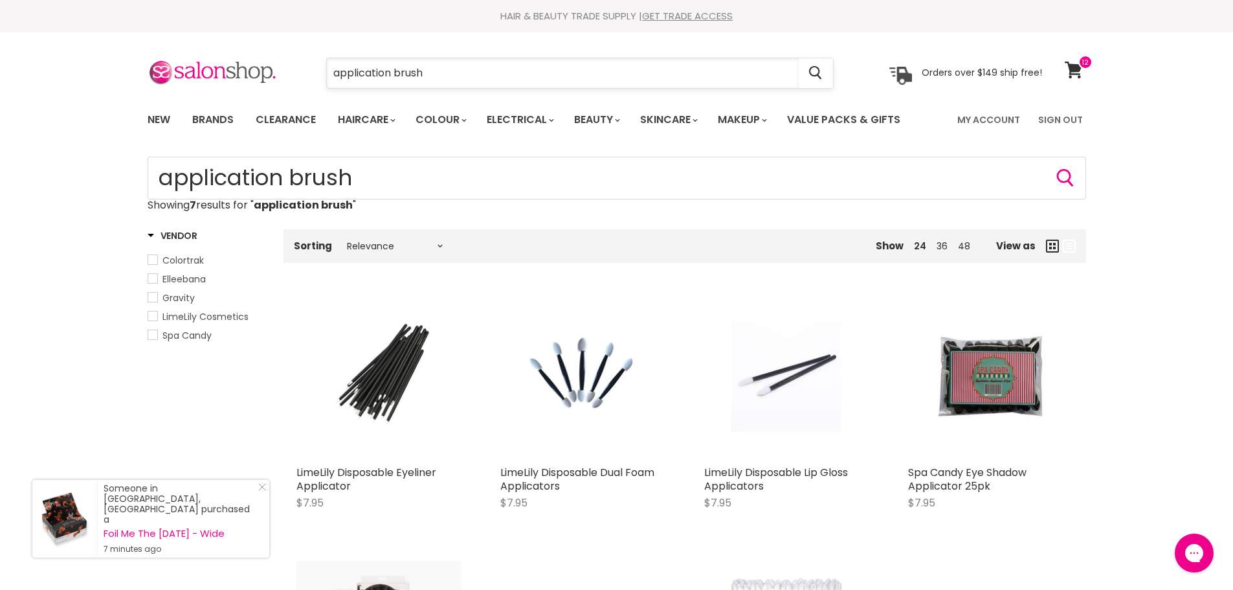
drag, startPoint x: 438, startPoint y: 74, endPoint x: 333, endPoint y: 78, distance: 105.6
click at [333, 78] on input "application brush" at bounding box center [563, 73] width 472 height 30
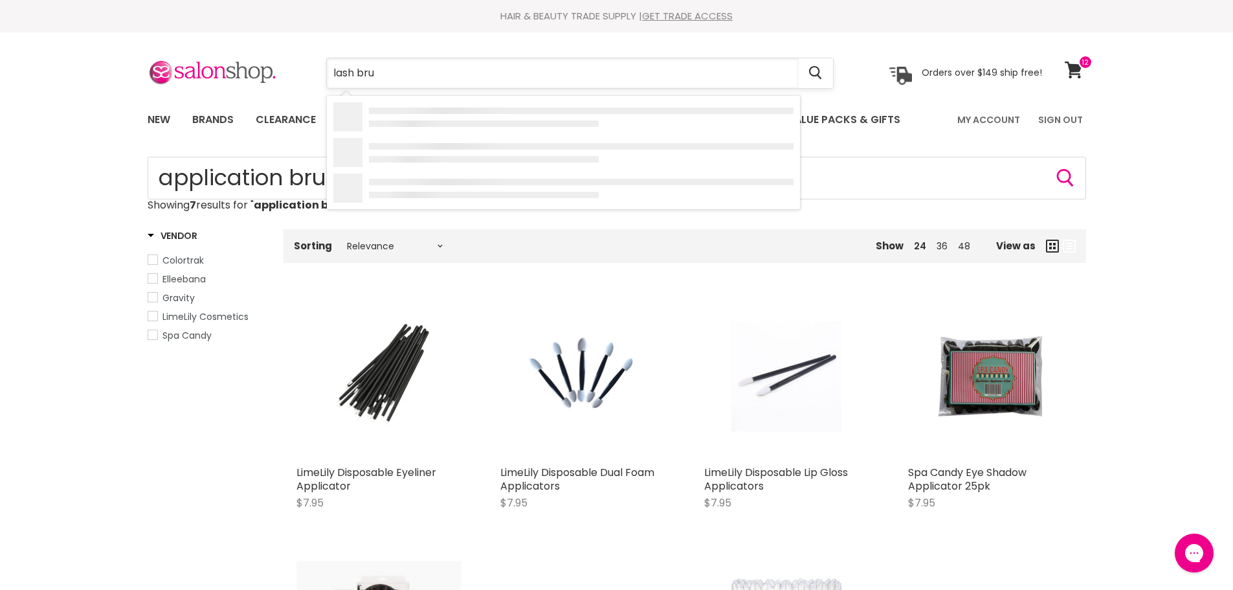
type input "lash brus"
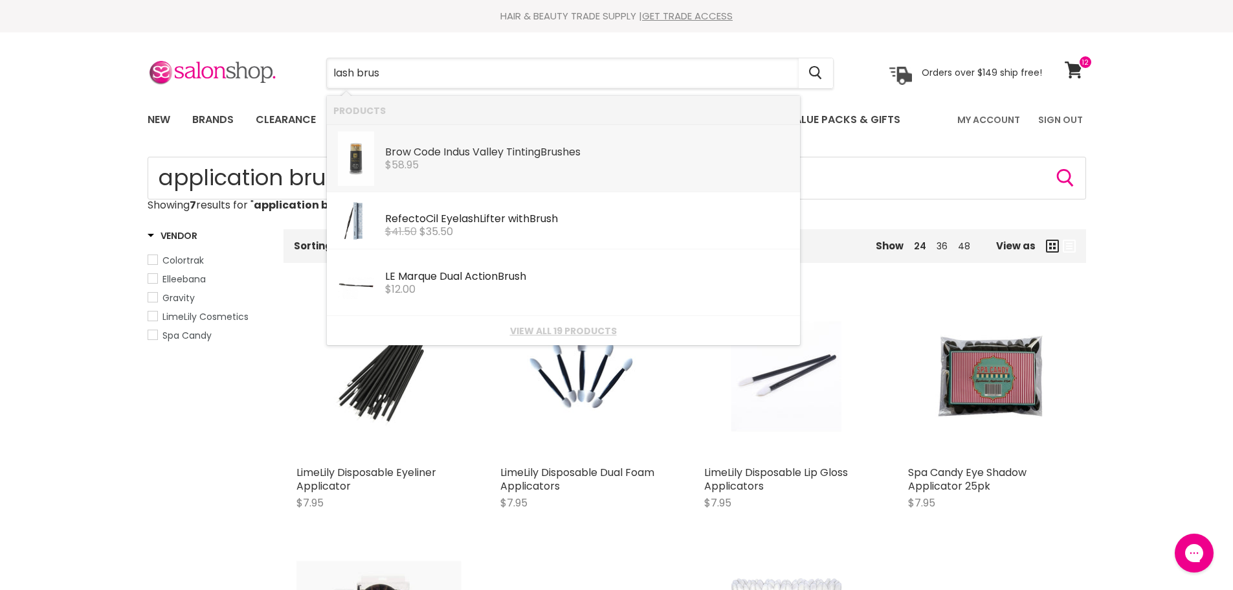
click at [450, 148] on div "Brow Code Indus Valley Tinting Brus hes" at bounding box center [589, 153] width 408 height 14
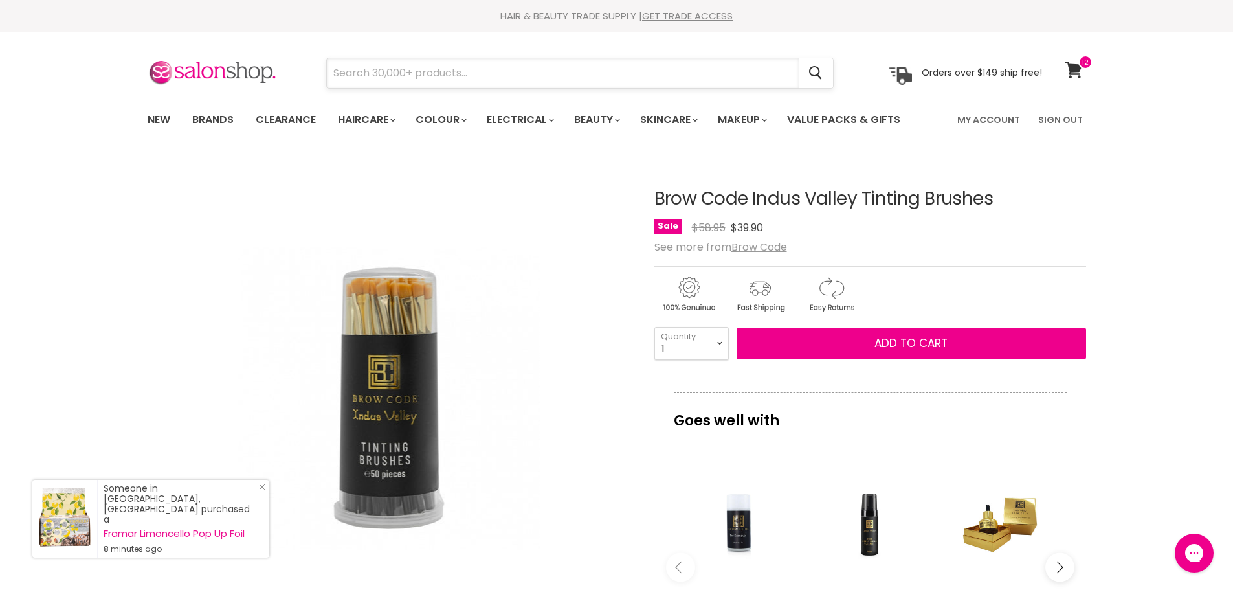
click at [357, 72] on input "Search" at bounding box center [563, 73] width 472 height 30
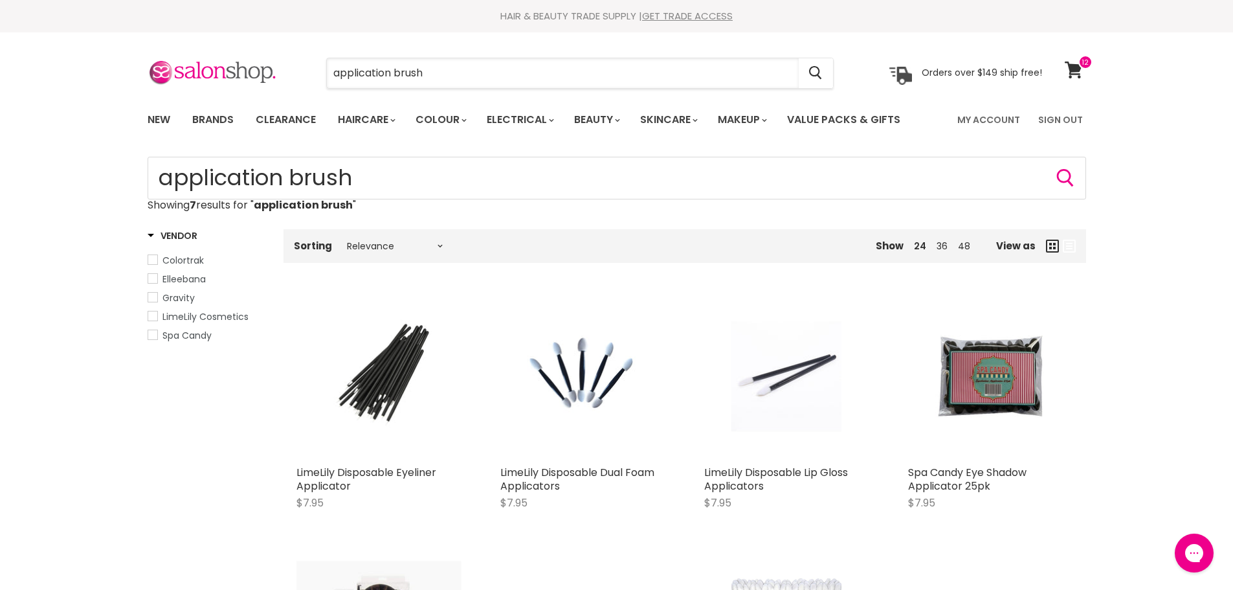
drag, startPoint x: 436, startPoint y: 74, endPoint x: 296, endPoint y: 58, distance: 140.7
click at [296, 58] on div "application brush Cancel" at bounding box center [579, 73] width 573 height 30
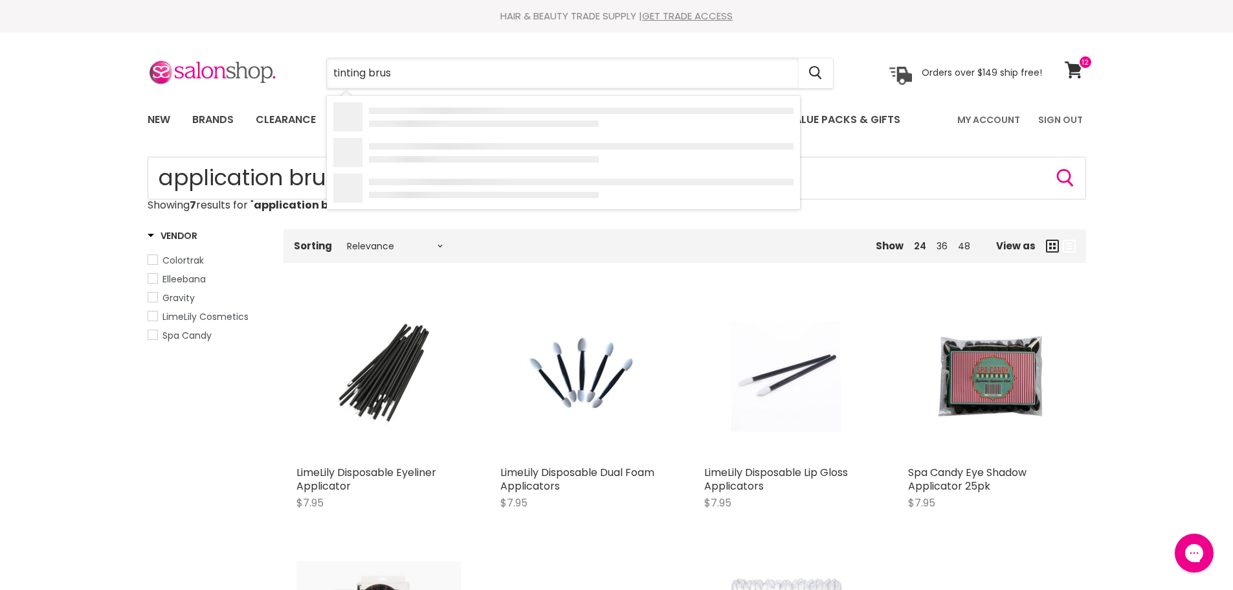
type input "tinting brush"
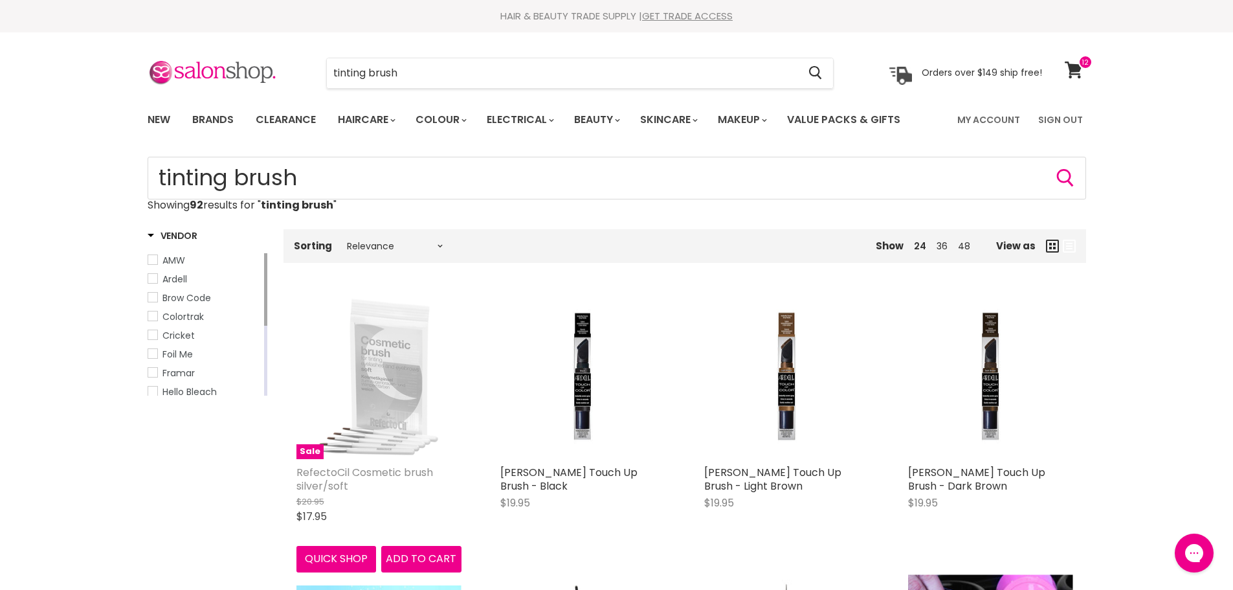
click at [382, 474] on link "RefectoCil Cosmetic brush silver/soft" at bounding box center [364, 479] width 137 height 28
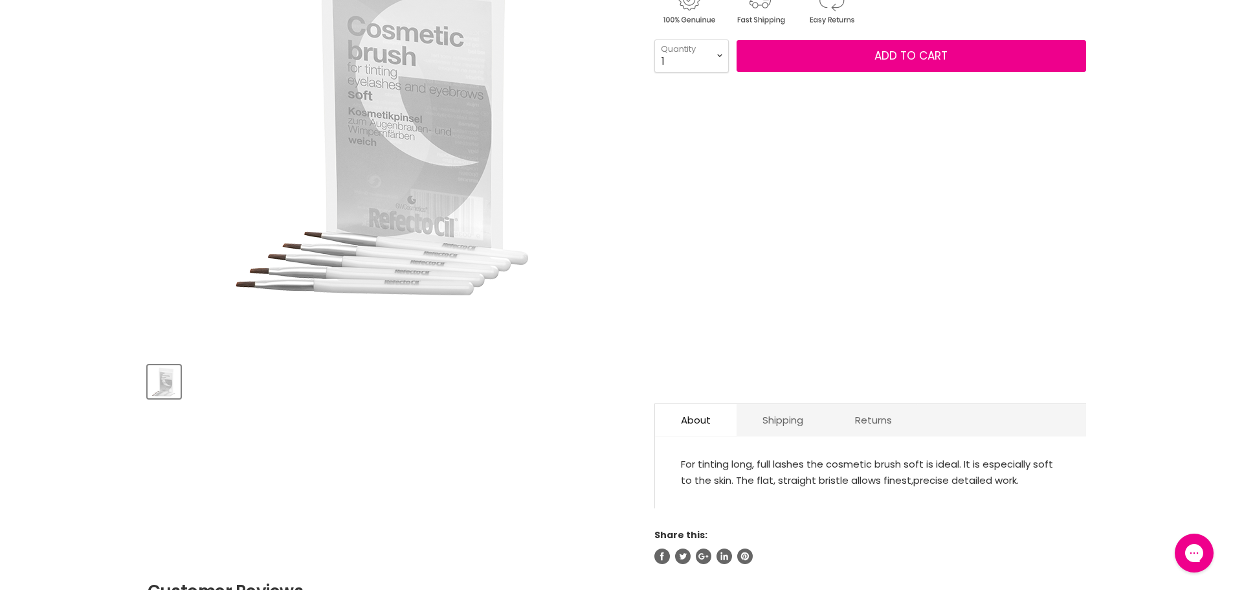
scroll to position [388, 0]
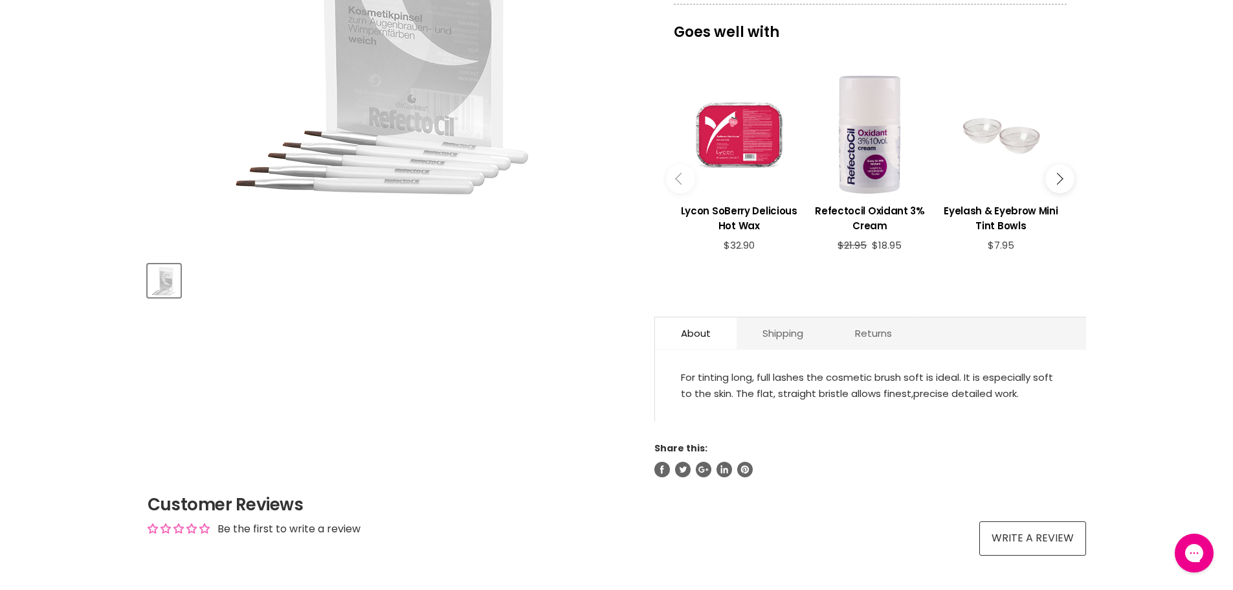
click at [1065, 168] on button "Main content" at bounding box center [1059, 178] width 29 height 29
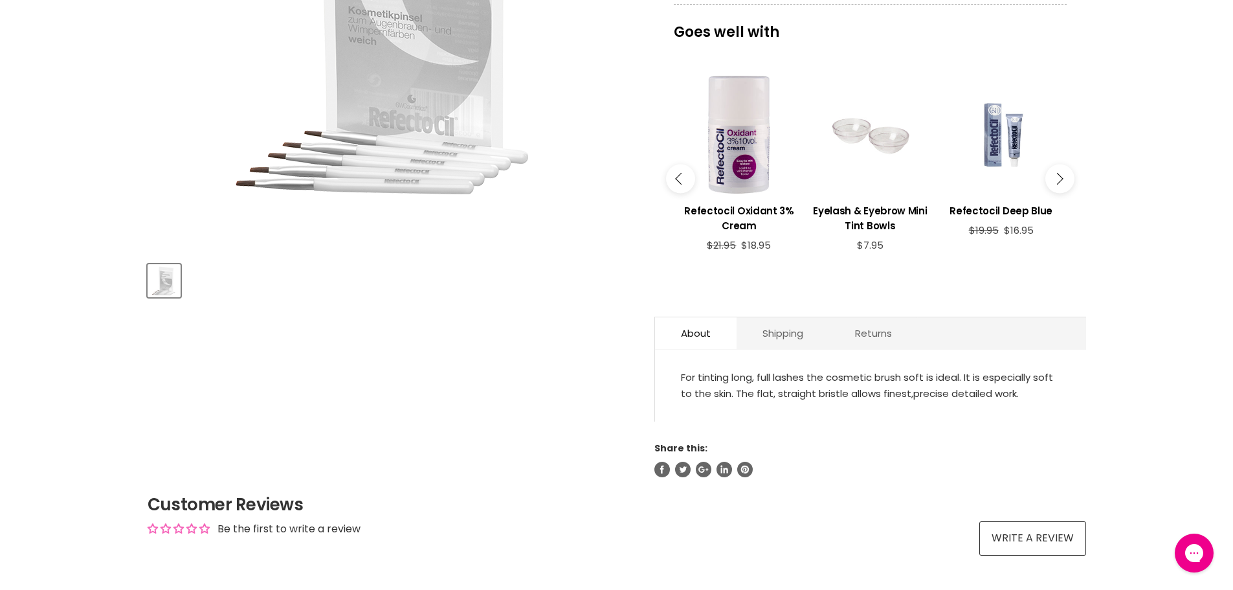
click at [1065, 168] on button "Main content" at bounding box center [1059, 178] width 29 height 29
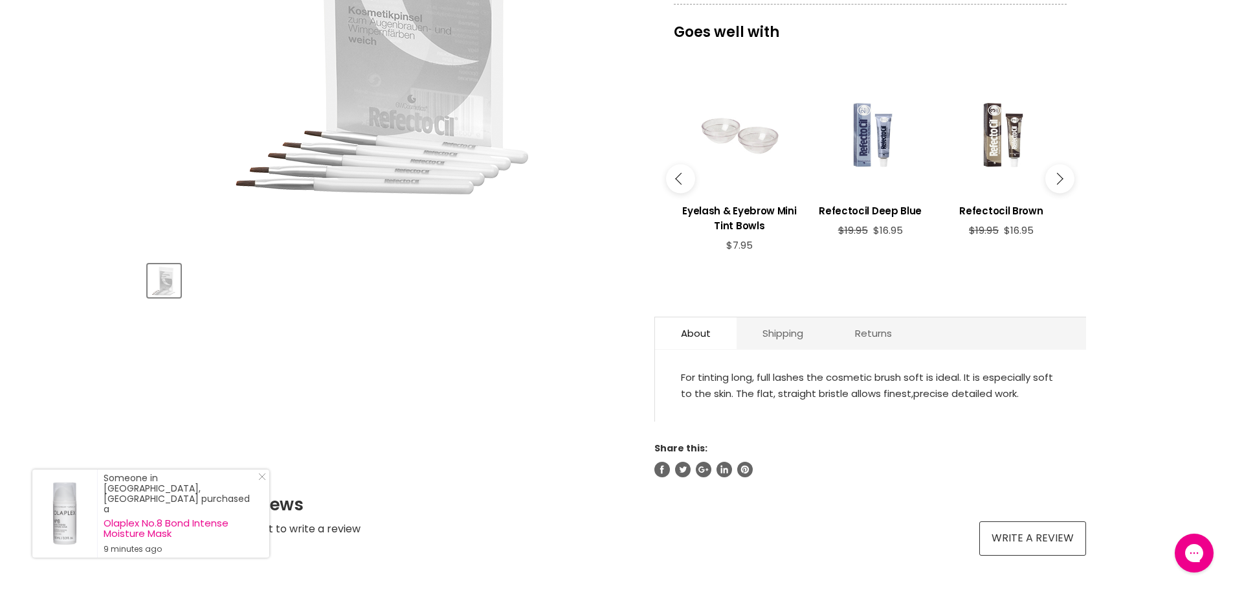
click at [1065, 168] on button "Main content" at bounding box center [1059, 178] width 29 height 29
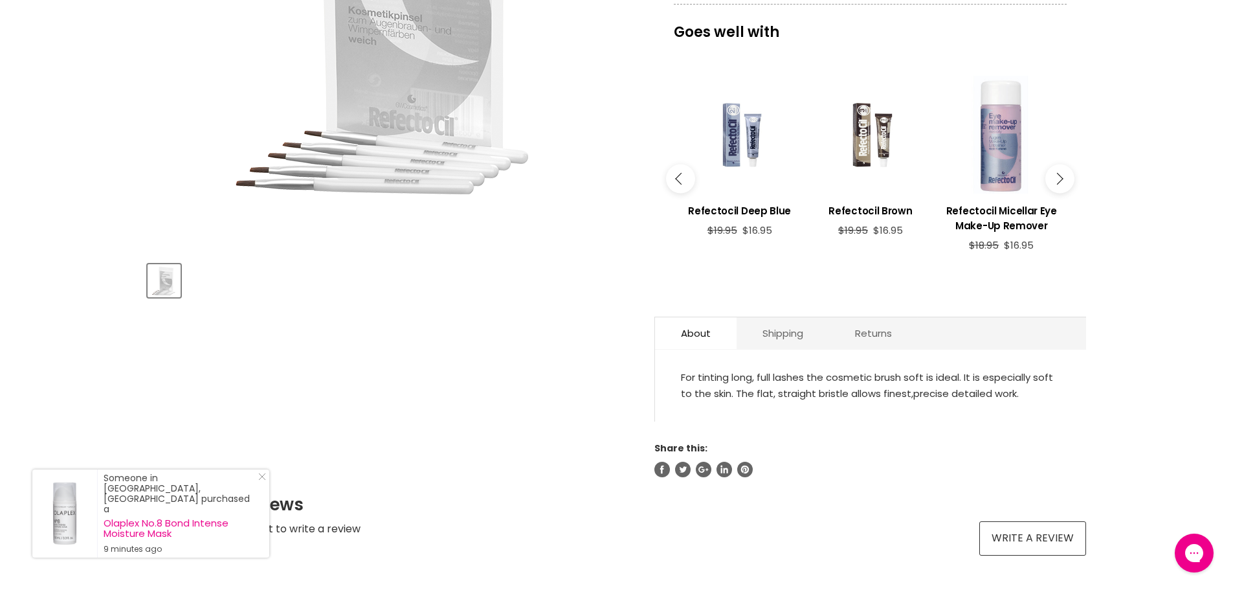
click at [1065, 168] on button "Main content" at bounding box center [1059, 178] width 29 height 29
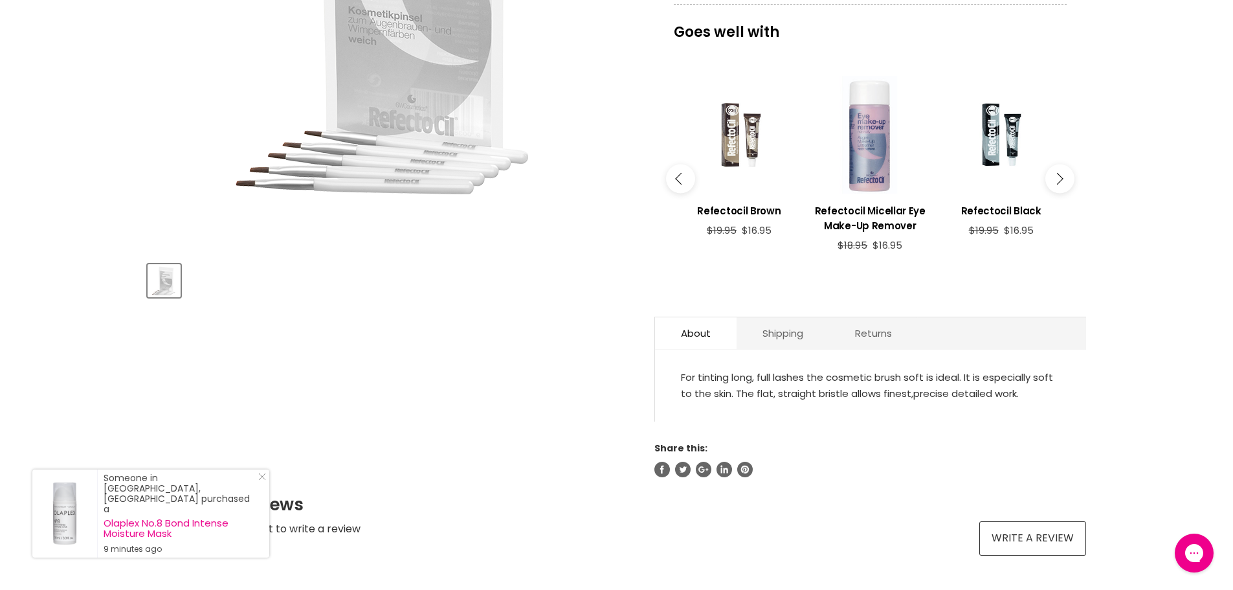
click at [1065, 168] on button "Main content" at bounding box center [1059, 178] width 29 height 29
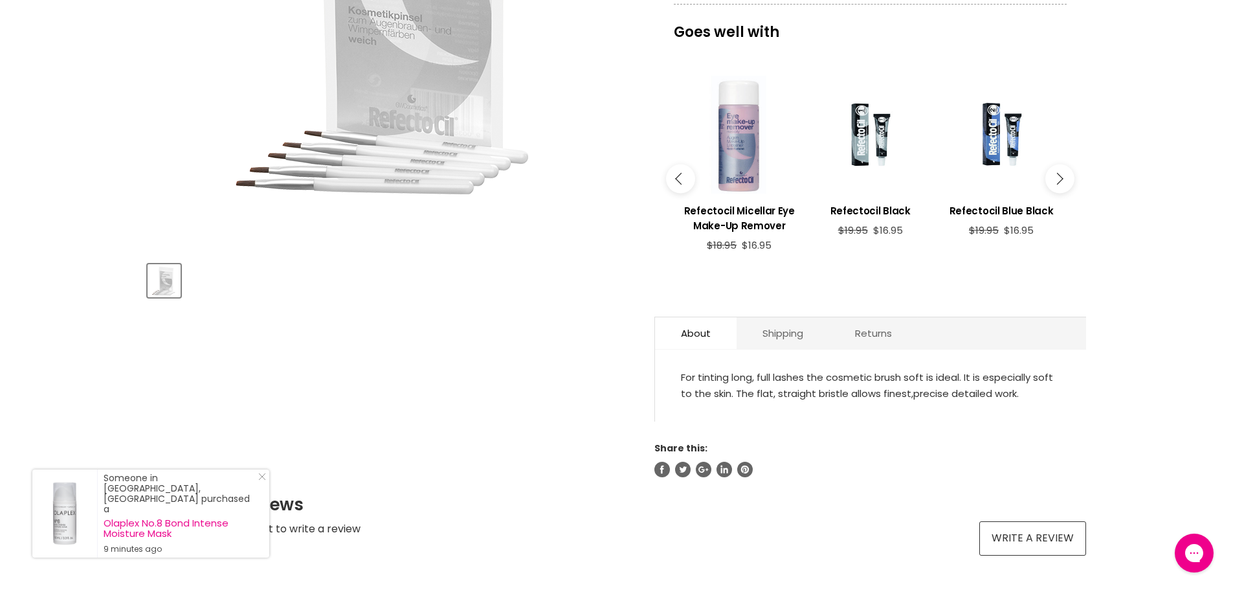
click at [1065, 168] on button "Main content" at bounding box center [1059, 178] width 29 height 29
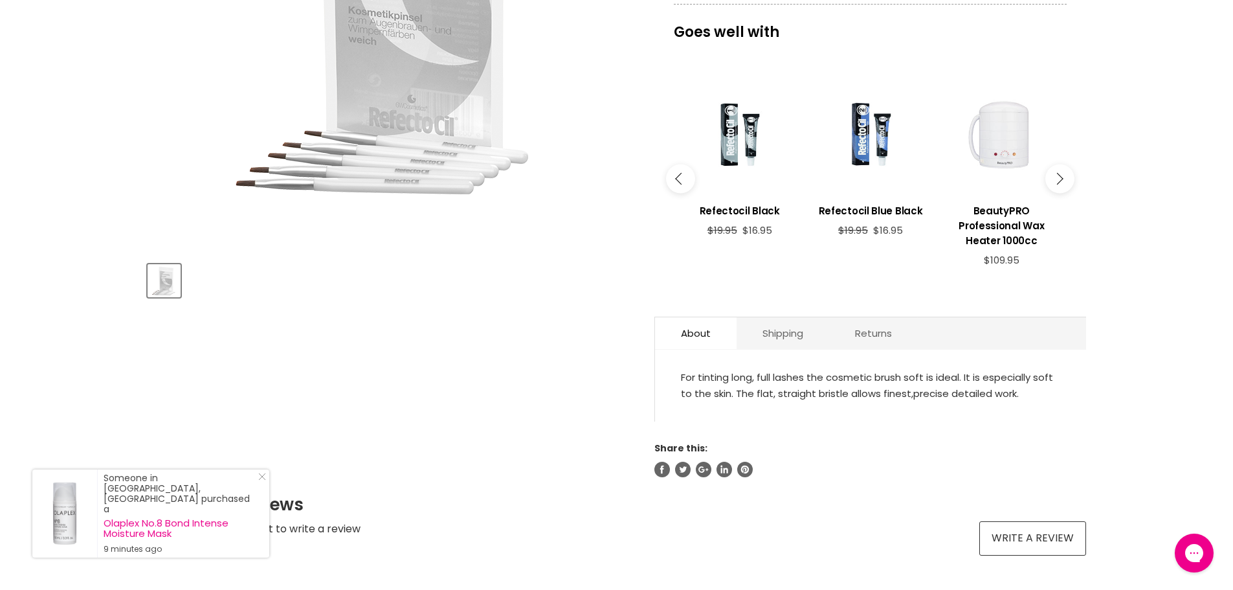
click at [1065, 168] on button "Main content" at bounding box center [1059, 178] width 29 height 29
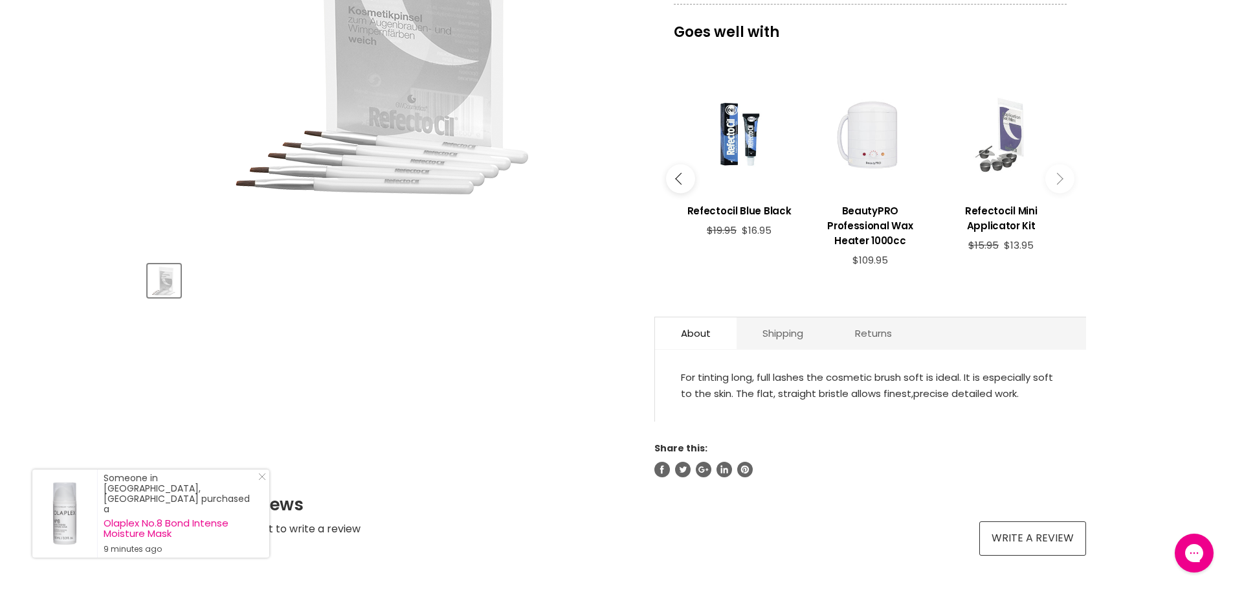
click at [1065, 168] on button "Main content" at bounding box center [1059, 178] width 29 height 29
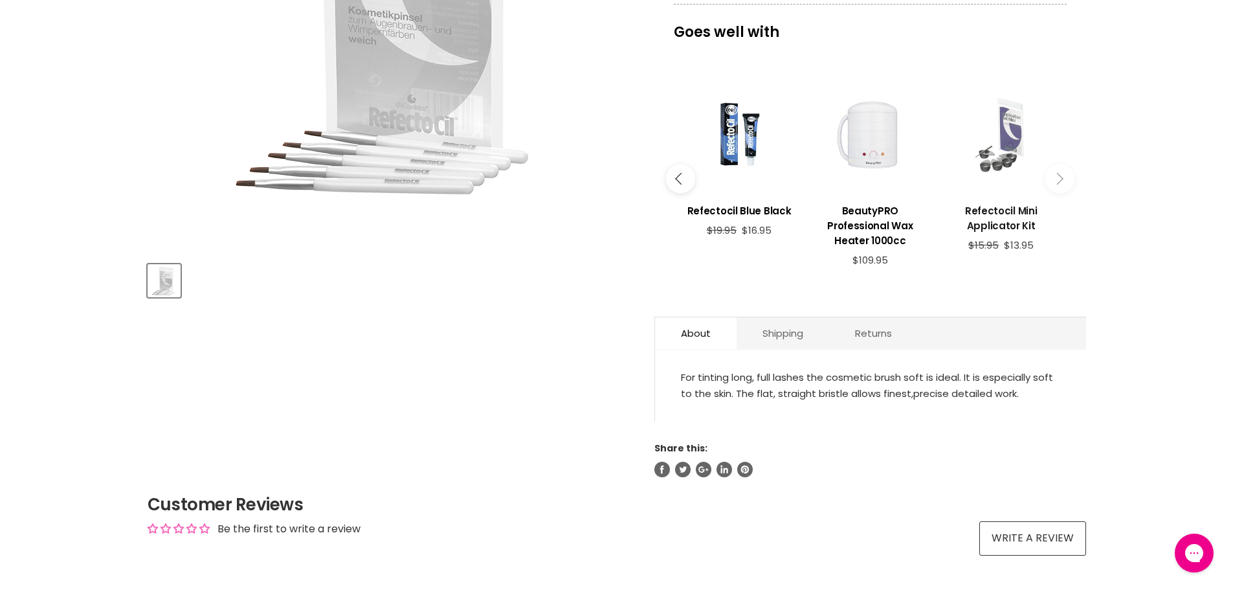
click at [1001, 212] on h3 "Refectocil Mini Applicator Kit" at bounding box center [1001, 218] width 118 height 30
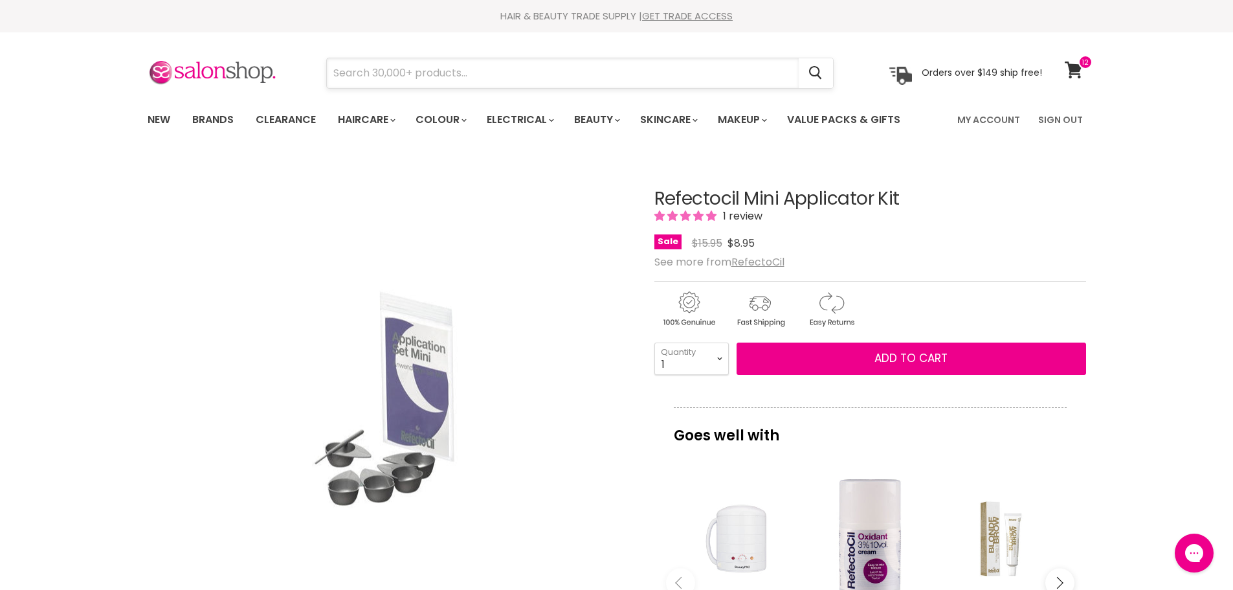
click at [411, 75] on input "Search" at bounding box center [563, 73] width 472 height 30
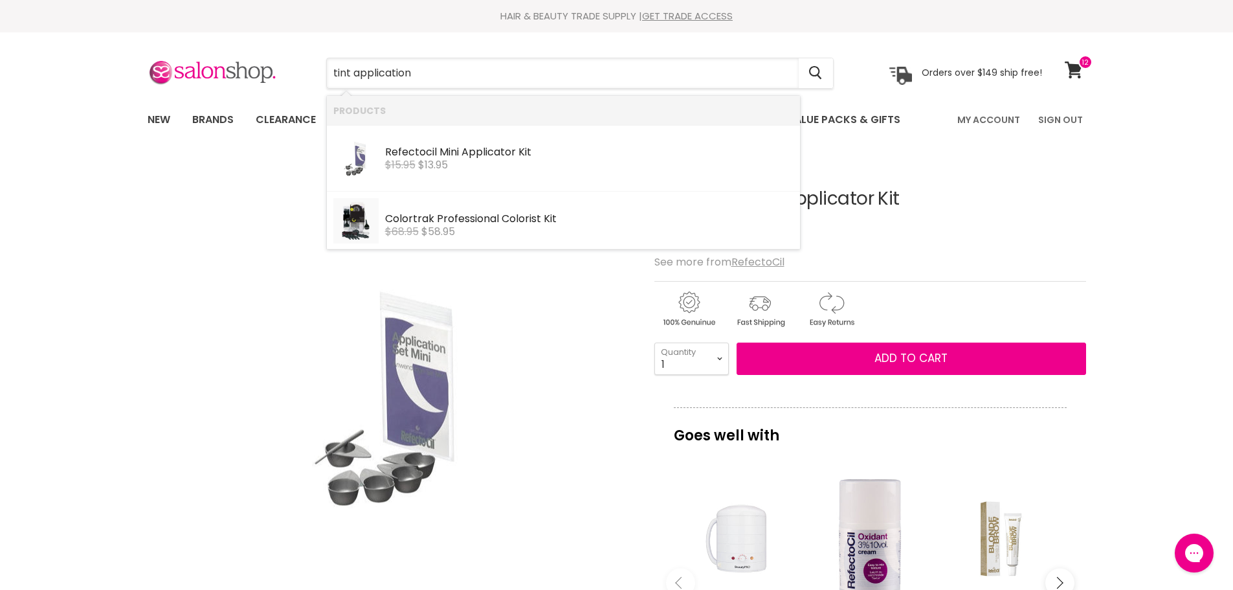
type input "tint application"
click at [221, 381] on div "Click or scroll to zoom Tap or pinch to zoom" at bounding box center [389, 398] width 483 height 483
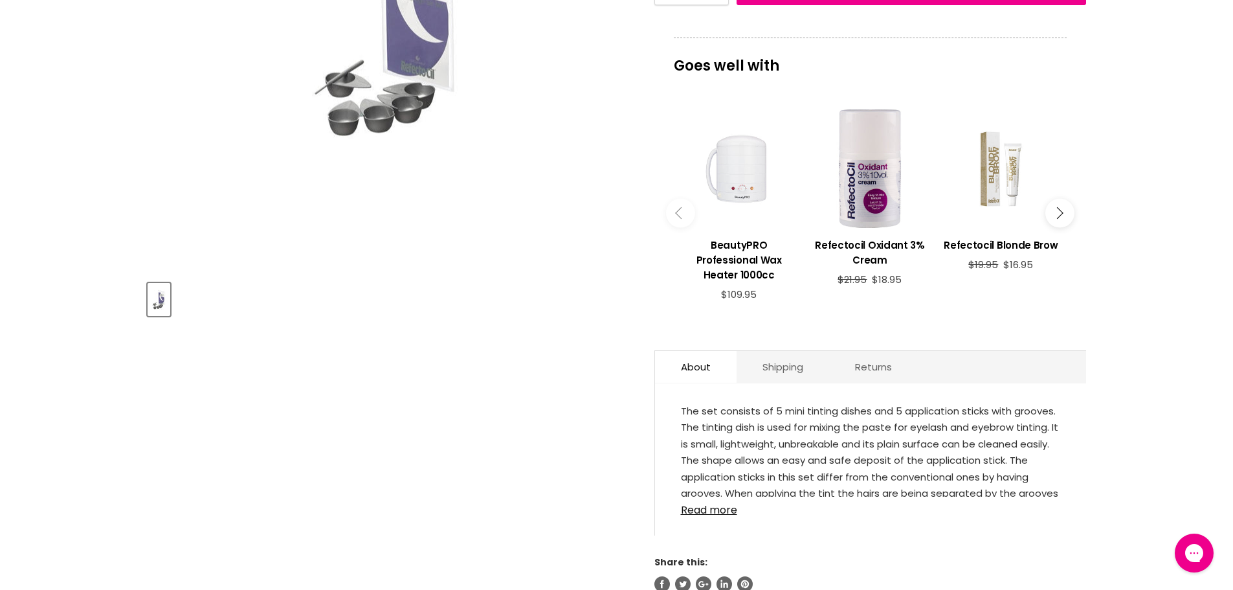
scroll to position [388, 0]
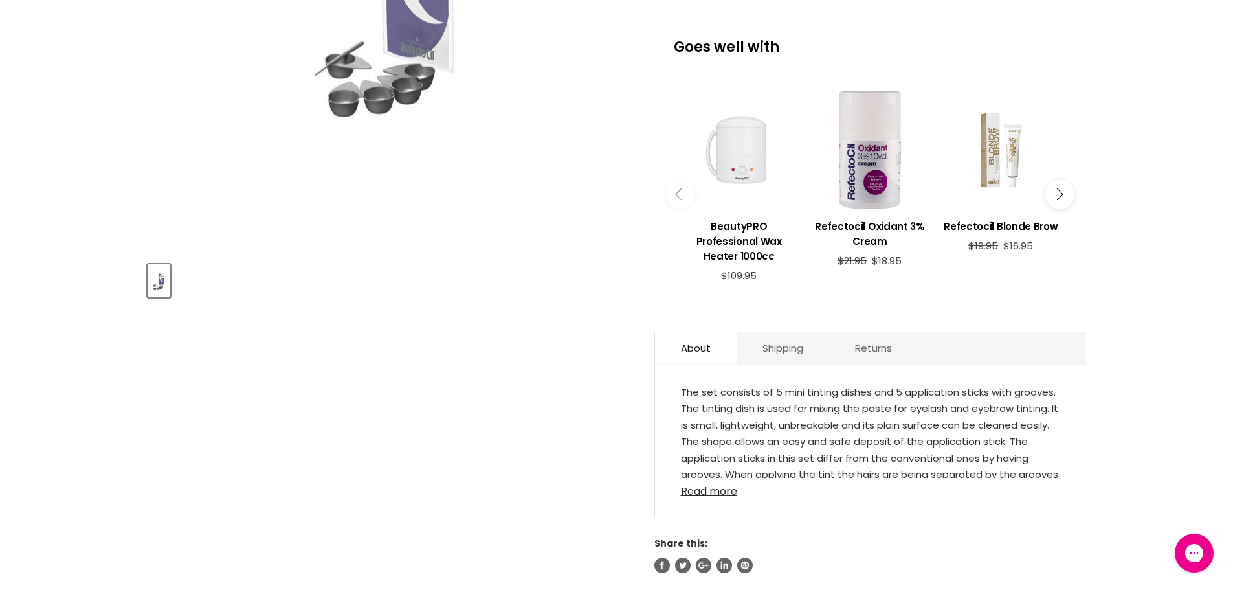
click at [693, 491] on link "Read more" at bounding box center [870, 487] width 379 height 19
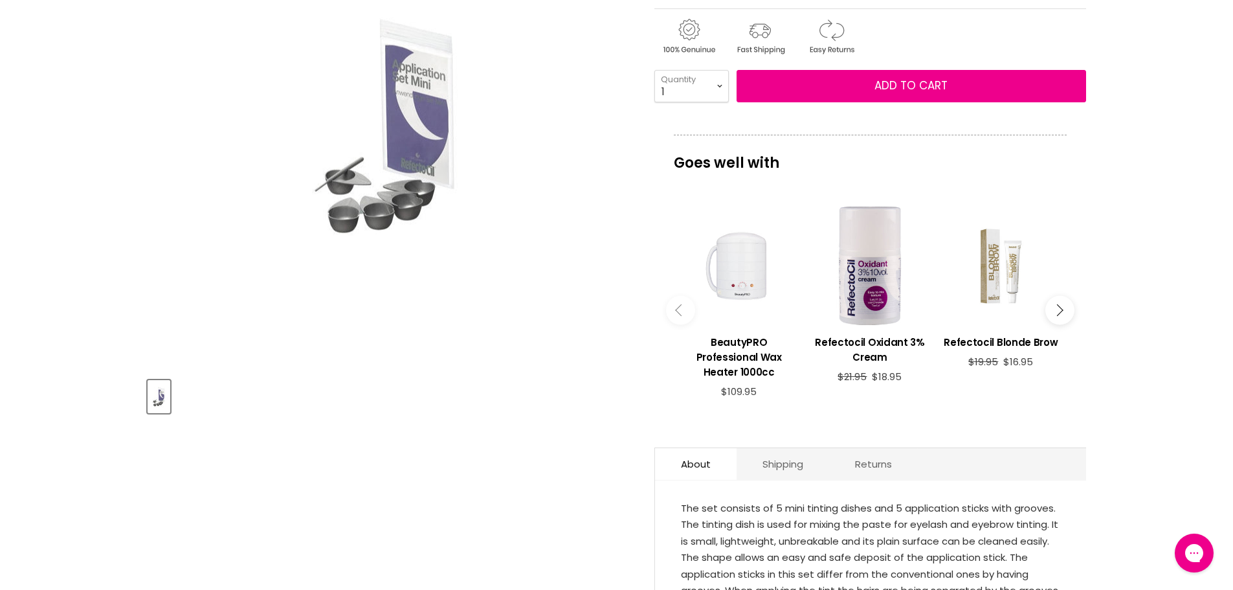
scroll to position [129, 0]
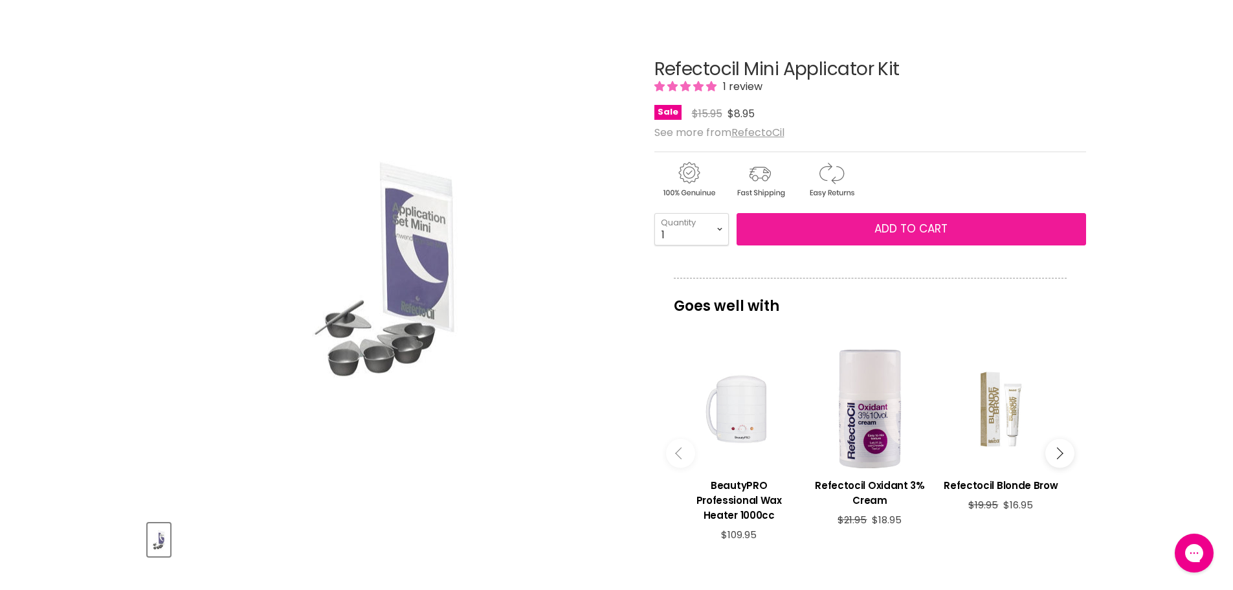
click at [894, 228] on span "Add to cart" at bounding box center [910, 229] width 73 height 16
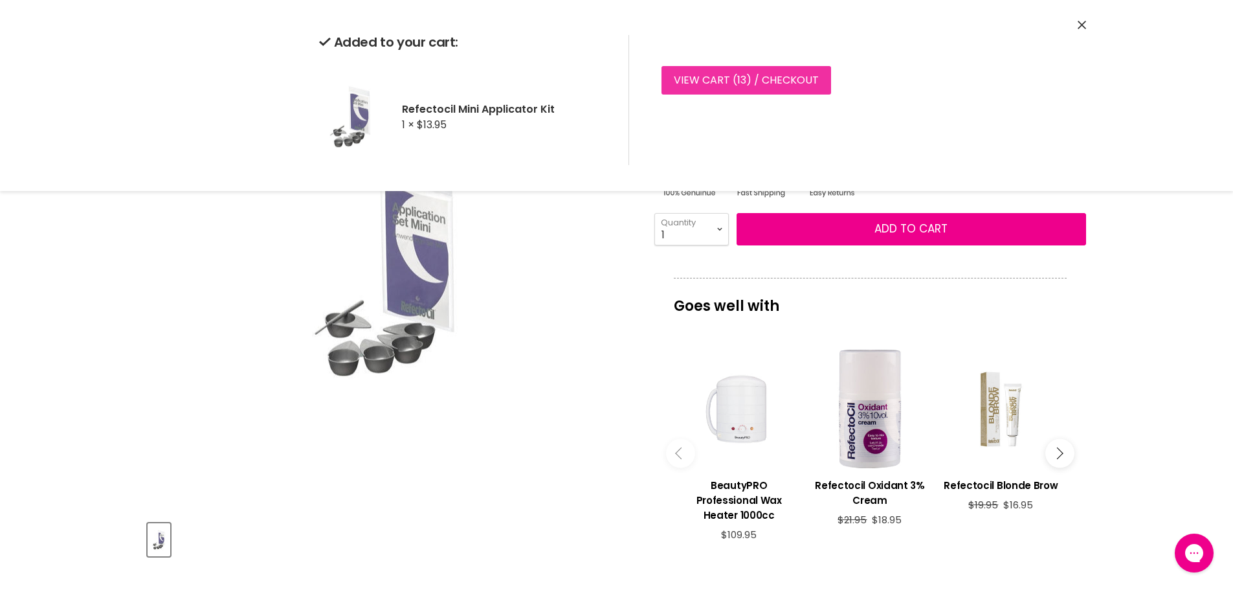
click at [715, 78] on link "View cart ( 13 ) / Checkout" at bounding box center [746, 80] width 170 height 28
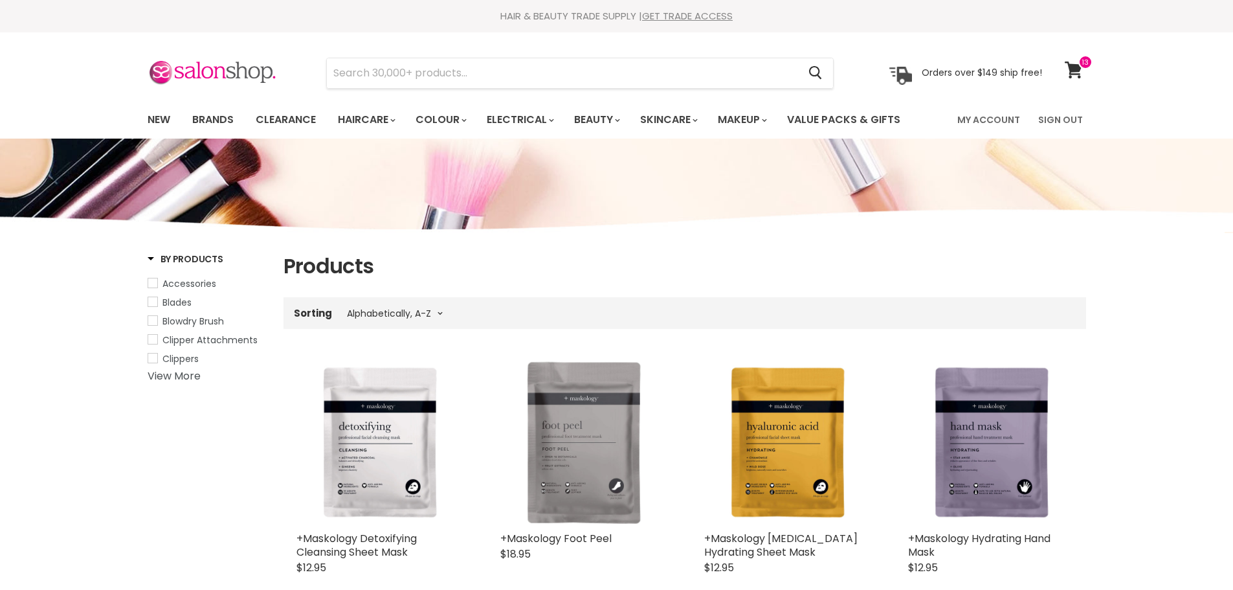
select select "title-ascending"
click at [1070, 72] on icon at bounding box center [1073, 69] width 17 height 17
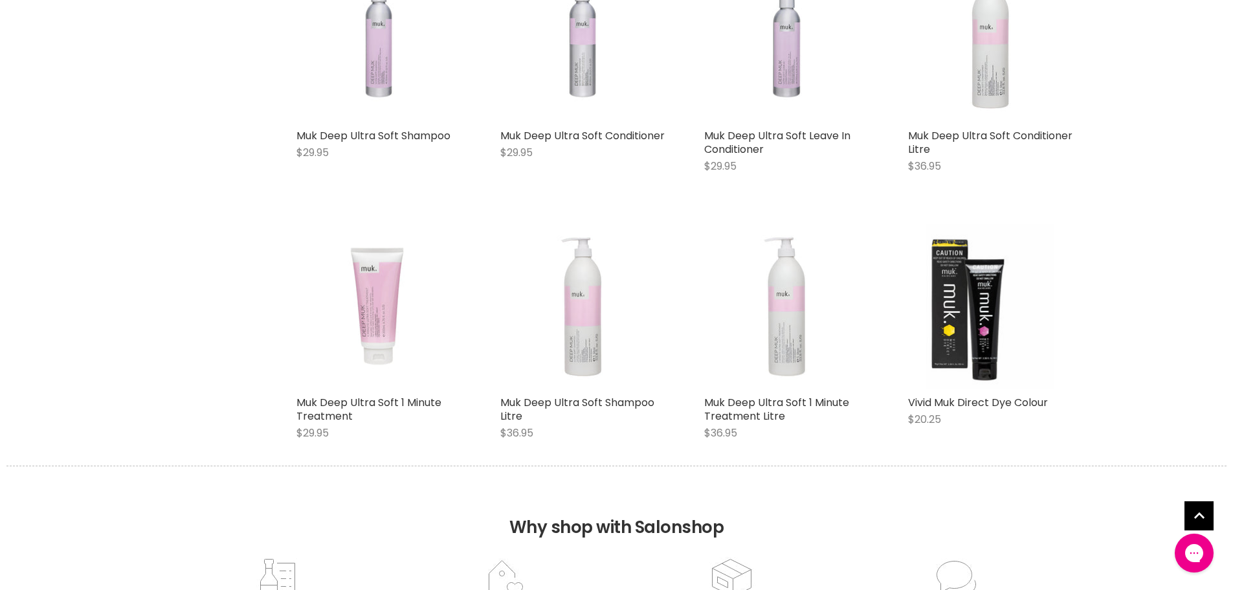
scroll to position [453, 0]
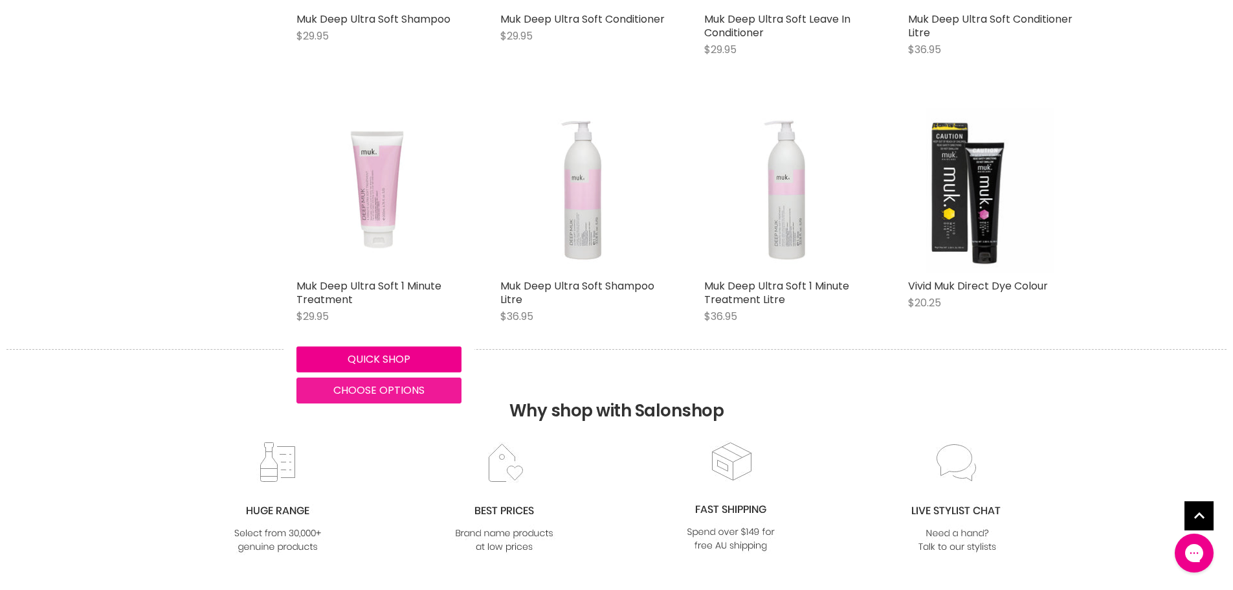
click at [376, 388] on span "Choose options" at bounding box center [378, 390] width 91 height 15
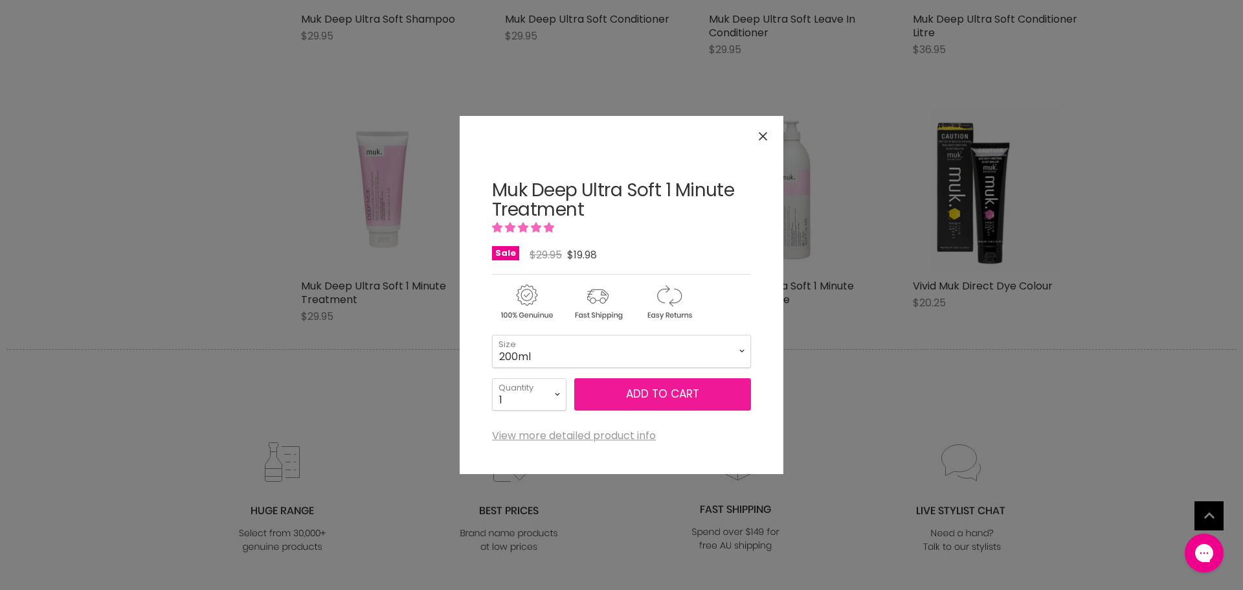
click at [670, 392] on span "Add to cart" at bounding box center [662, 394] width 73 height 16
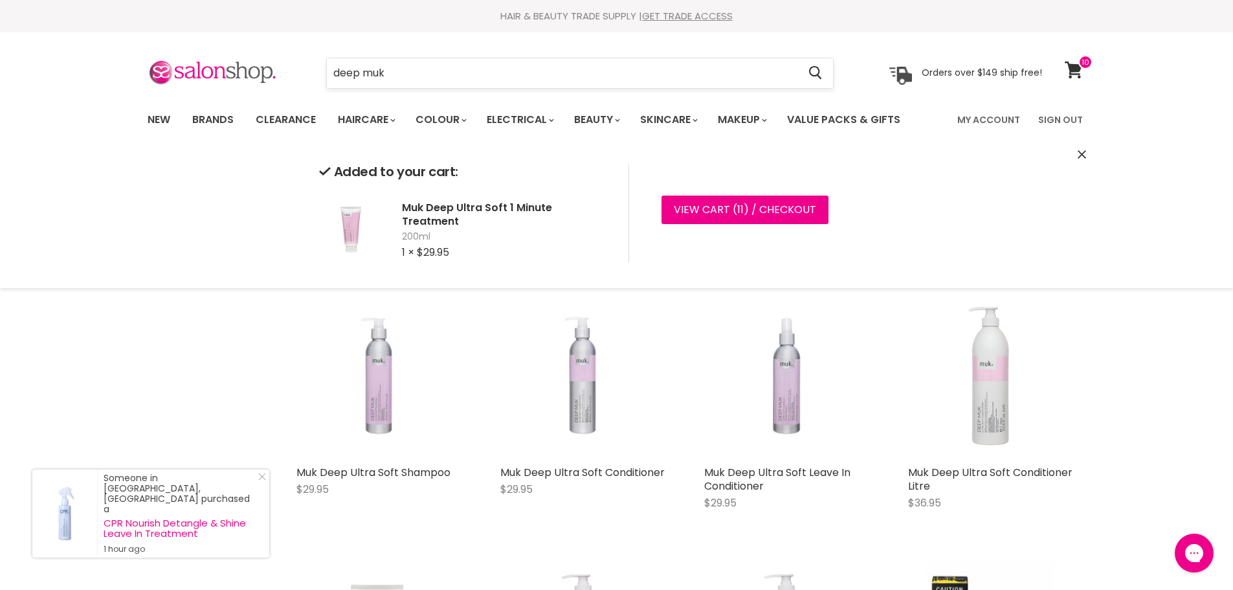
click at [362, 72] on input "deep muk" at bounding box center [563, 73] width 472 height 30
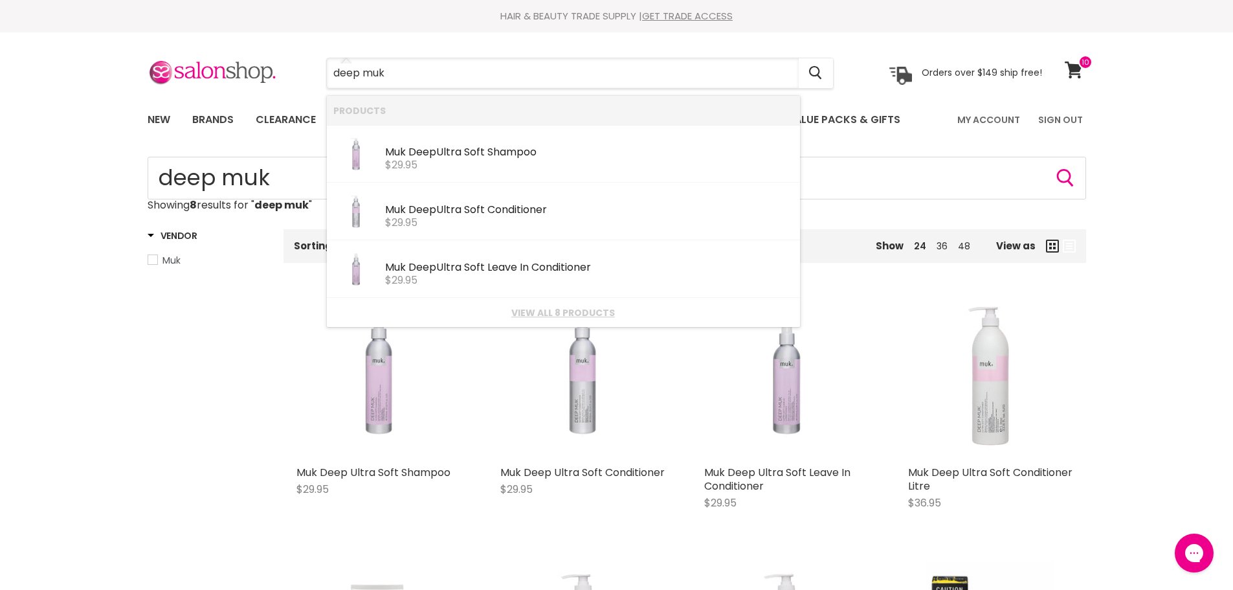
drag, startPoint x: 401, startPoint y: 72, endPoint x: 291, endPoint y: 65, distance: 110.2
click at [295, 69] on div "deep muk Cancel" at bounding box center [579, 73] width 573 height 30
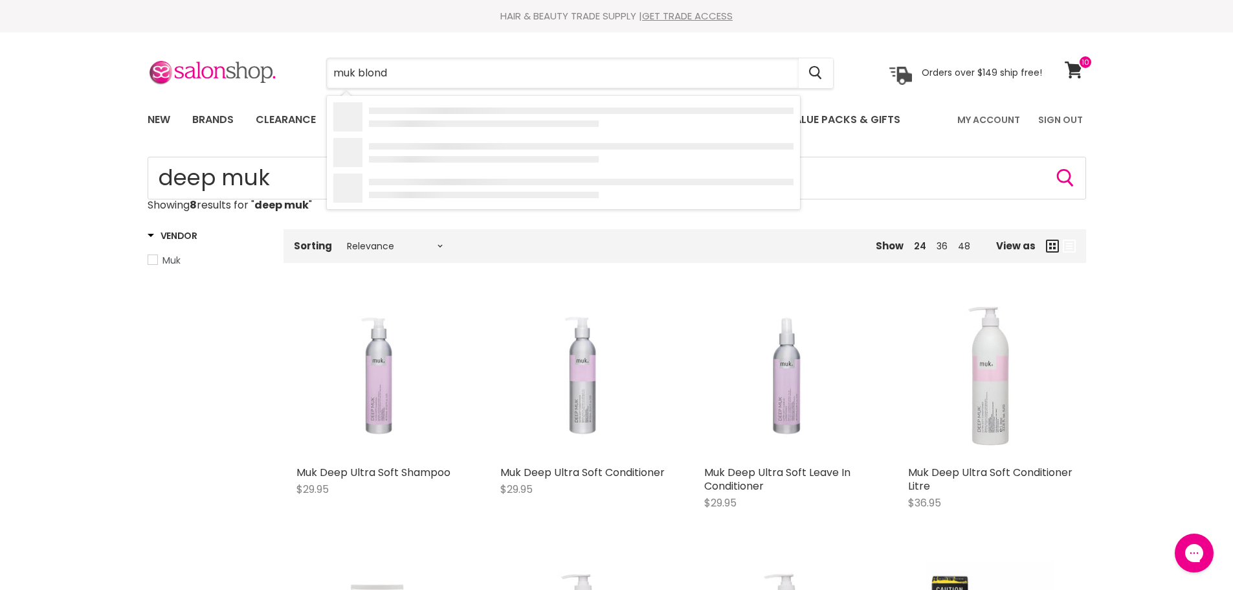
type input "muk blonde"
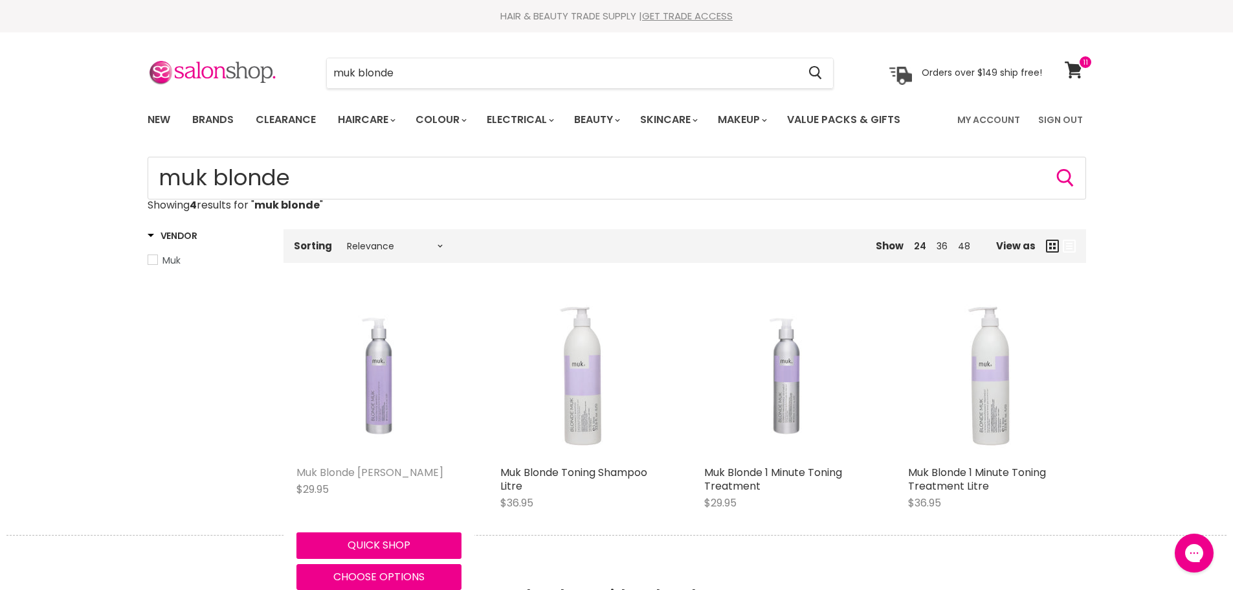
click at [399, 472] on link "Muk Blonde [PERSON_NAME]" at bounding box center [369, 472] width 147 height 15
click at [377, 575] on span "Choose options" at bounding box center [378, 576] width 91 height 15
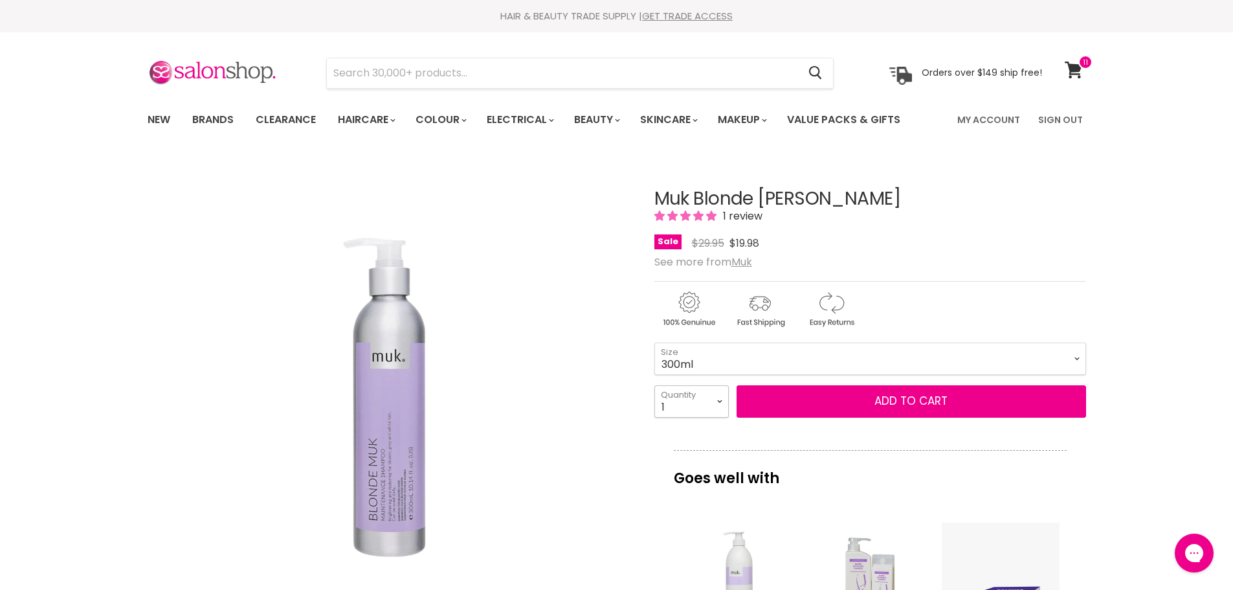
click at [721, 402] on select "1 2 3 4 5 6 7 8 9 10+" at bounding box center [691, 401] width 74 height 32
select select "2"
click at [654, 385] on select "1 2 3 4 5 6 7 8 9 10+" at bounding box center [691, 401] width 74 height 32
type input "2"
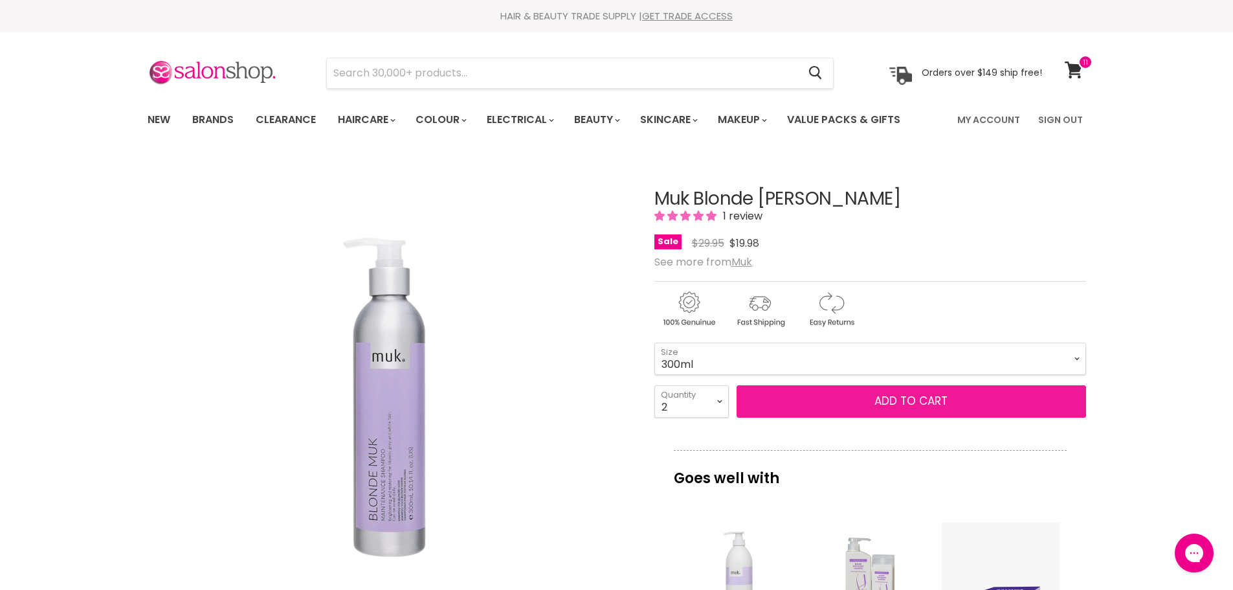
click at [902, 401] on span "Add to cart" at bounding box center [910, 401] width 73 height 16
click at [907, 403] on span "Add to cart" at bounding box center [910, 401] width 73 height 16
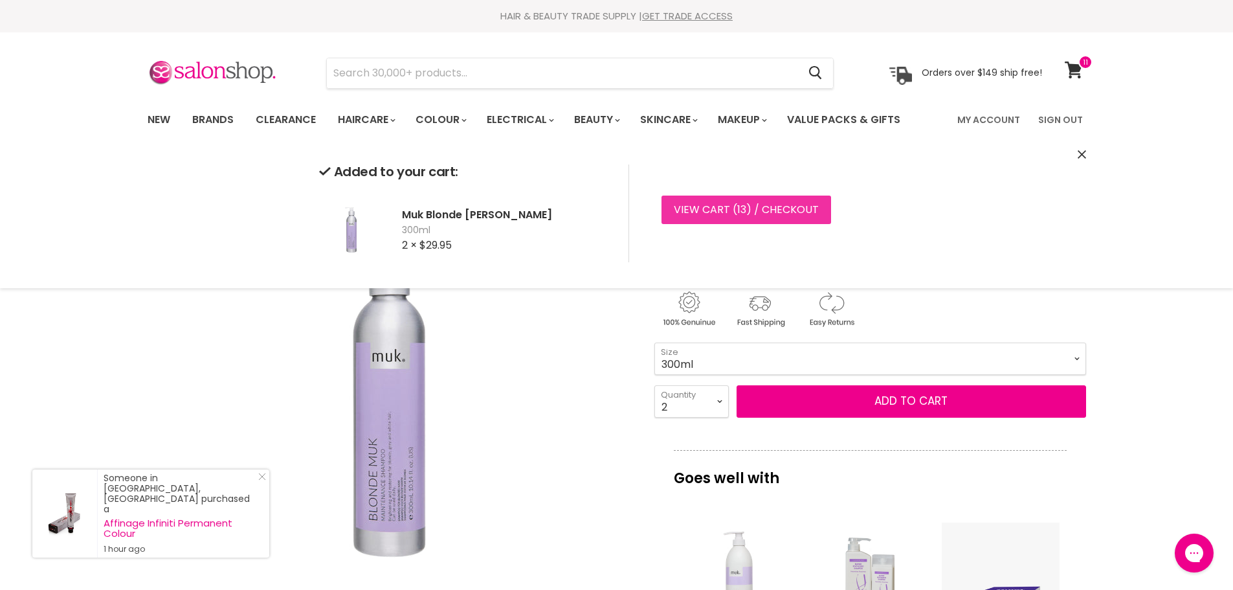
click at [712, 211] on link "View cart ( 13 ) / Checkout" at bounding box center [746, 209] width 170 height 28
